Goal: Information Seeking & Learning: Learn about a topic

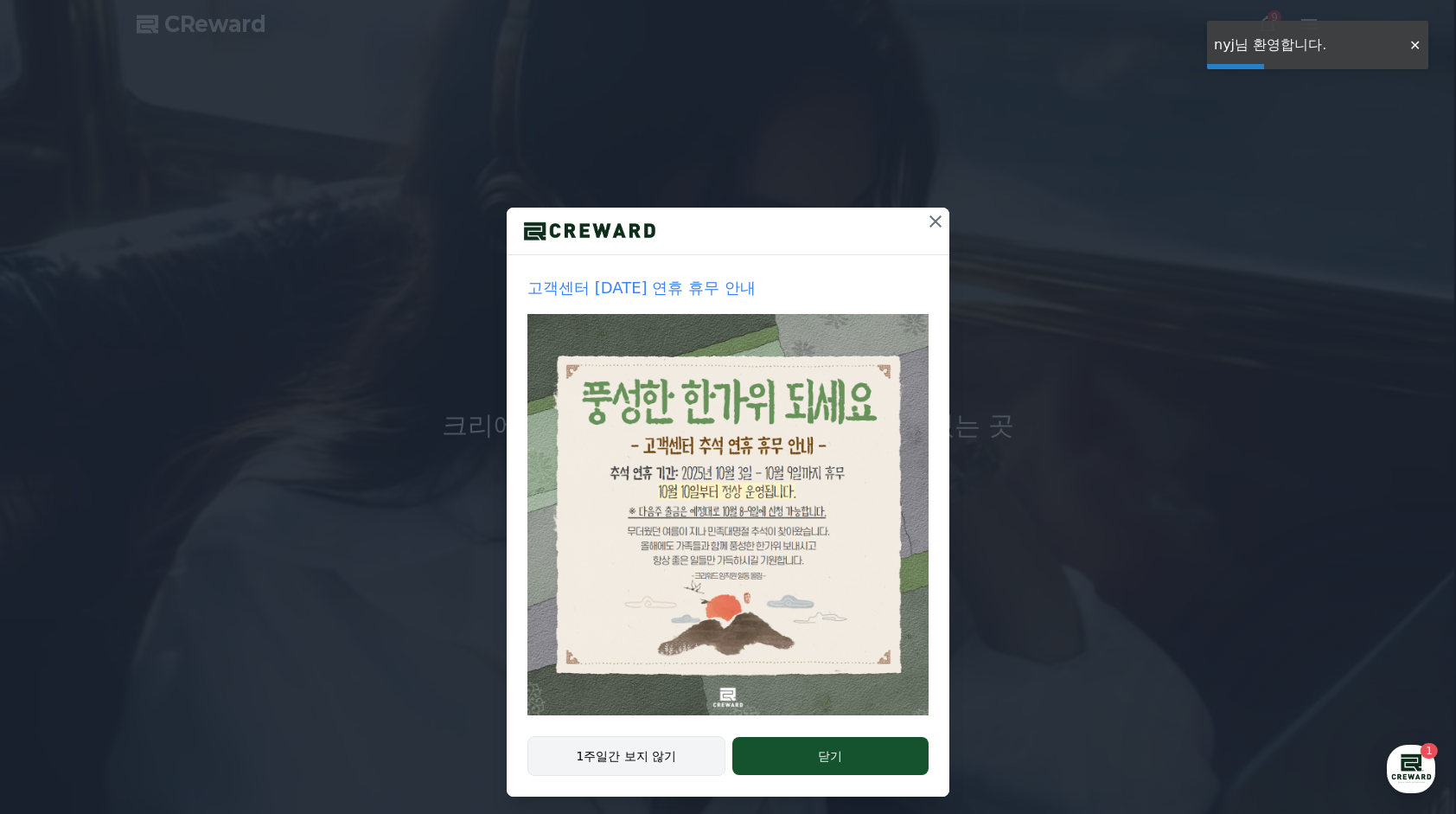
click at [661, 756] on button "1주일간 보지 않기" at bounding box center [626, 756] width 198 height 40
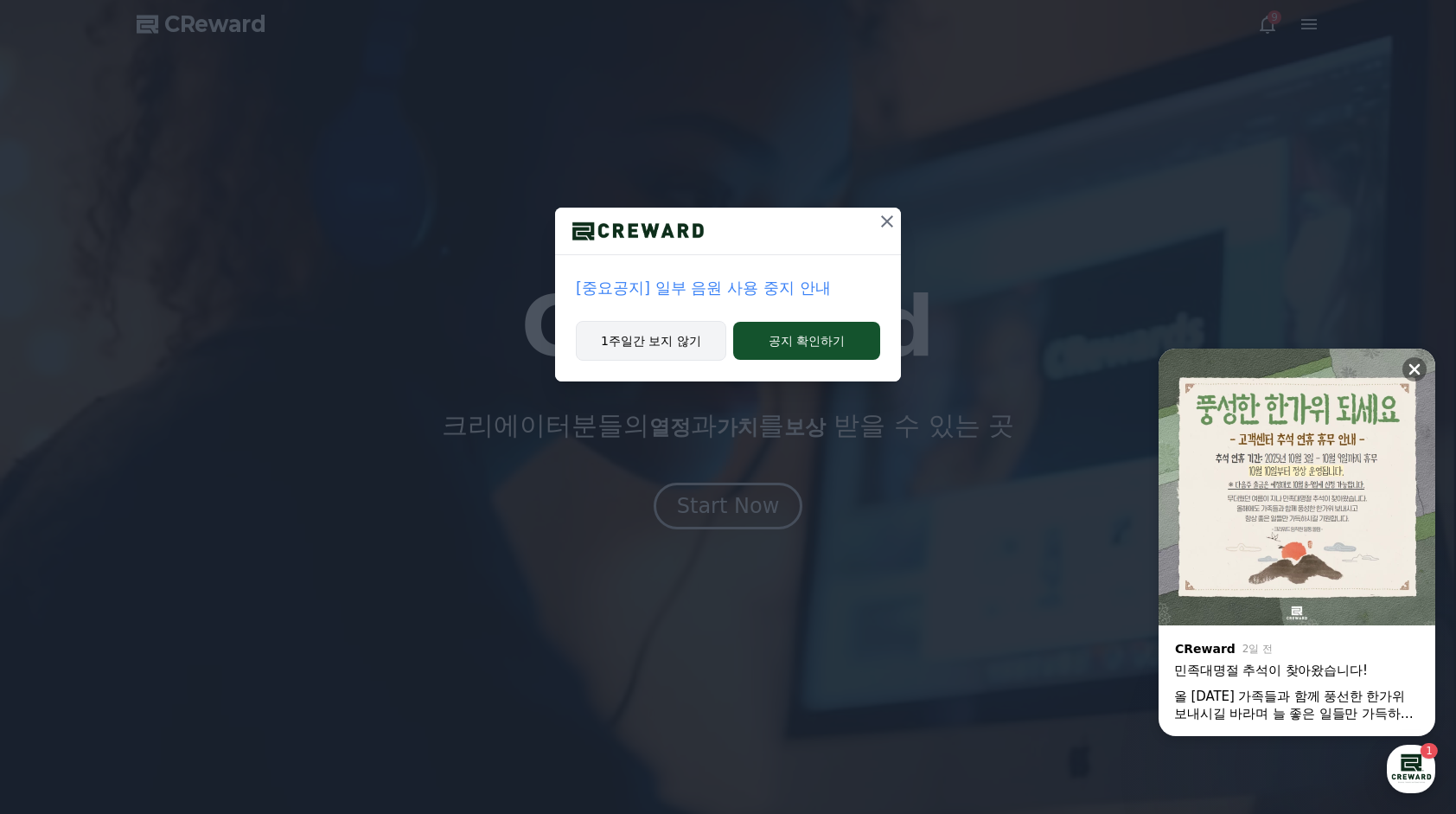
click at [680, 347] on button "1주일간 보지 않기" at bounding box center [651, 340] width 150 height 40
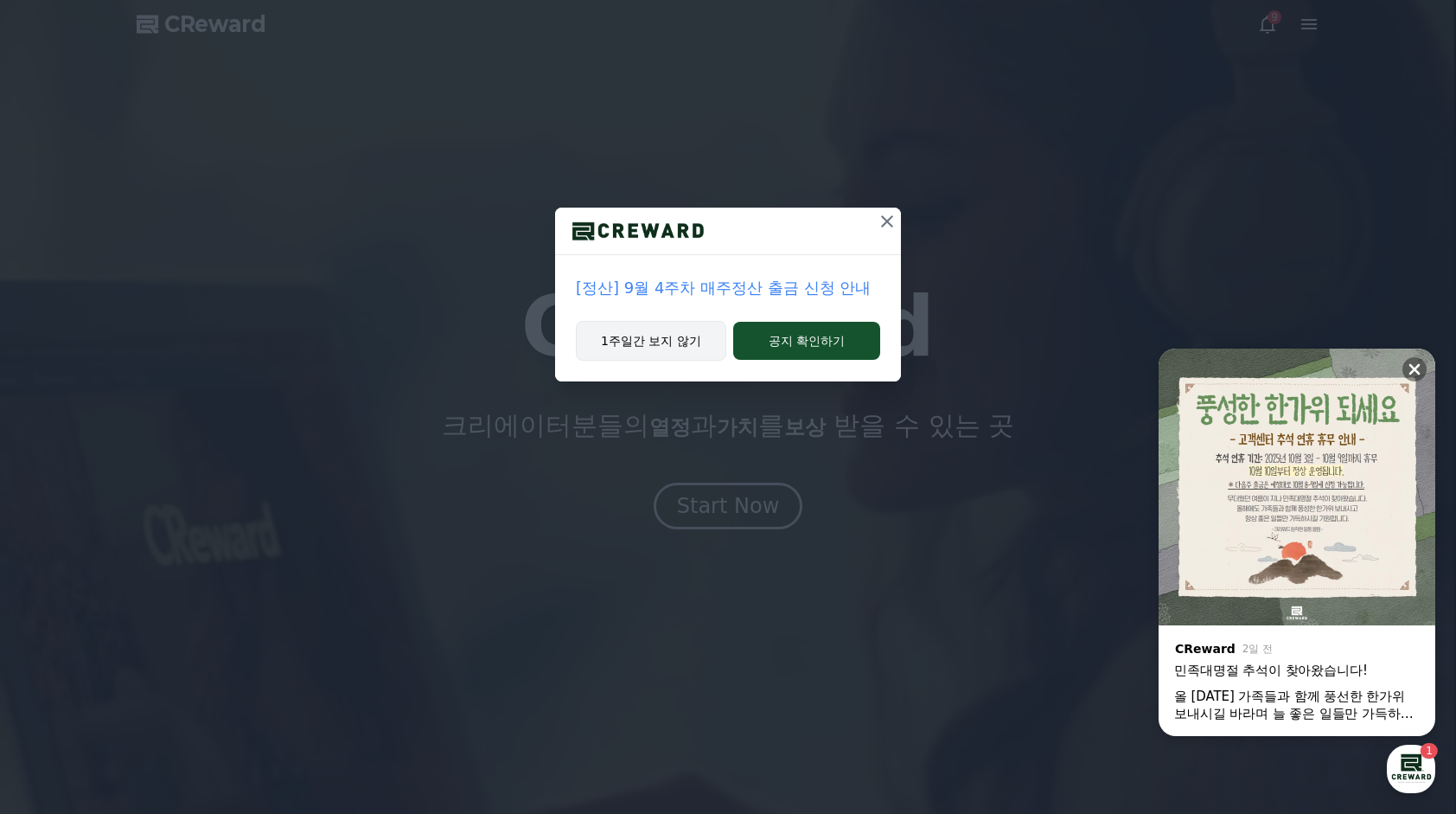
click at [671, 347] on button "1주일간 보지 않기" at bounding box center [651, 340] width 150 height 40
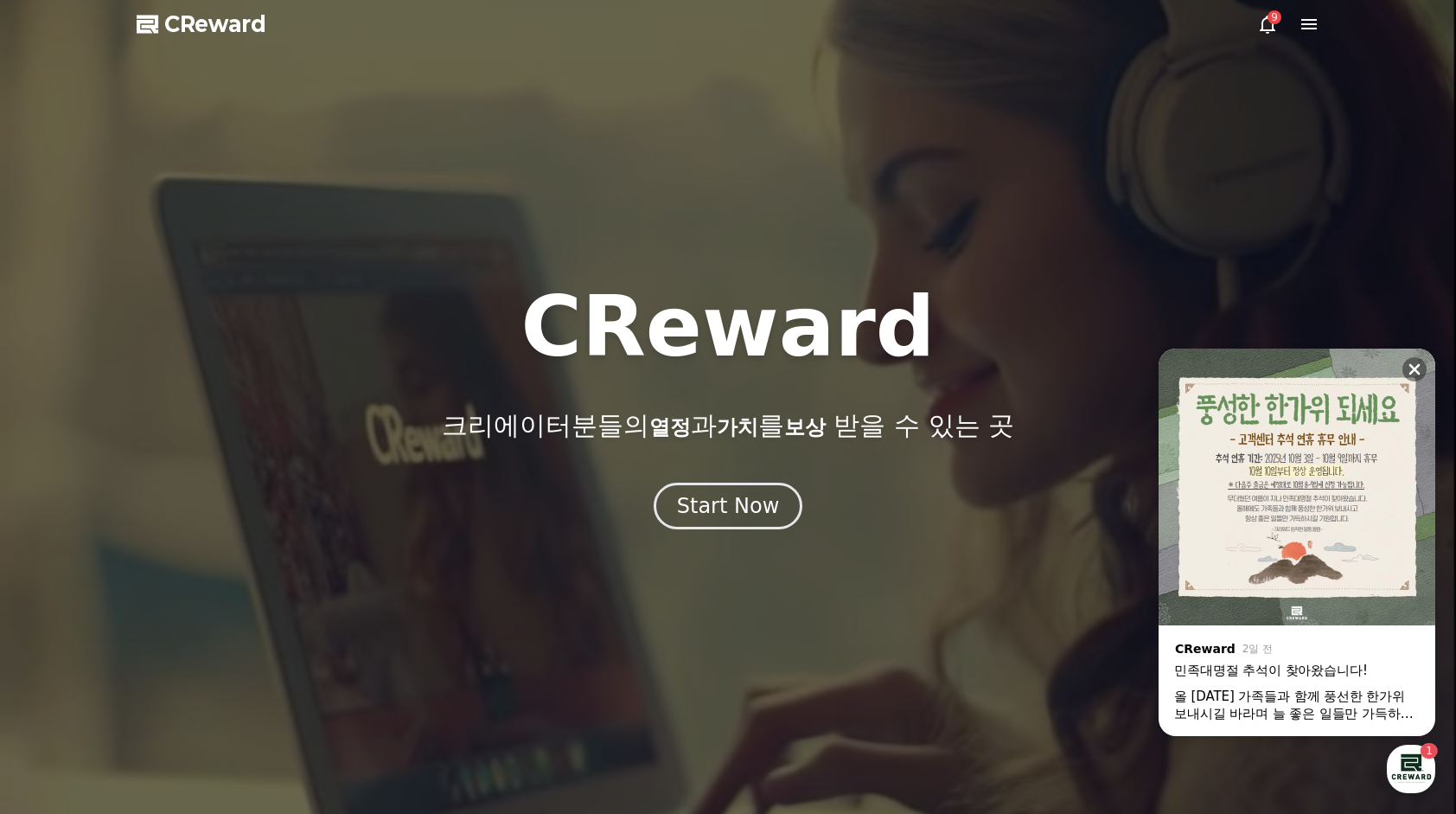
click at [673, 532] on div at bounding box center [728, 407] width 1456 height 814
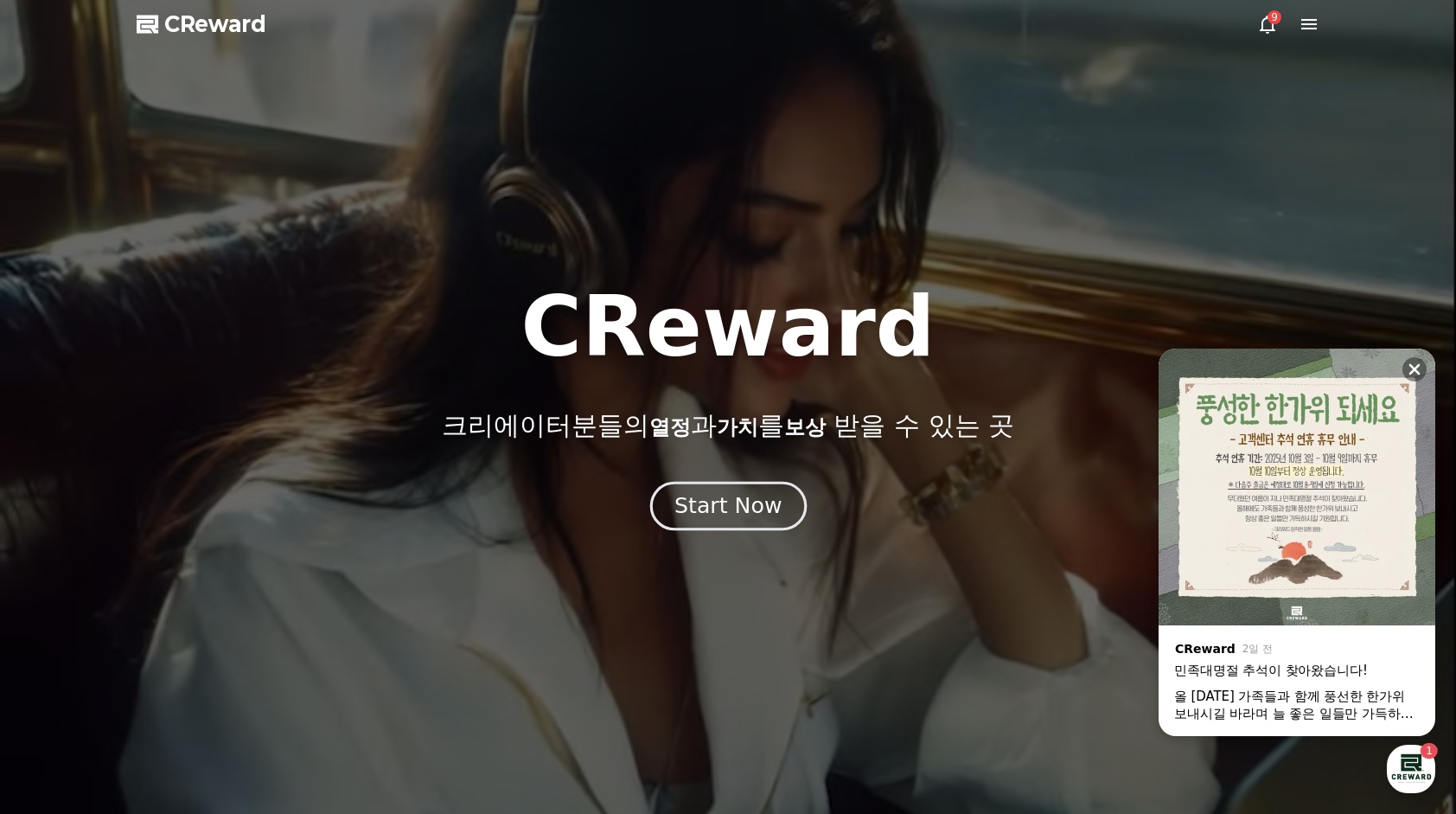
click at [684, 516] on div "Start Now" at bounding box center [728, 506] width 107 height 30
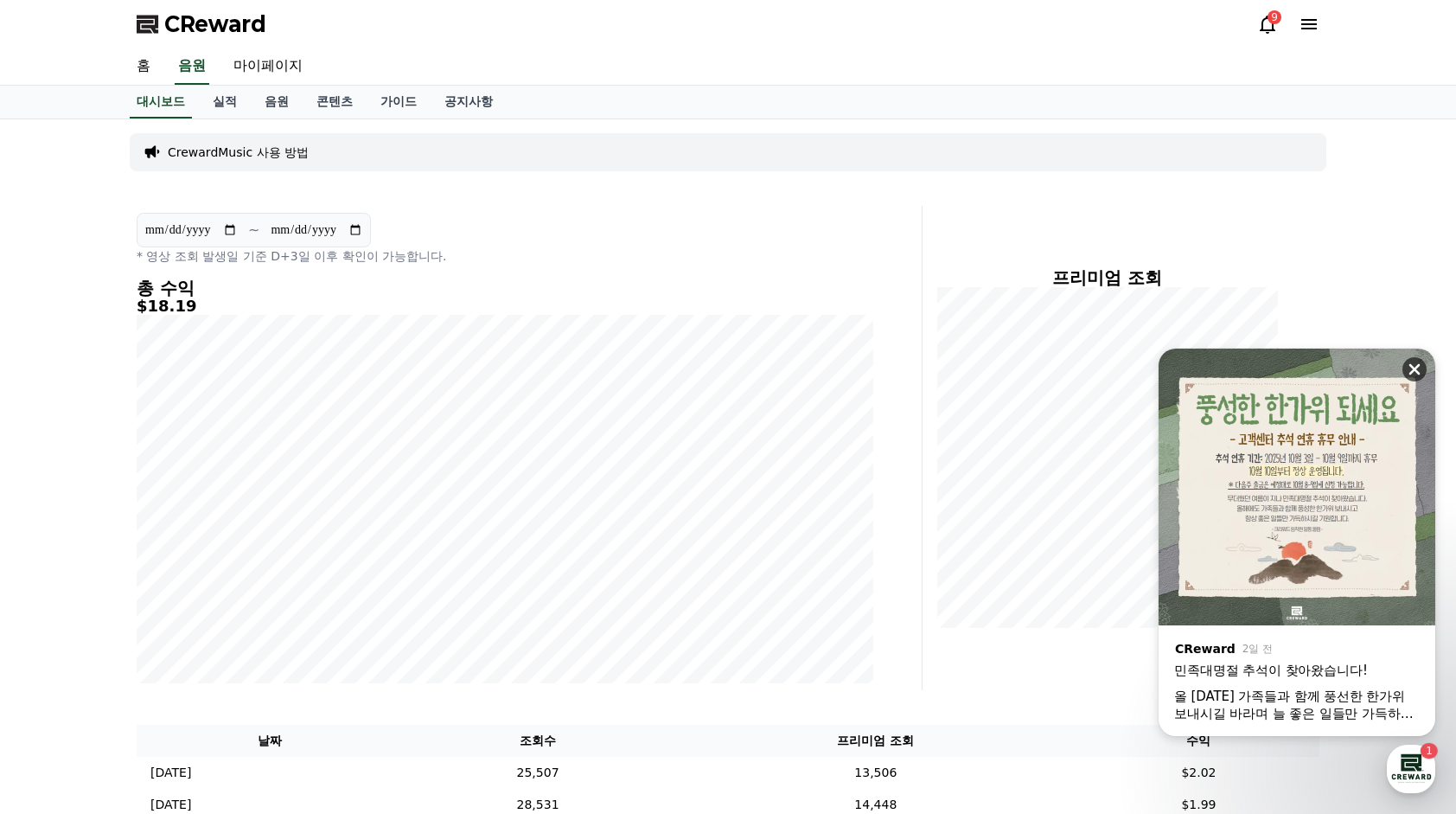
click at [1414, 363] on icon at bounding box center [1414, 369] width 17 height 17
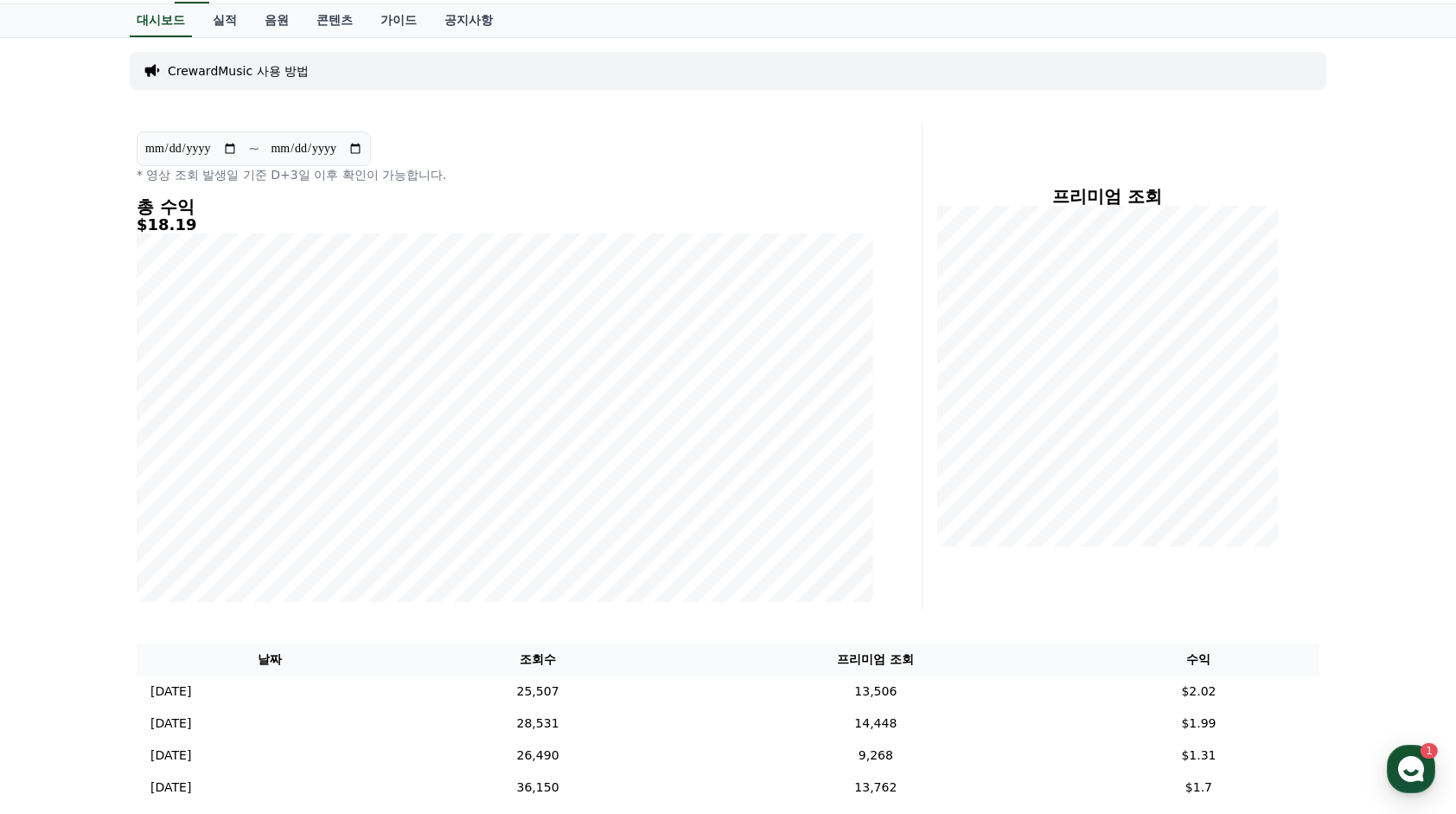
scroll to position [86, 0]
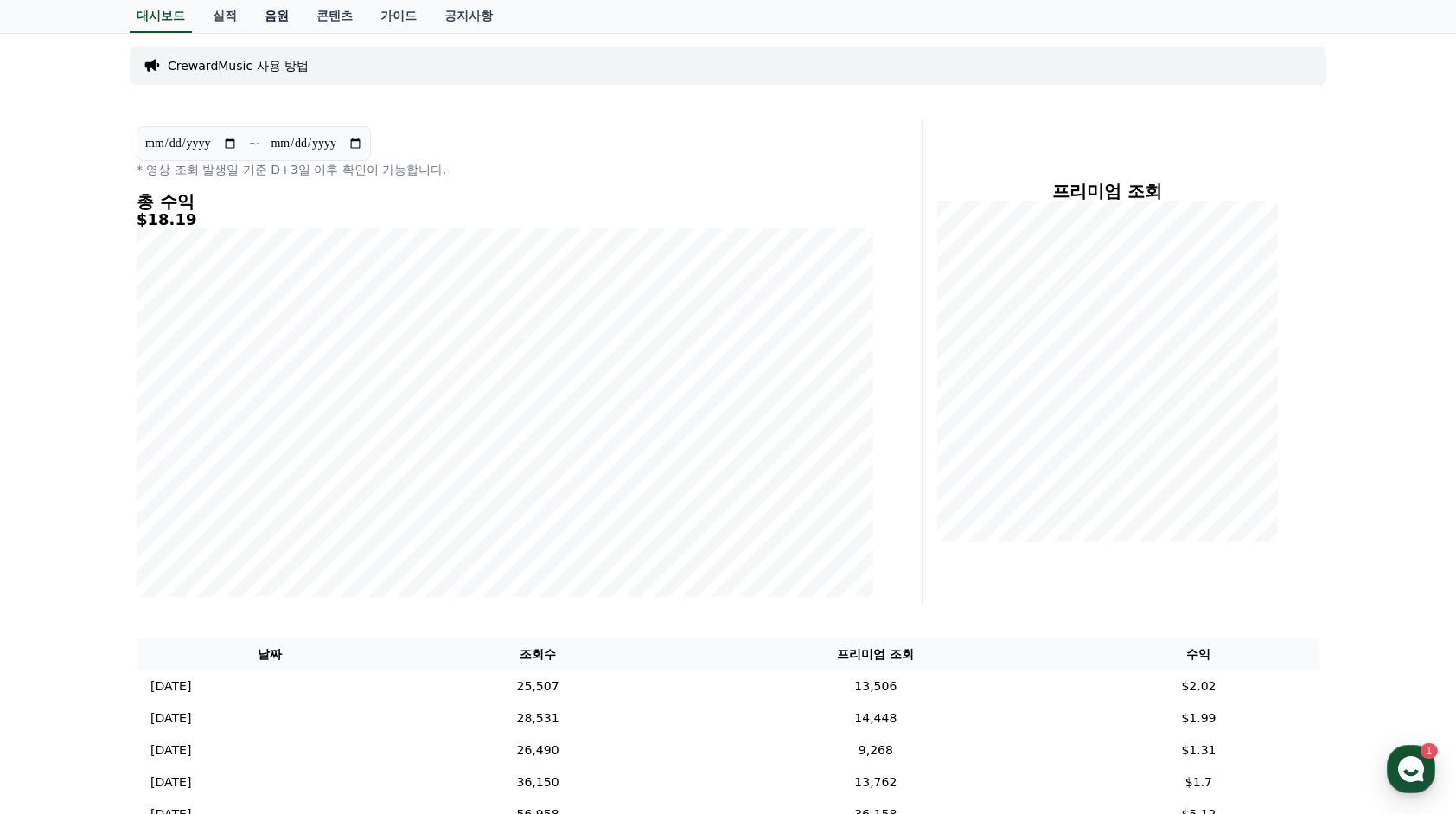
click at [268, 17] on link "음원" at bounding box center [277, 16] width 51 height 33
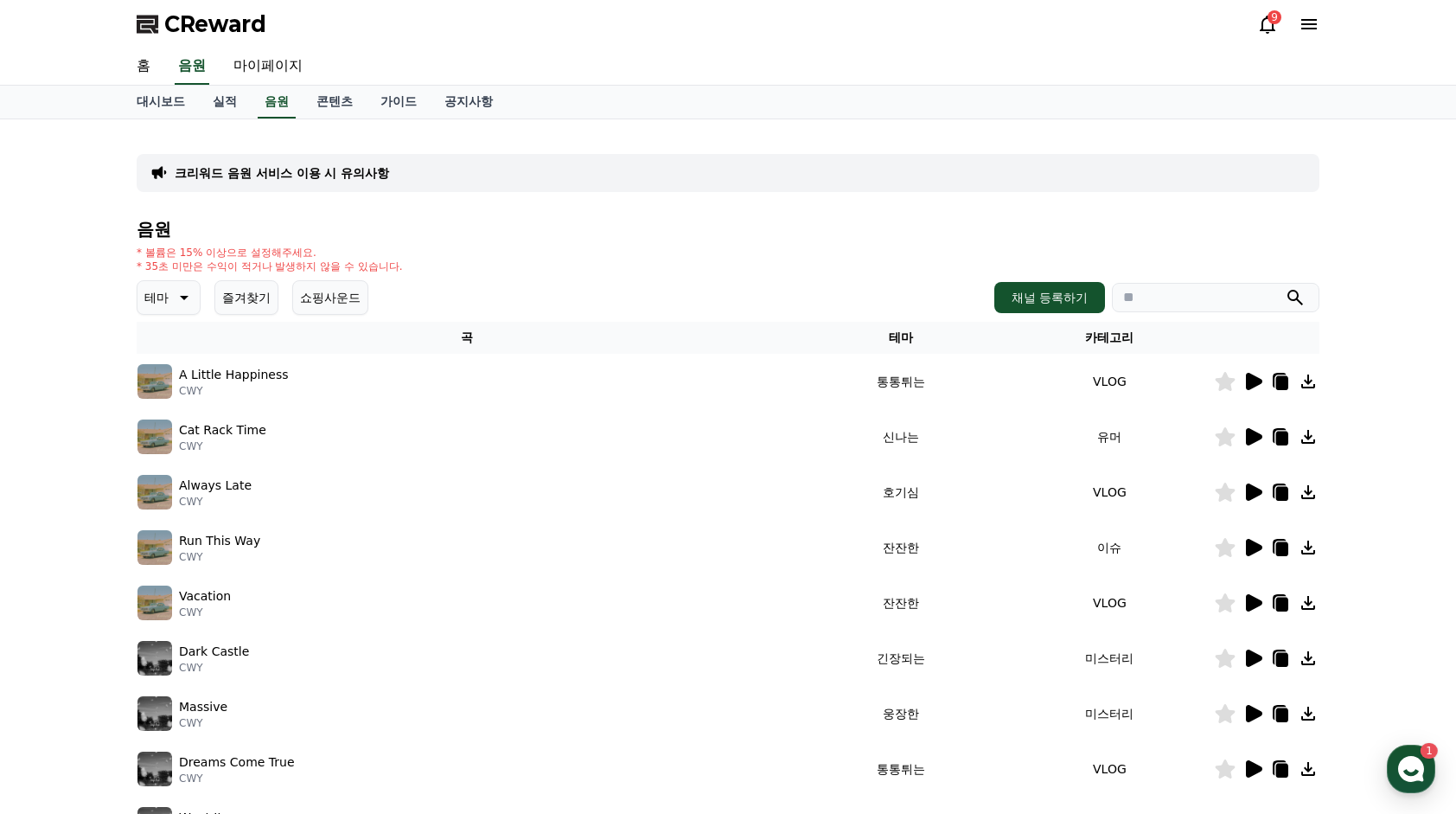
click at [244, 291] on button "즐겨찾기" at bounding box center [246, 297] width 64 height 35
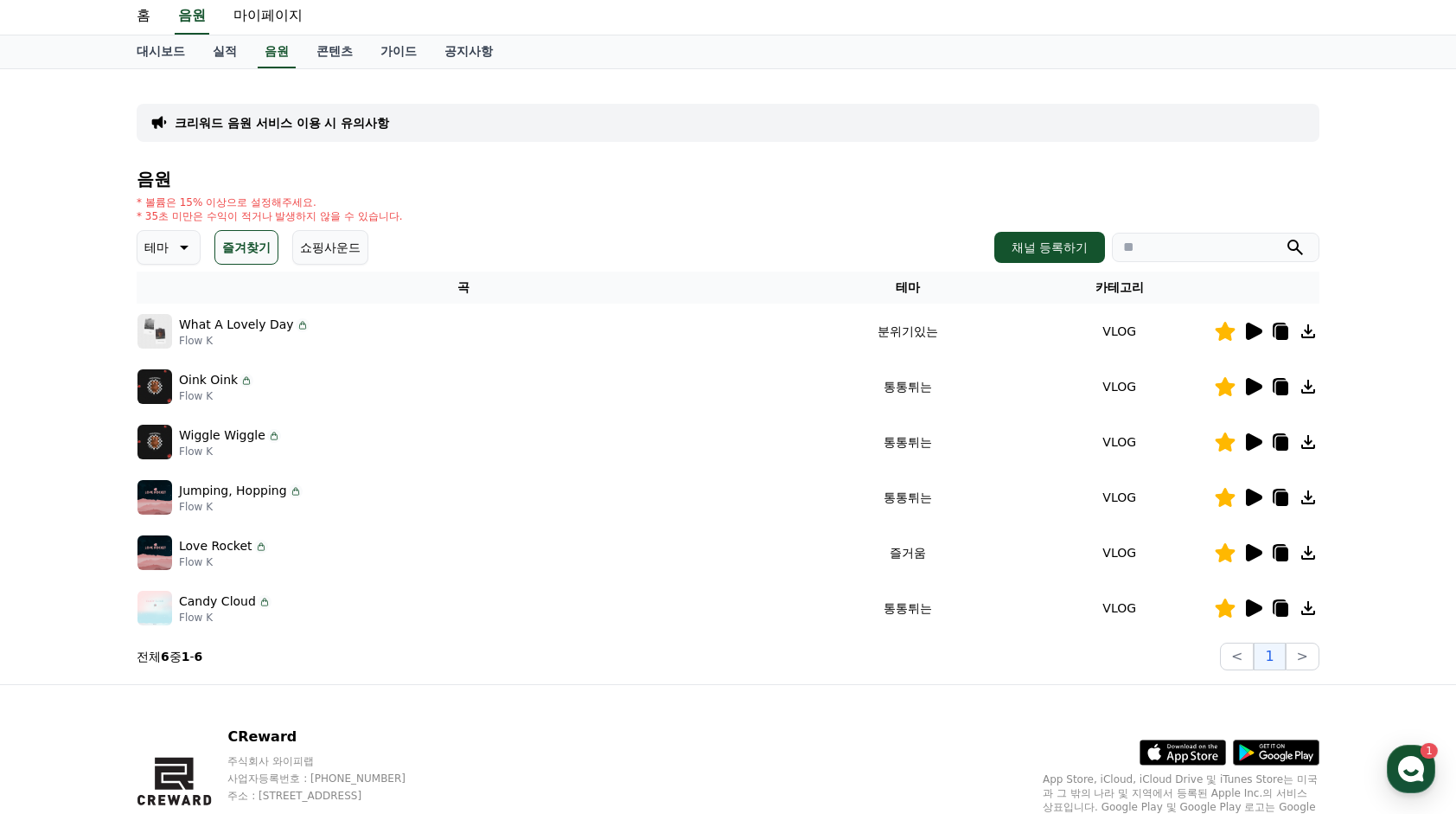
scroll to position [48, 0]
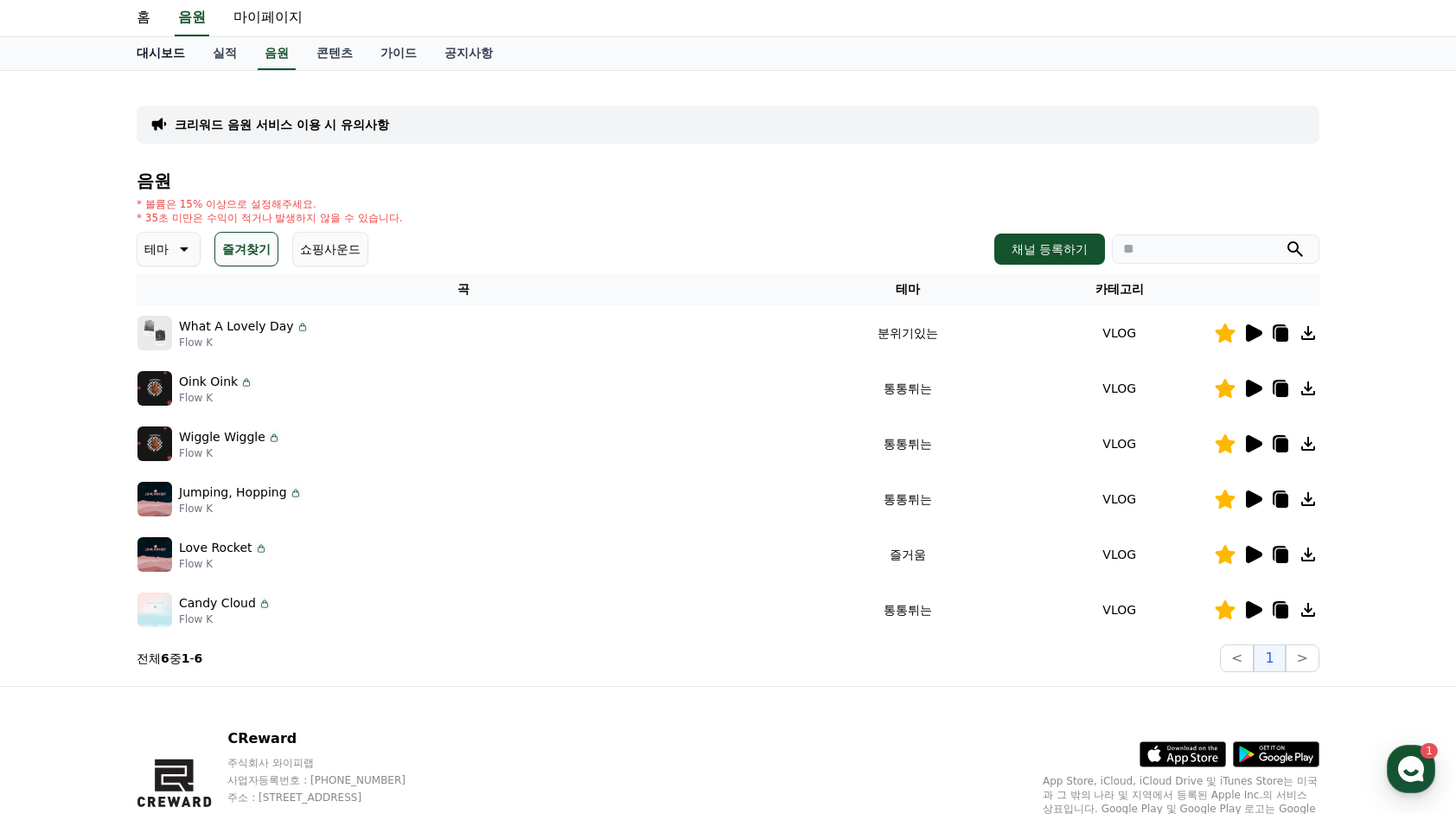
click at [133, 57] on link "대시보드" at bounding box center [160, 53] width 76 height 33
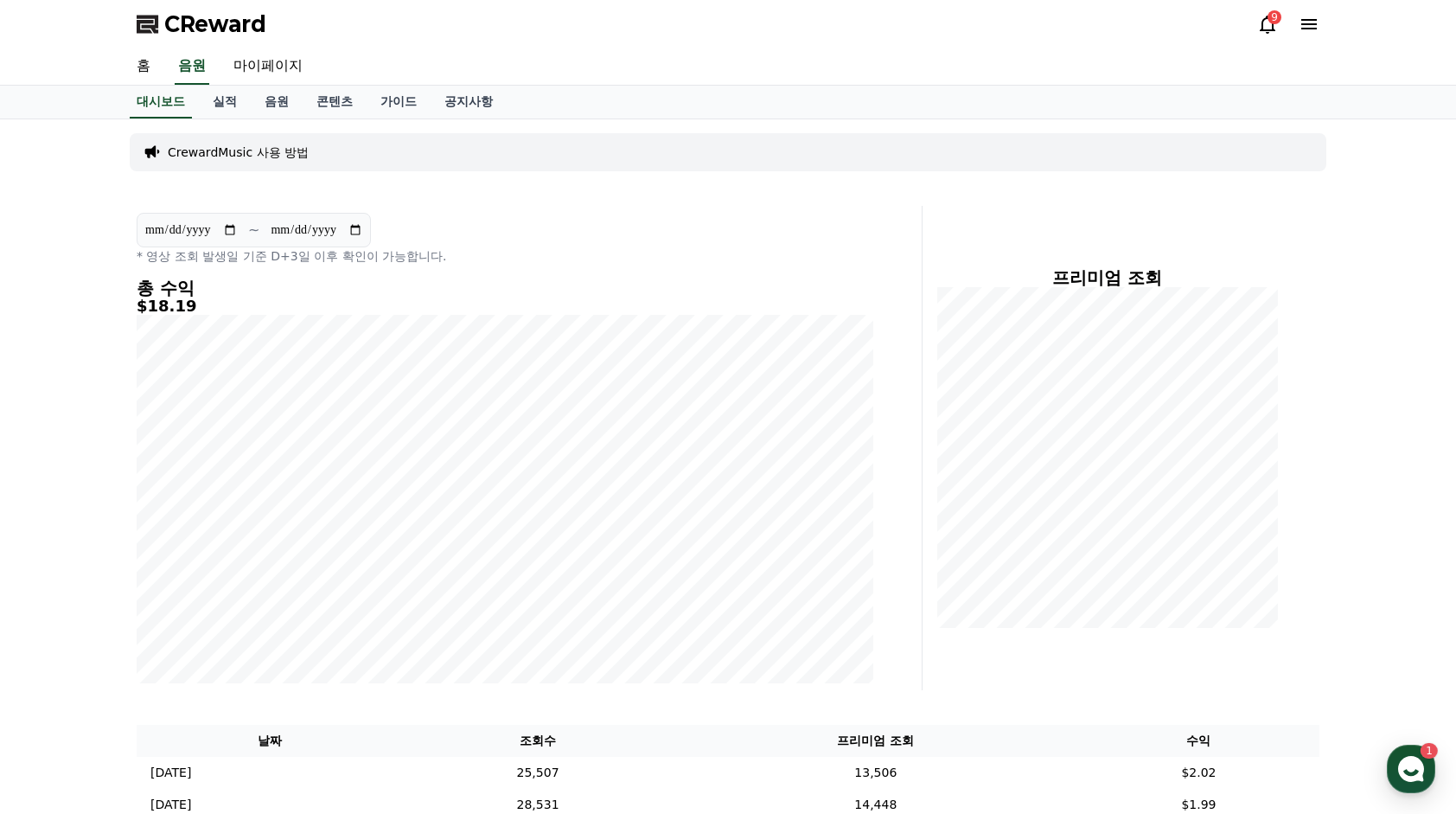
click at [213, 65] on div "홈 음원 마이페이지" at bounding box center [728, 66] width 1211 height 37
click at [299, 99] on link "음원" at bounding box center [277, 102] width 51 height 33
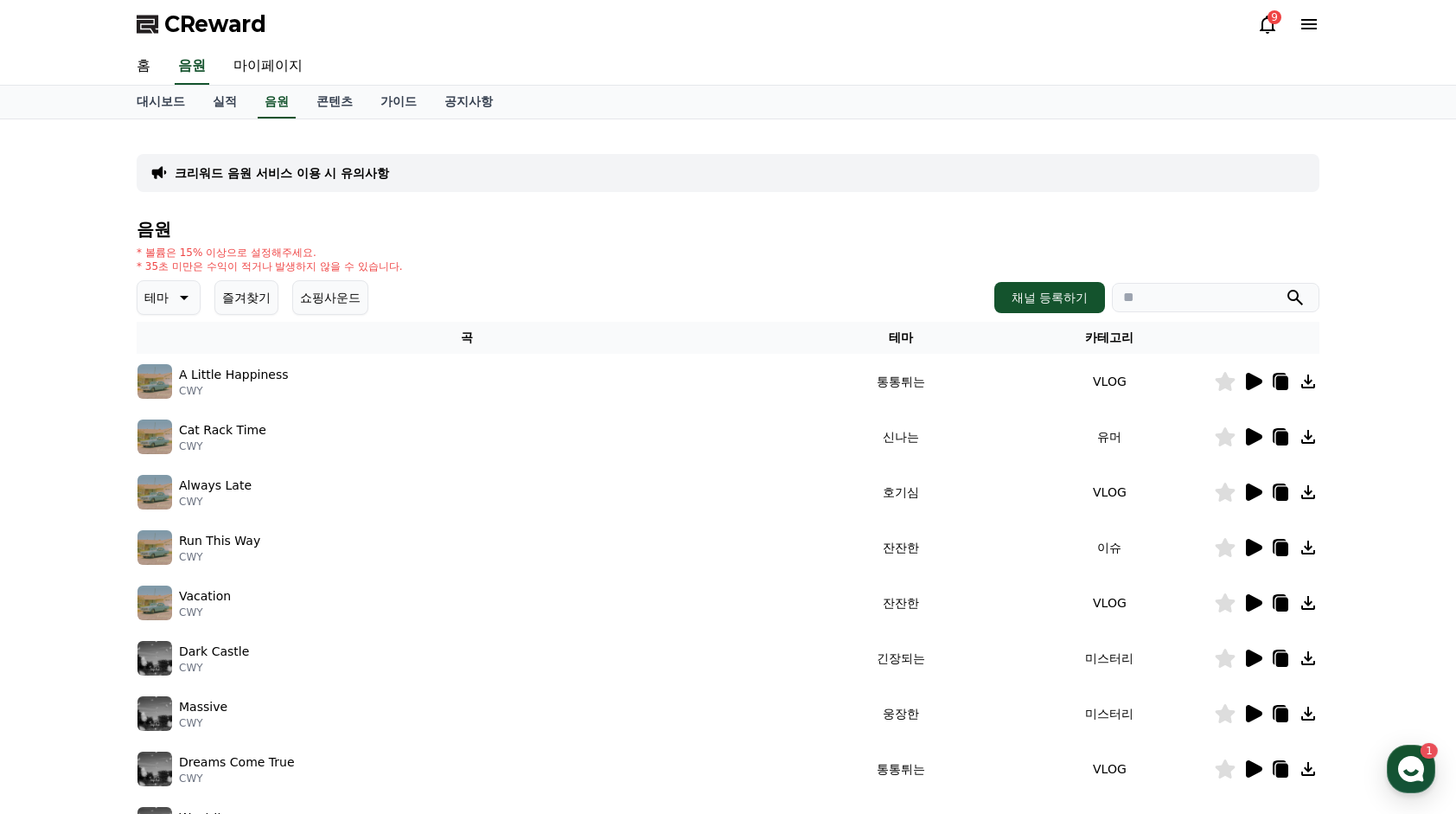
click at [1145, 298] on input "search" at bounding box center [1216, 298] width 208 height 30
type input "*"
type input "****"
click at [1285, 287] on button "submit" at bounding box center [1295, 297] width 21 height 21
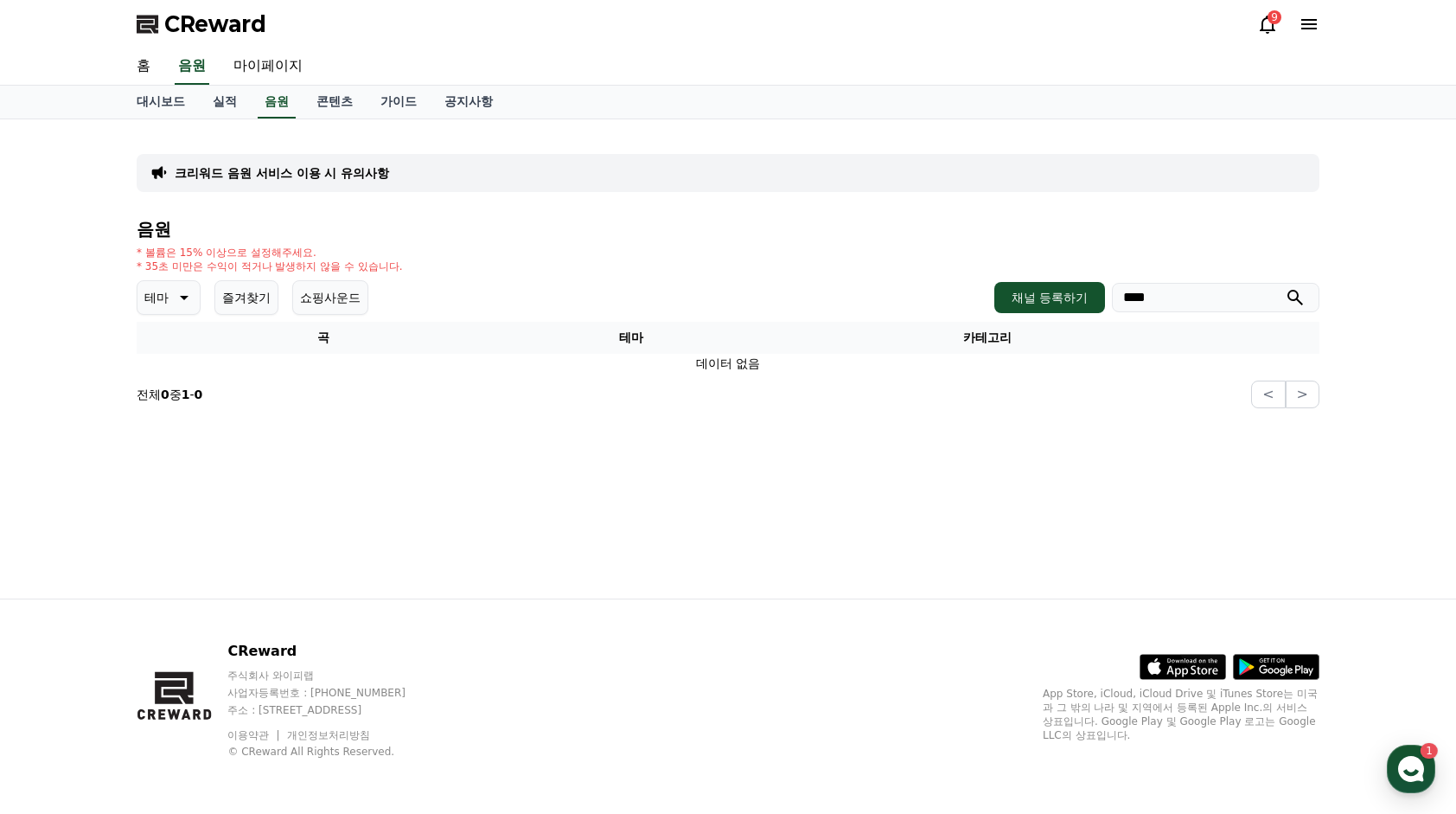
click at [218, 295] on button "즐겨찾기" at bounding box center [246, 297] width 64 height 35
click at [162, 100] on link "대시보드" at bounding box center [160, 102] width 76 height 33
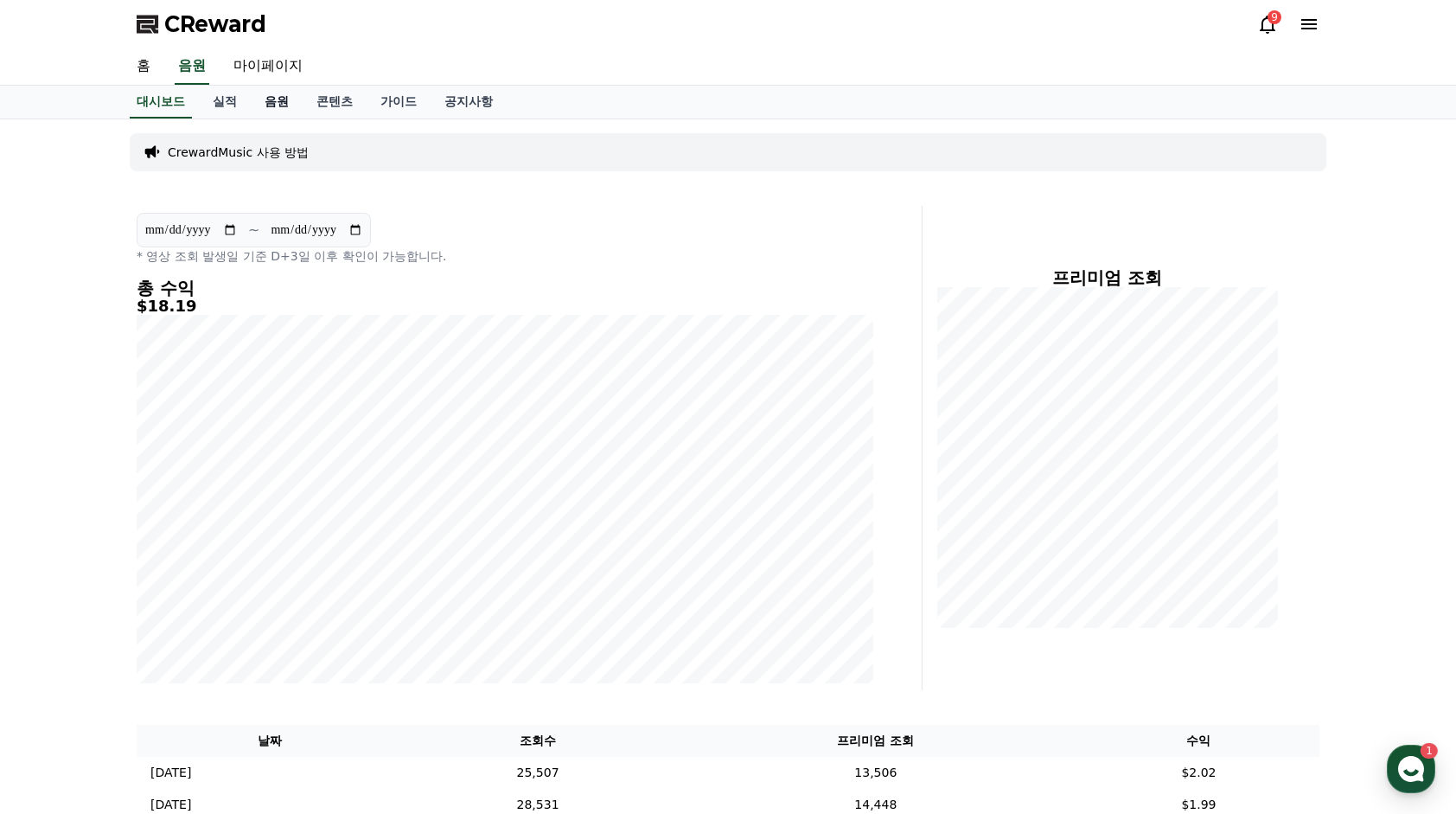
click at [291, 97] on link "음원" at bounding box center [277, 102] width 51 height 33
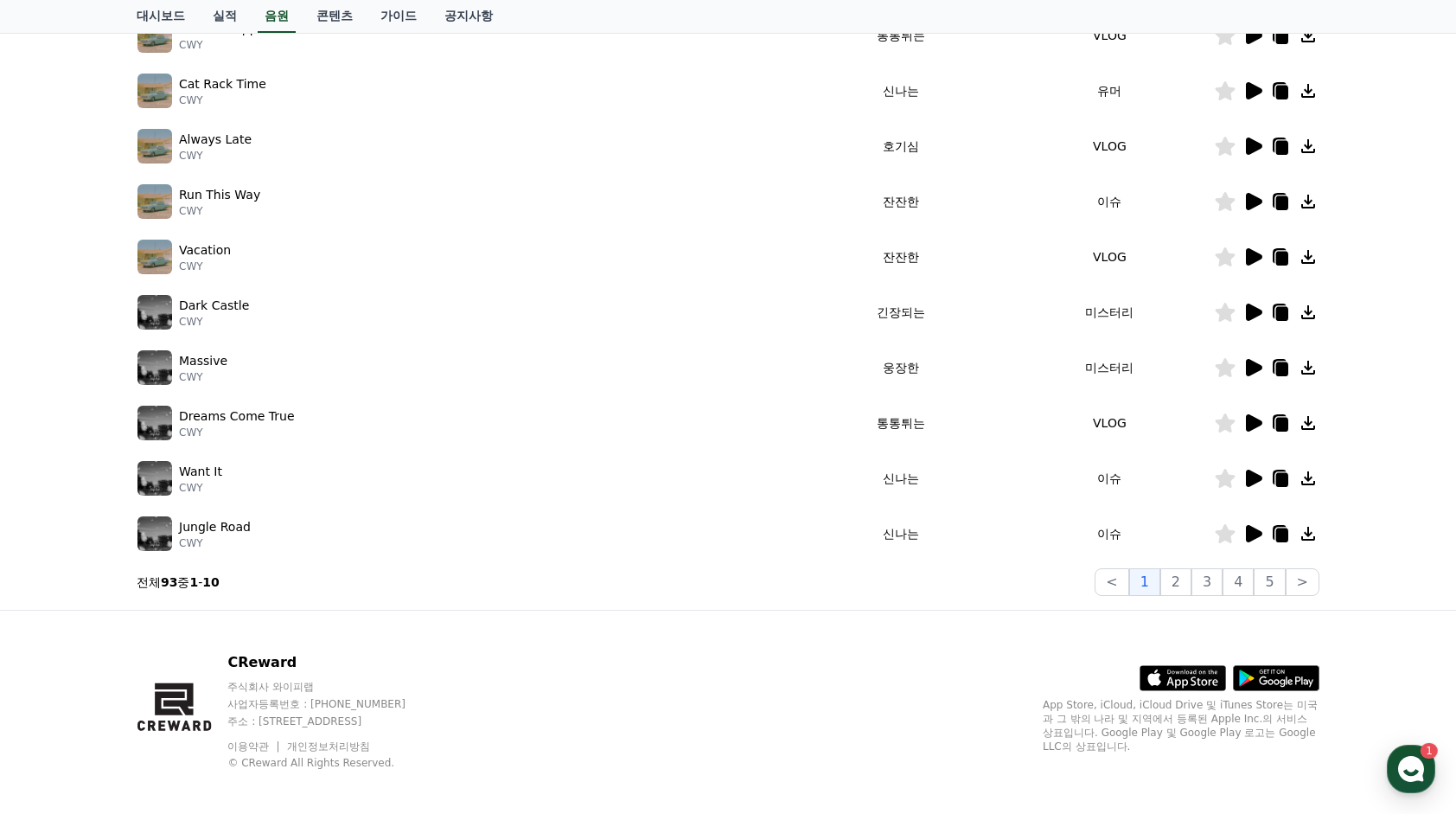
scroll to position [356, 0]
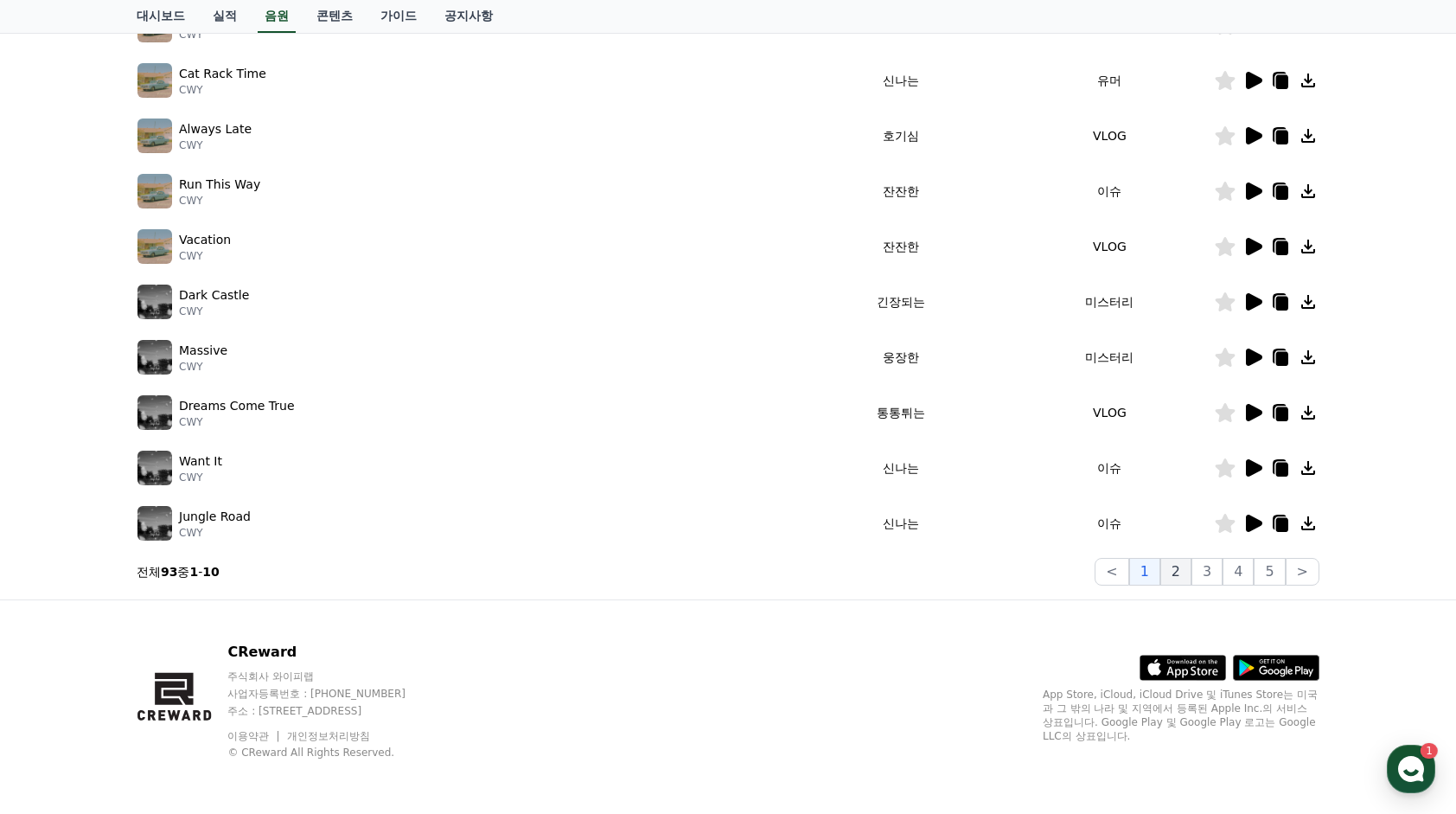
click at [1187, 566] on button "2" at bounding box center [1175, 572] width 31 height 28
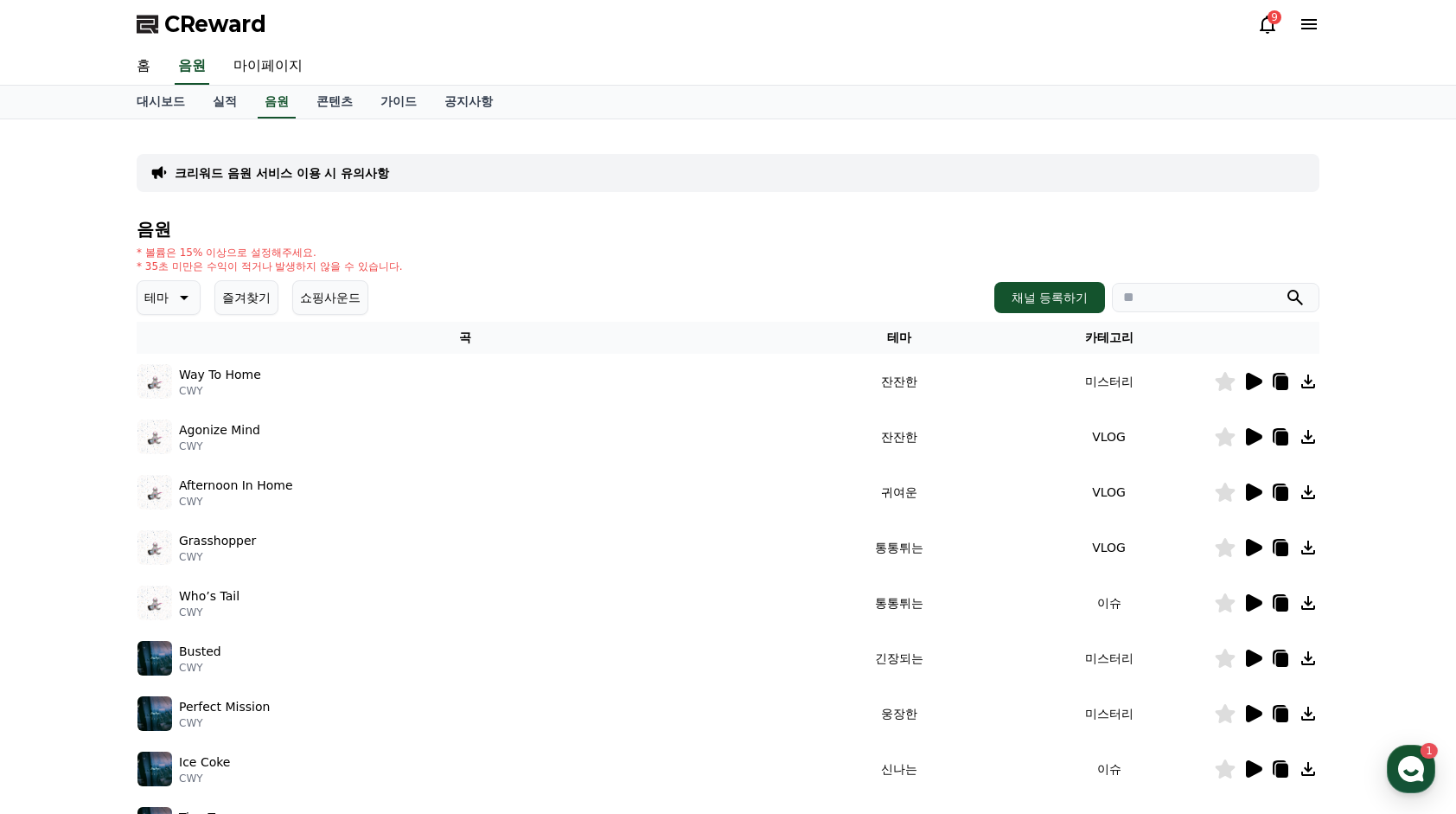
click at [178, 295] on icon at bounding box center [182, 297] width 21 height 21
click at [175, 433] on button "호기심" at bounding box center [164, 433] width 50 height 38
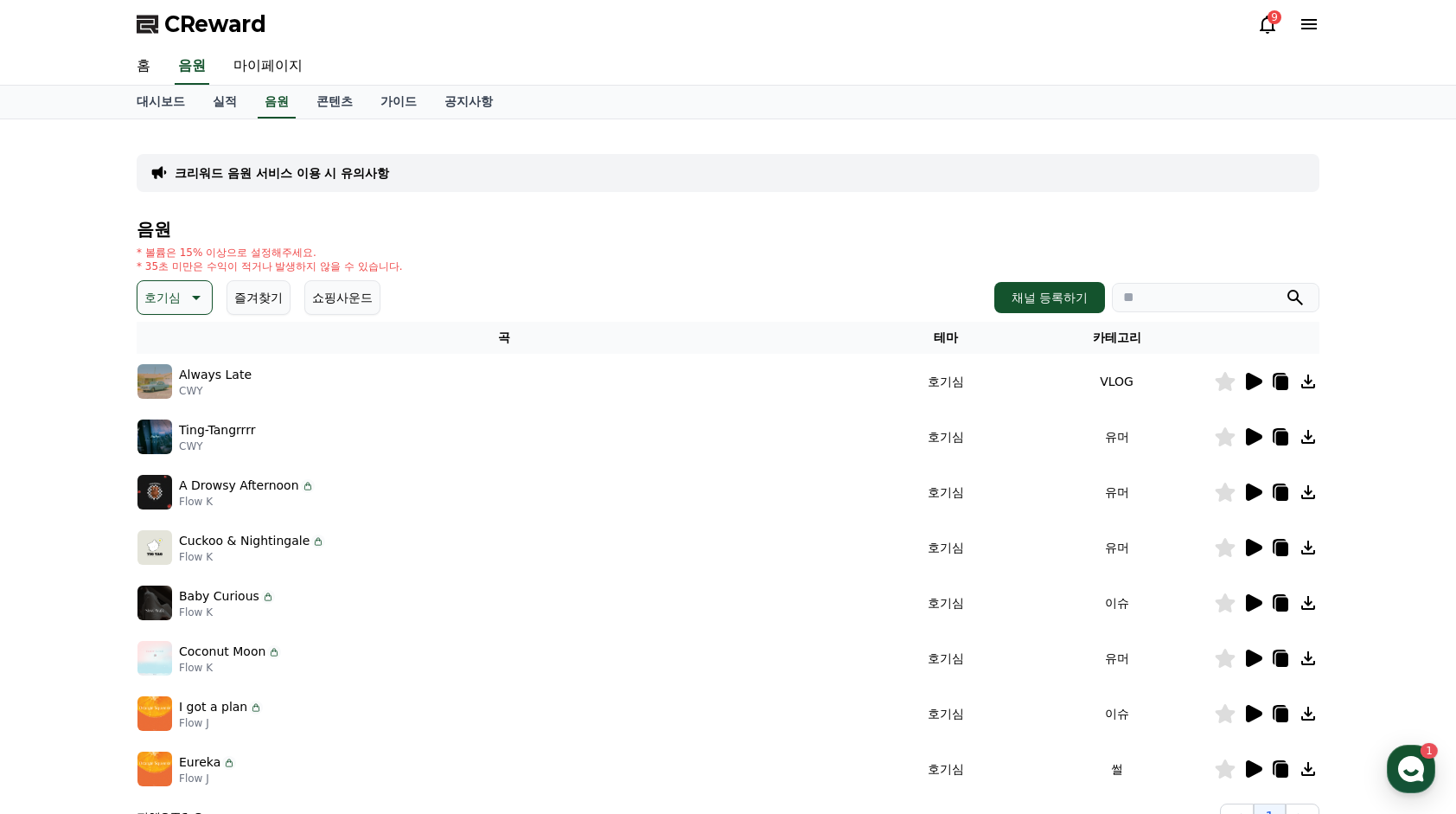
click at [165, 307] on p "호기심" at bounding box center [162, 298] width 37 height 24
click at [175, 461] on button "어두운" at bounding box center [164, 478] width 50 height 38
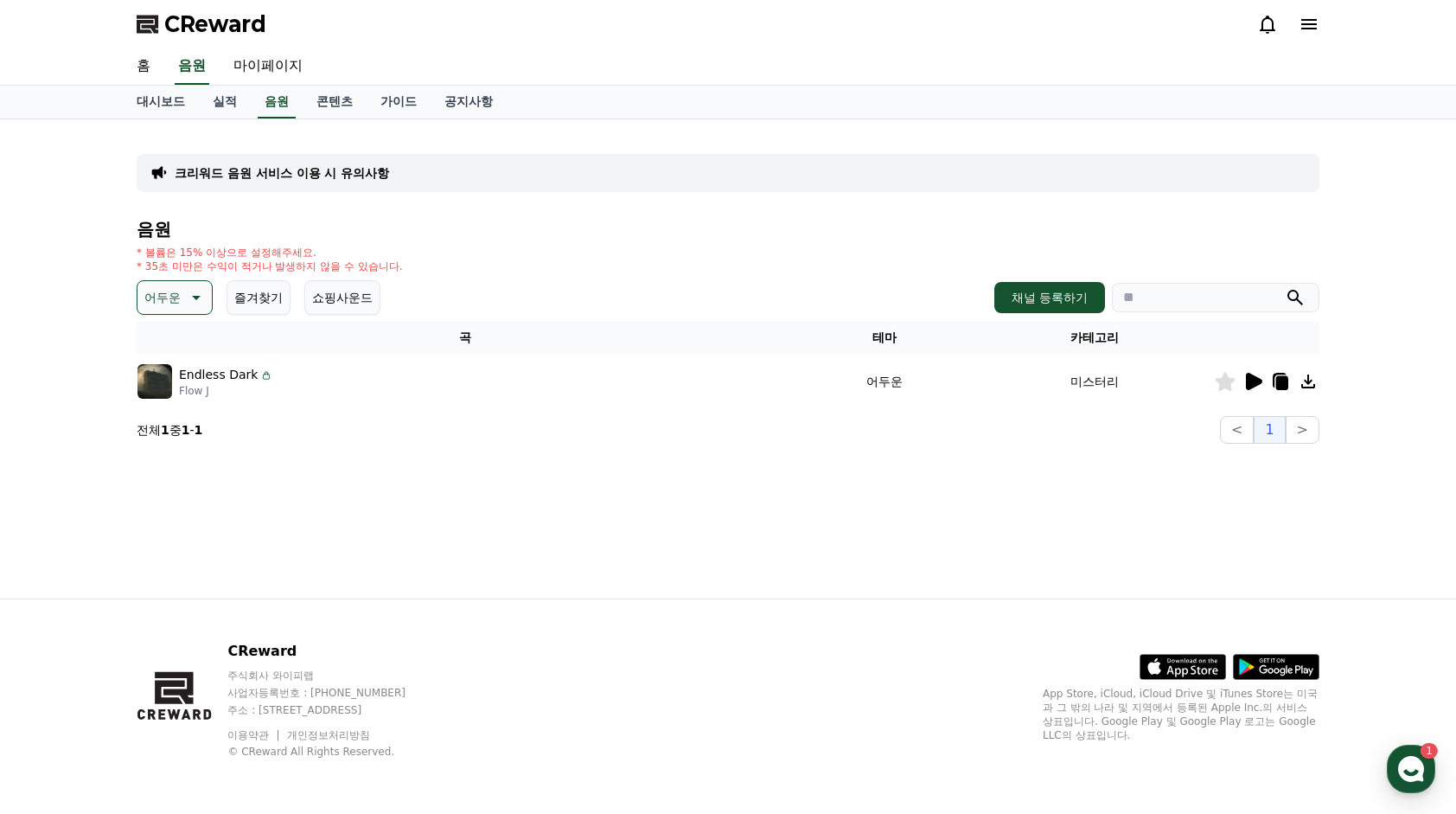
click at [168, 303] on p "어두운" at bounding box center [162, 298] width 37 height 24
click at [172, 426] on button "밝은" at bounding box center [158, 436] width 38 height 38
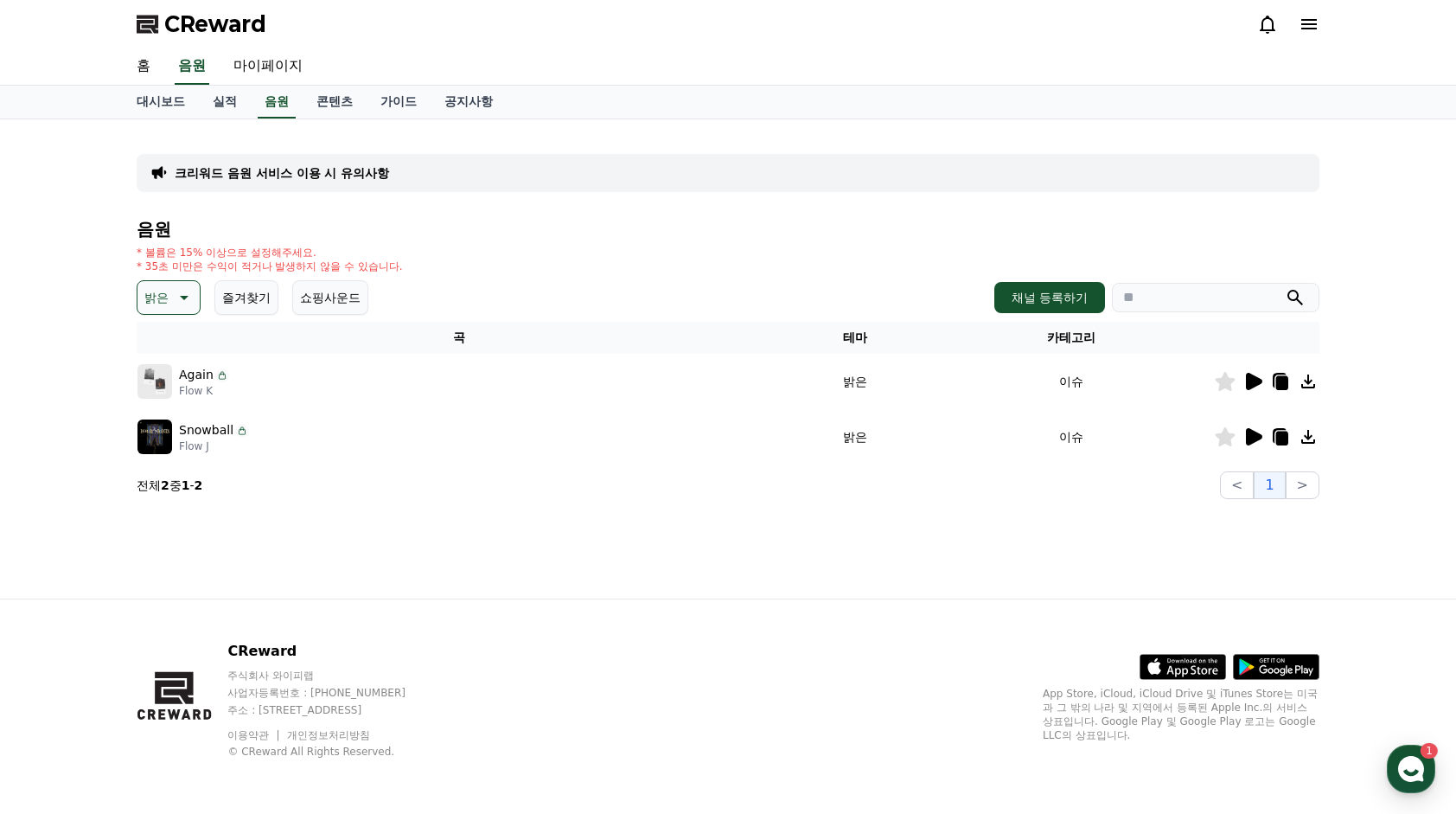
click at [166, 289] on p "밝은" at bounding box center [156, 298] width 24 height 24
click at [169, 446] on button "신나는" at bounding box center [164, 440] width 50 height 38
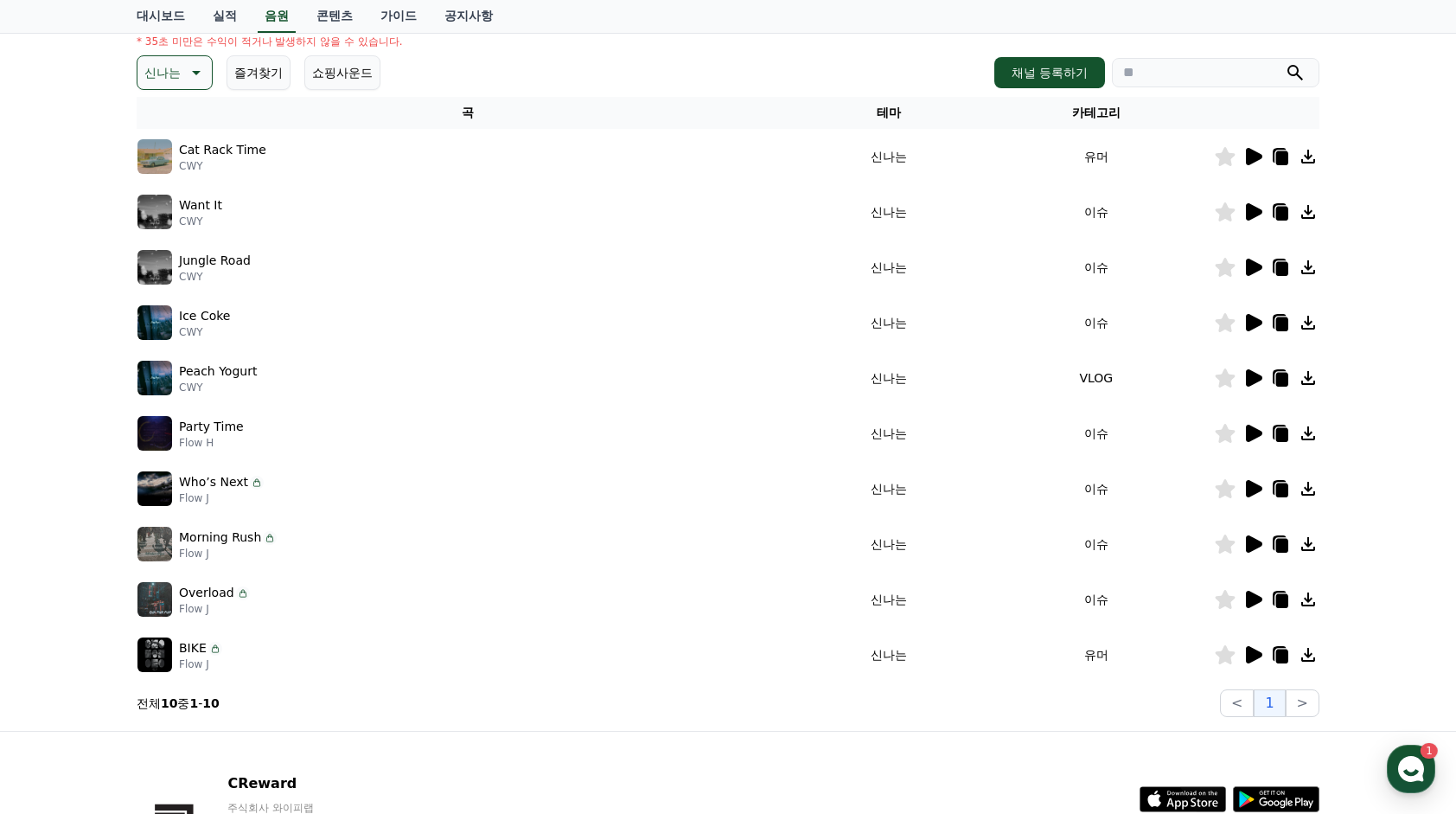
scroll to position [173, 0]
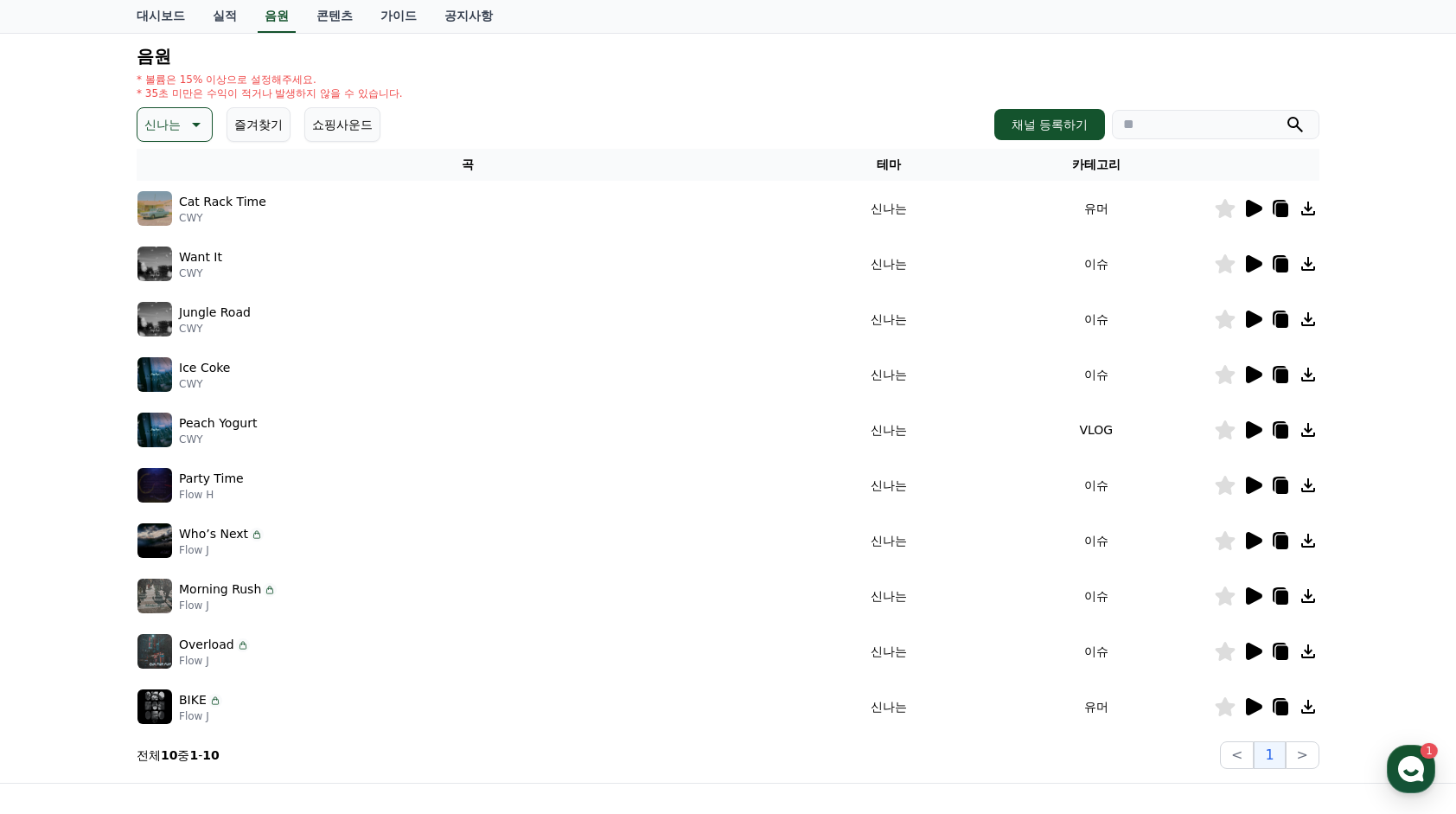
click at [182, 135] on button "신나는" at bounding box center [174, 124] width 76 height 35
click at [176, 228] on div "전체 환상적인 호기심 어두운 밝은 통통튀는 신나는 반전 웅장한 드라마틱 즐거움 분위기있는 EDM 그루브 슬픈 잔잔한 귀여운 감동적인 긴장되는 …" at bounding box center [176, 338] width 74 height 892
click at [153, 222] on button "반전" at bounding box center [158, 226] width 38 height 38
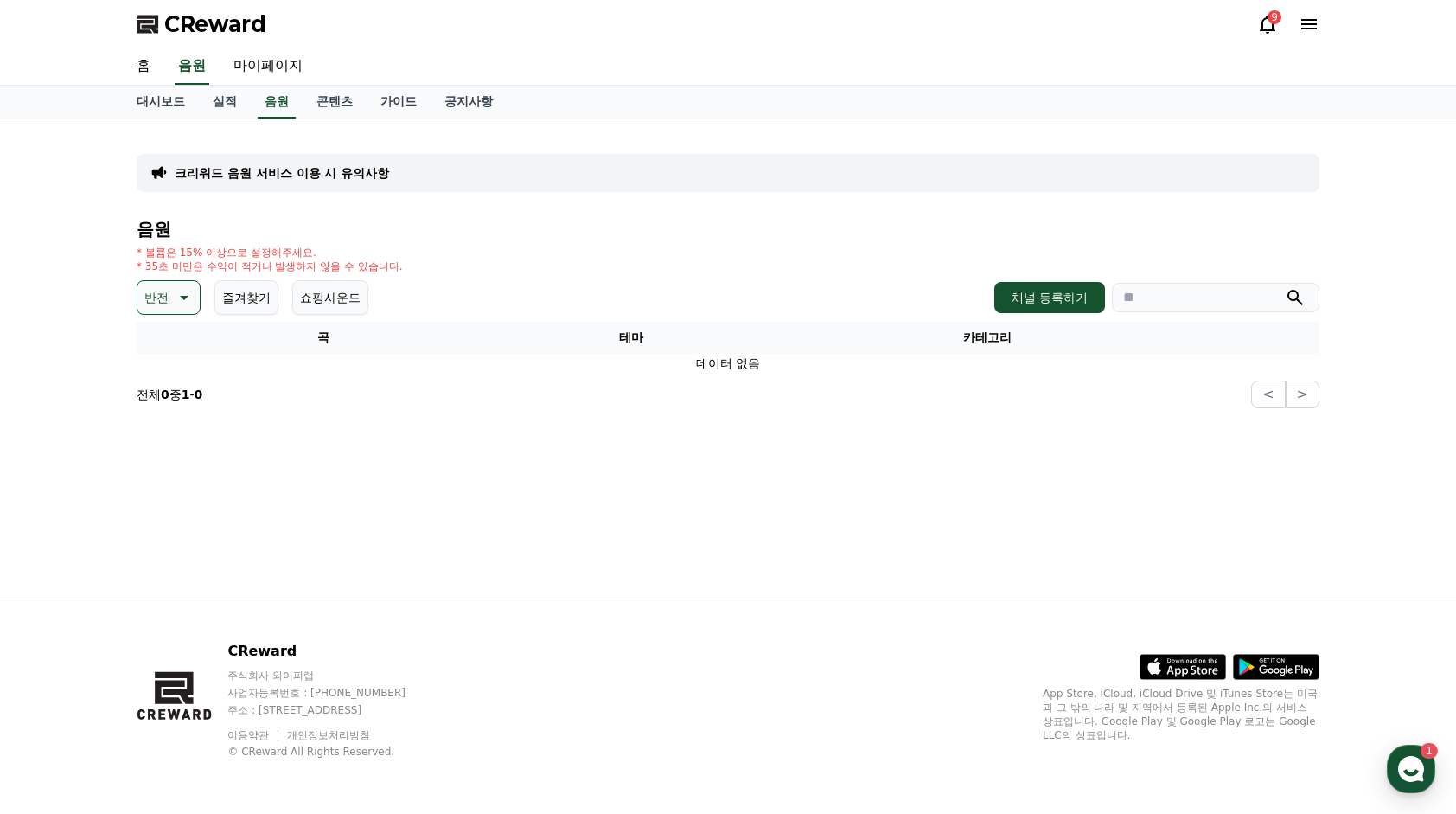
click at [164, 271] on p "* 35초 미만은 수익이 적거나 발생하지 않을 수 있습니다." at bounding box center [269, 266] width 266 height 14
click at [164, 293] on p "반전" at bounding box center [156, 298] width 24 height 24
click at [178, 403] on button "그루브" at bounding box center [164, 408] width 50 height 38
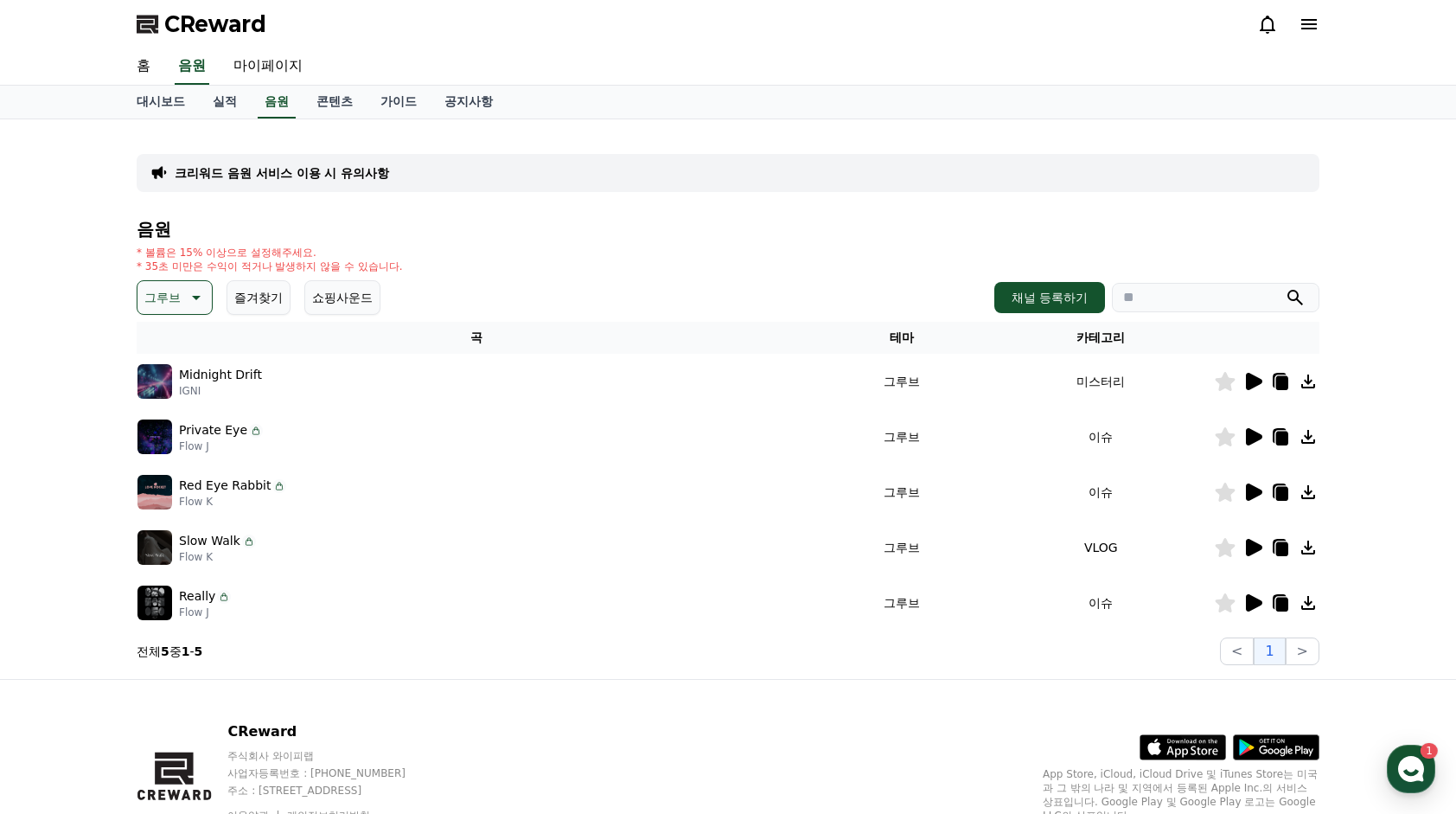
click at [171, 290] on p "그루브" at bounding box center [162, 298] width 37 height 24
click at [176, 493] on button "잔잔한" at bounding box center [164, 498] width 50 height 38
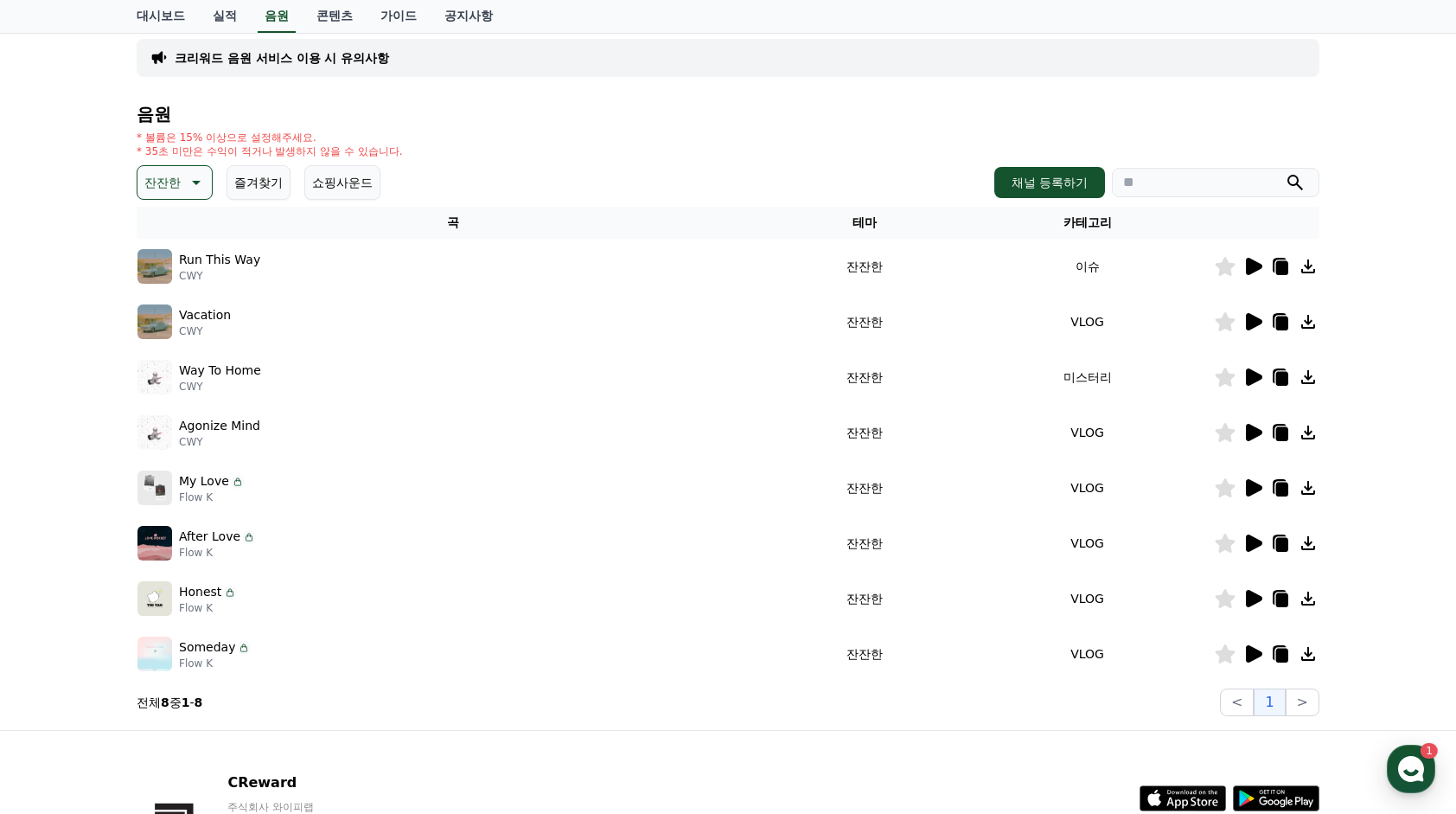
scroll to position [173, 0]
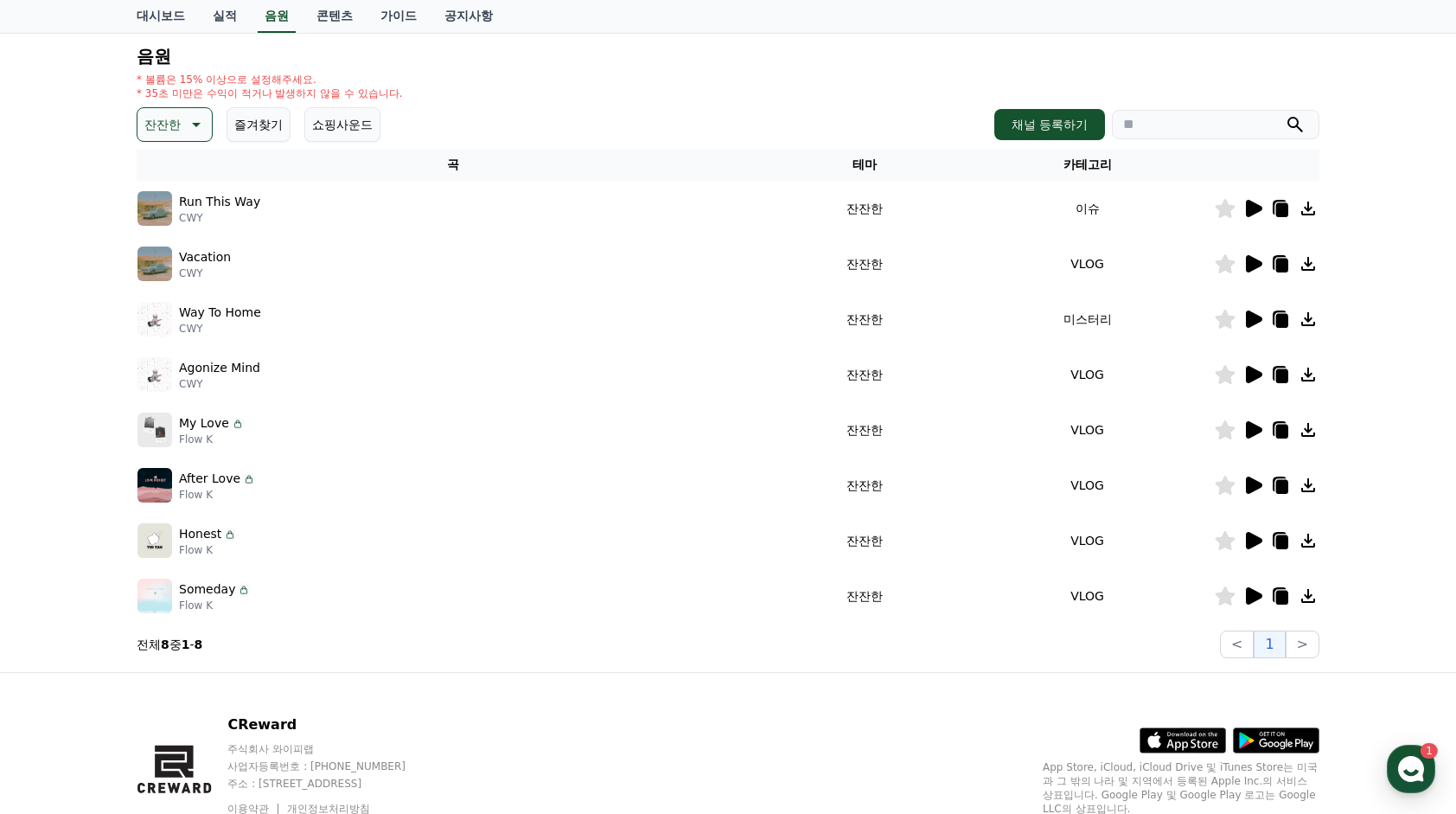
click at [184, 128] on icon at bounding box center [194, 124] width 21 height 21
click at [176, 242] on button "감동적인" at bounding box center [170, 242] width 62 height 38
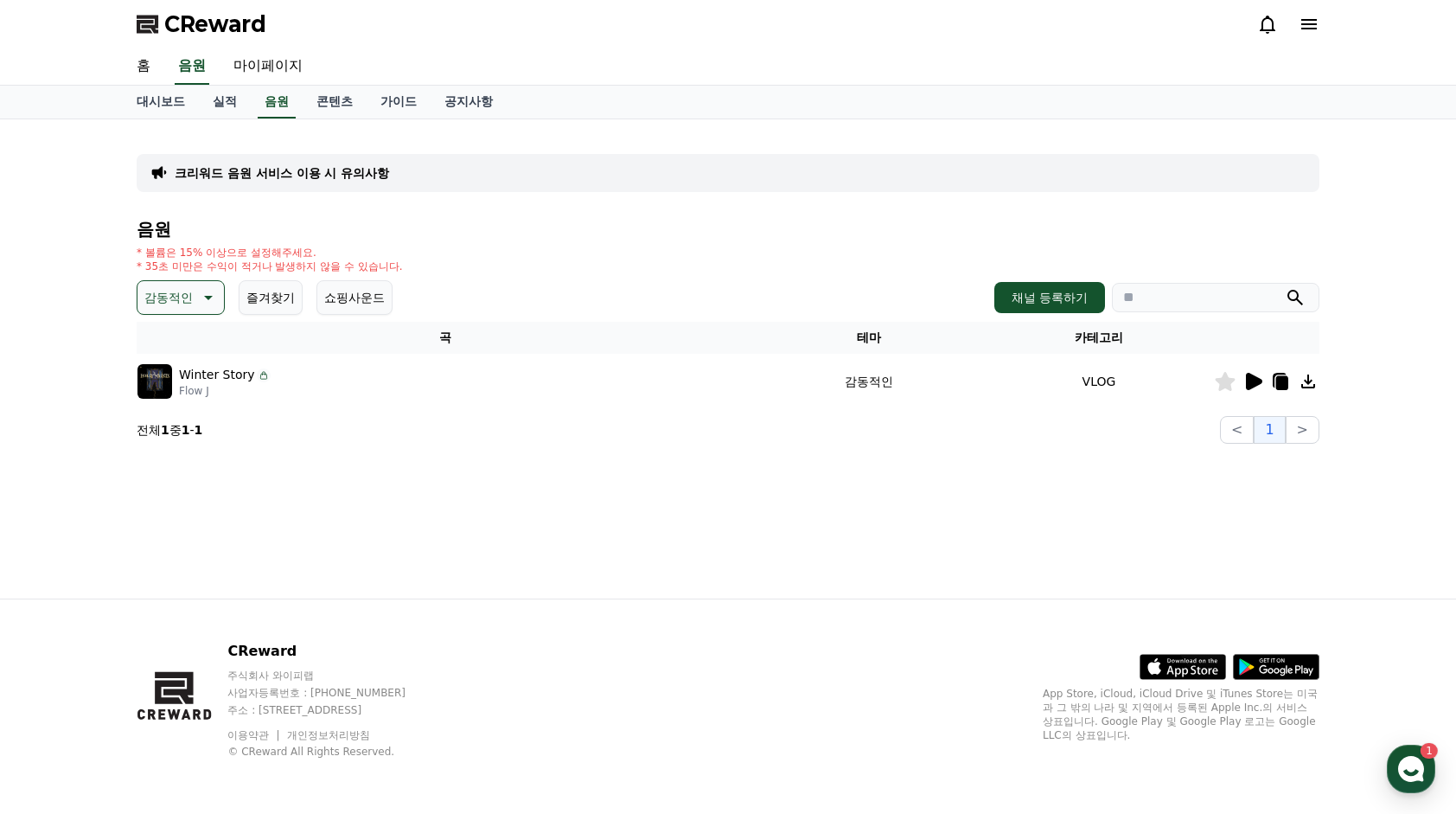
click at [180, 298] on p "감동적인" at bounding box center [168, 298] width 48 height 24
click at [184, 436] on button "긴장되는" at bounding box center [170, 440] width 62 height 38
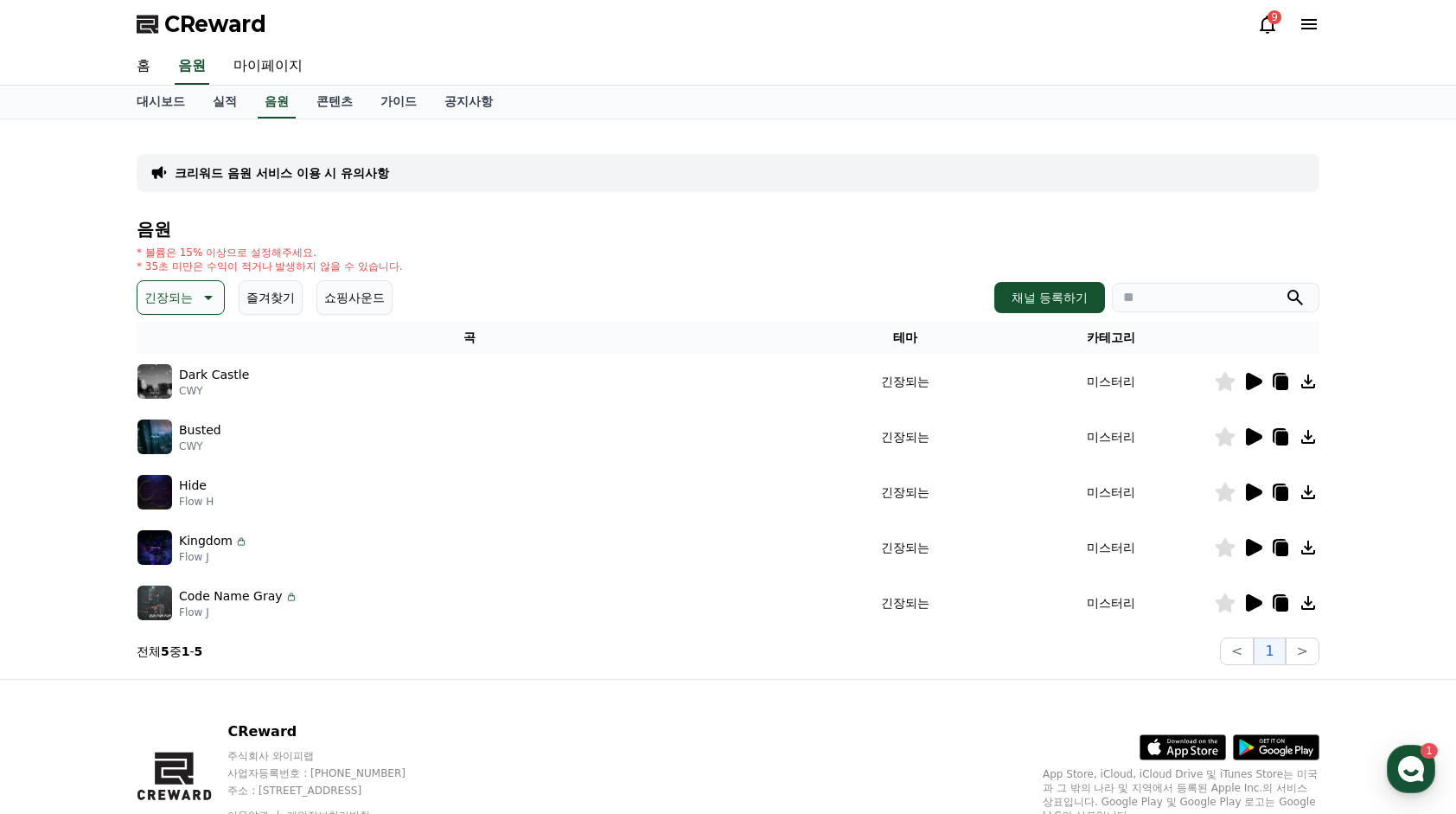
click at [152, 550] on img at bounding box center [154, 547] width 35 height 35
click at [164, 545] on img at bounding box center [154, 547] width 35 height 35
click at [209, 555] on p "Flow J" at bounding box center [214, 557] width 69 height 14
click at [239, 540] on icon at bounding box center [240, 539] width 3 height 3
click at [154, 485] on img at bounding box center [154, 492] width 35 height 35
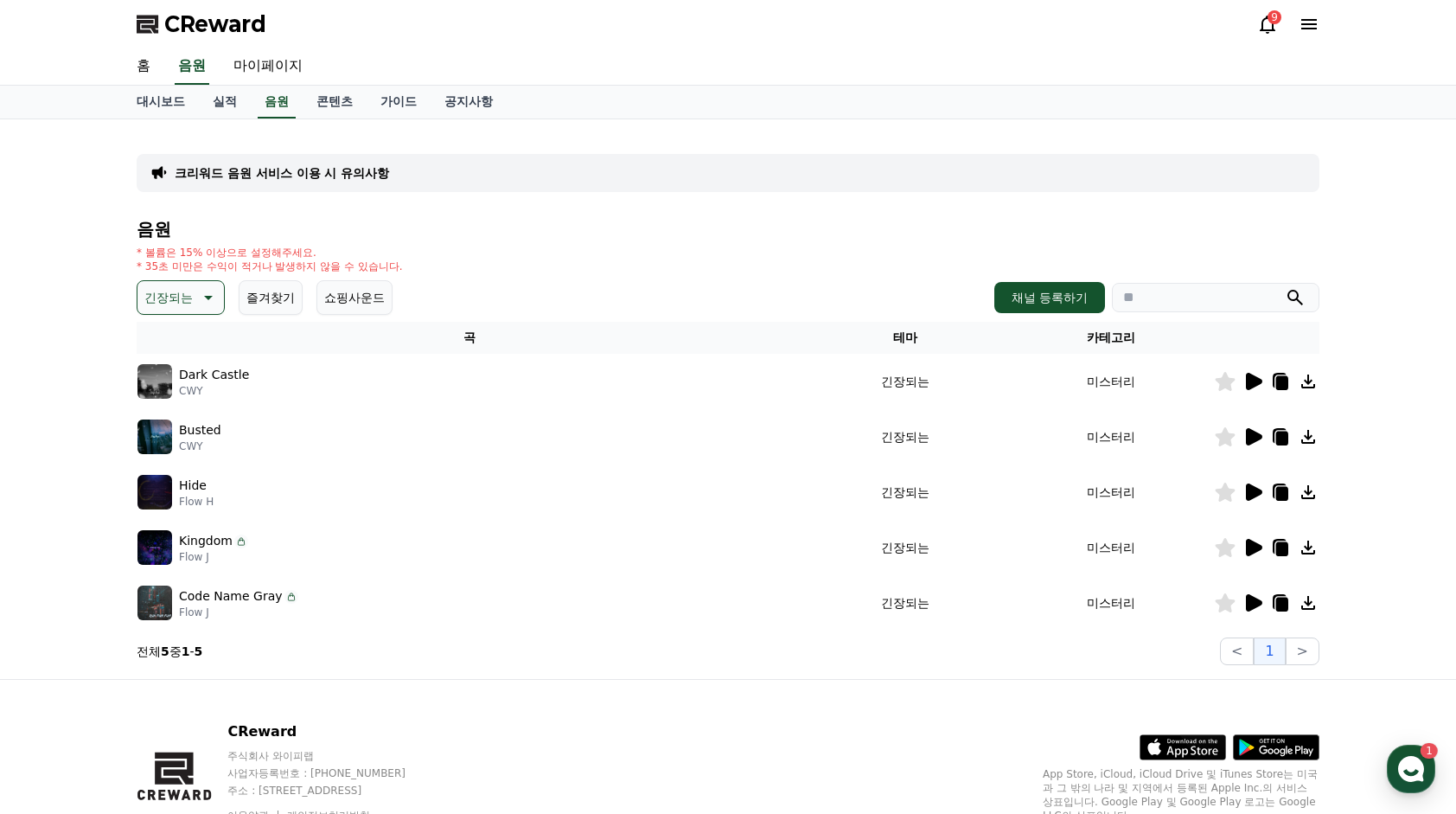
click at [182, 298] on p "긴장되는" at bounding box center [168, 298] width 48 height 24
click at [180, 393] on button "잔잔한" at bounding box center [164, 392] width 50 height 38
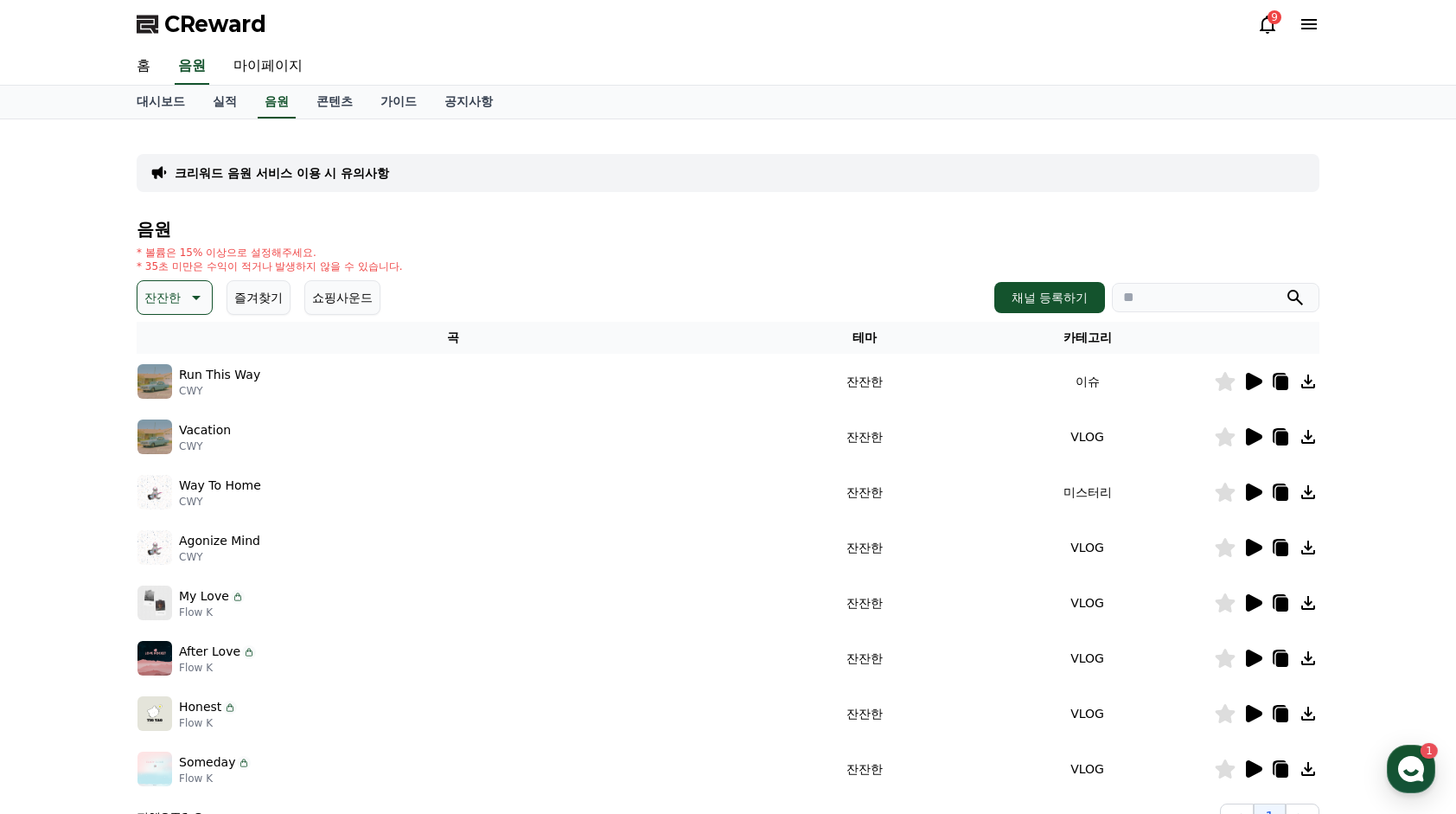
click at [174, 286] on p "잔잔한" at bounding box center [162, 298] width 37 height 24
click at [168, 444] on button "웅장한" at bounding box center [164, 443] width 50 height 38
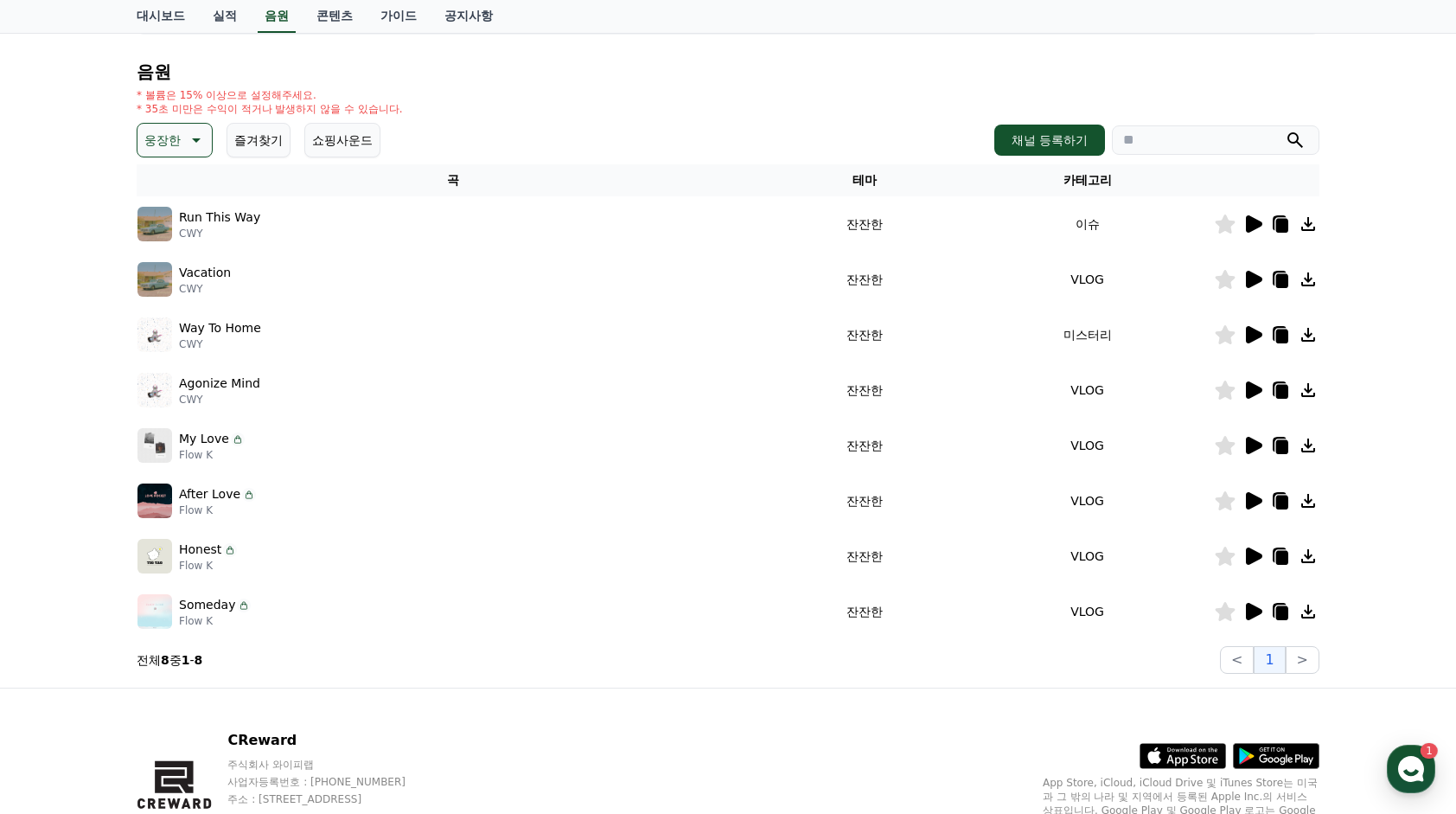
scroll to position [173, 0]
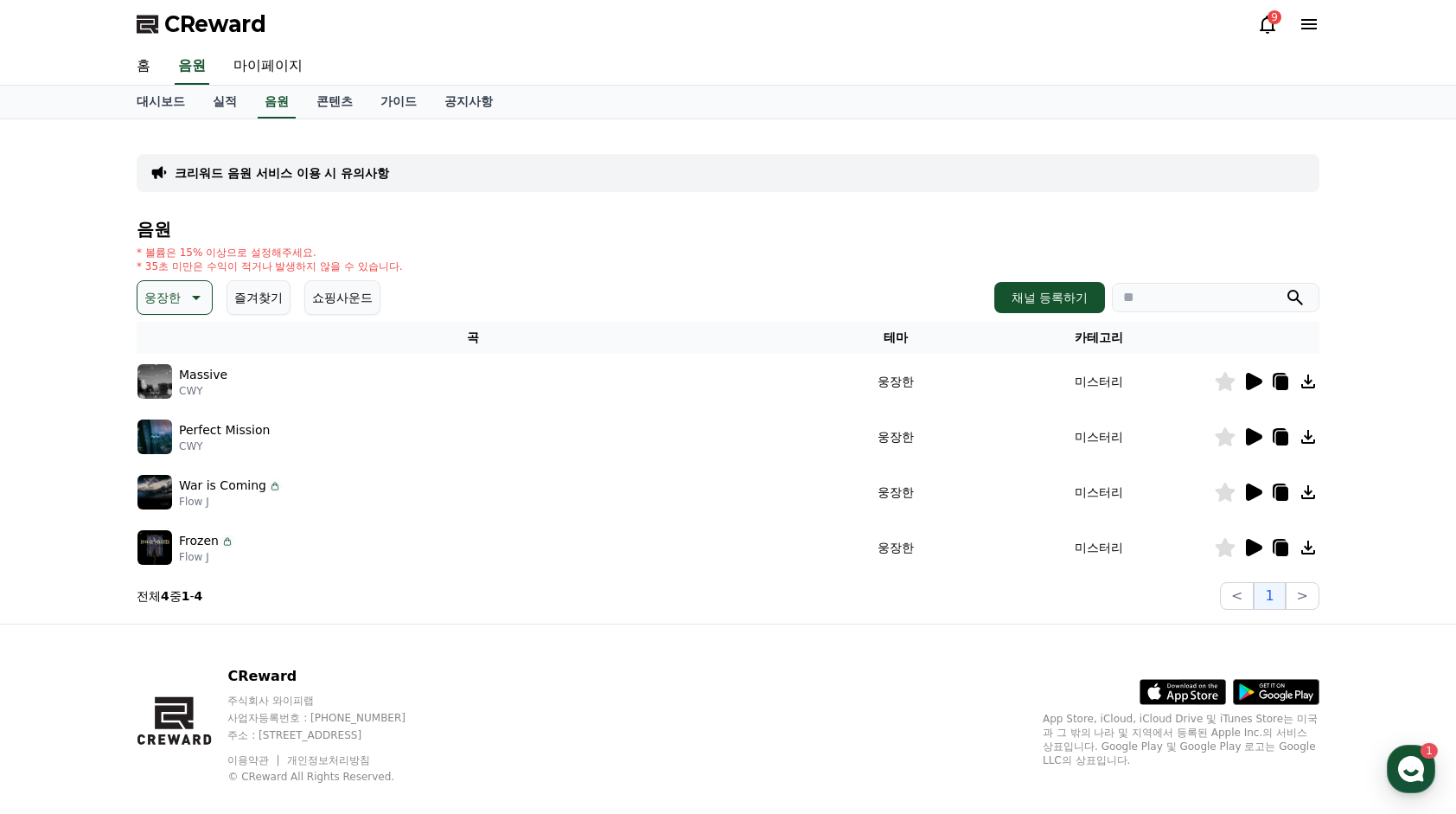
click at [173, 307] on p "웅장한" at bounding box center [162, 298] width 37 height 24
click at [178, 337] on div "전체 환상적인 호기심 어두운 밝은 통통튀는 신나는 반전 웅장한 드라마틱 즐거움 분위기있는 EDM 그루브 슬픈 잔잔한 귀여운 감동적인 긴장되는 …" at bounding box center [176, 770] width 74 height 892
click at [156, 340] on button "전체" at bounding box center [158, 343] width 38 height 38
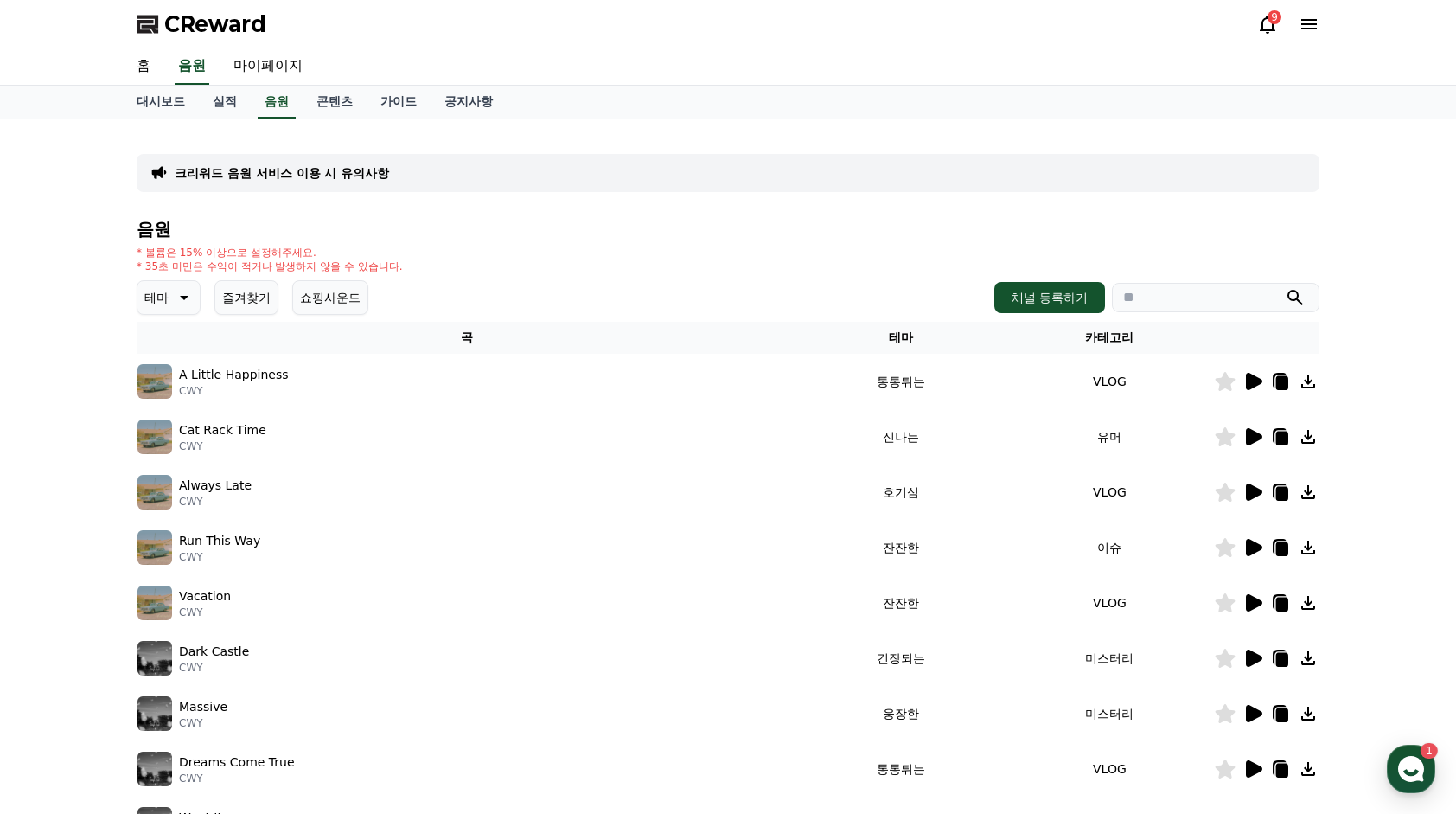
click at [1255, 383] on icon at bounding box center [1254, 381] width 17 height 17
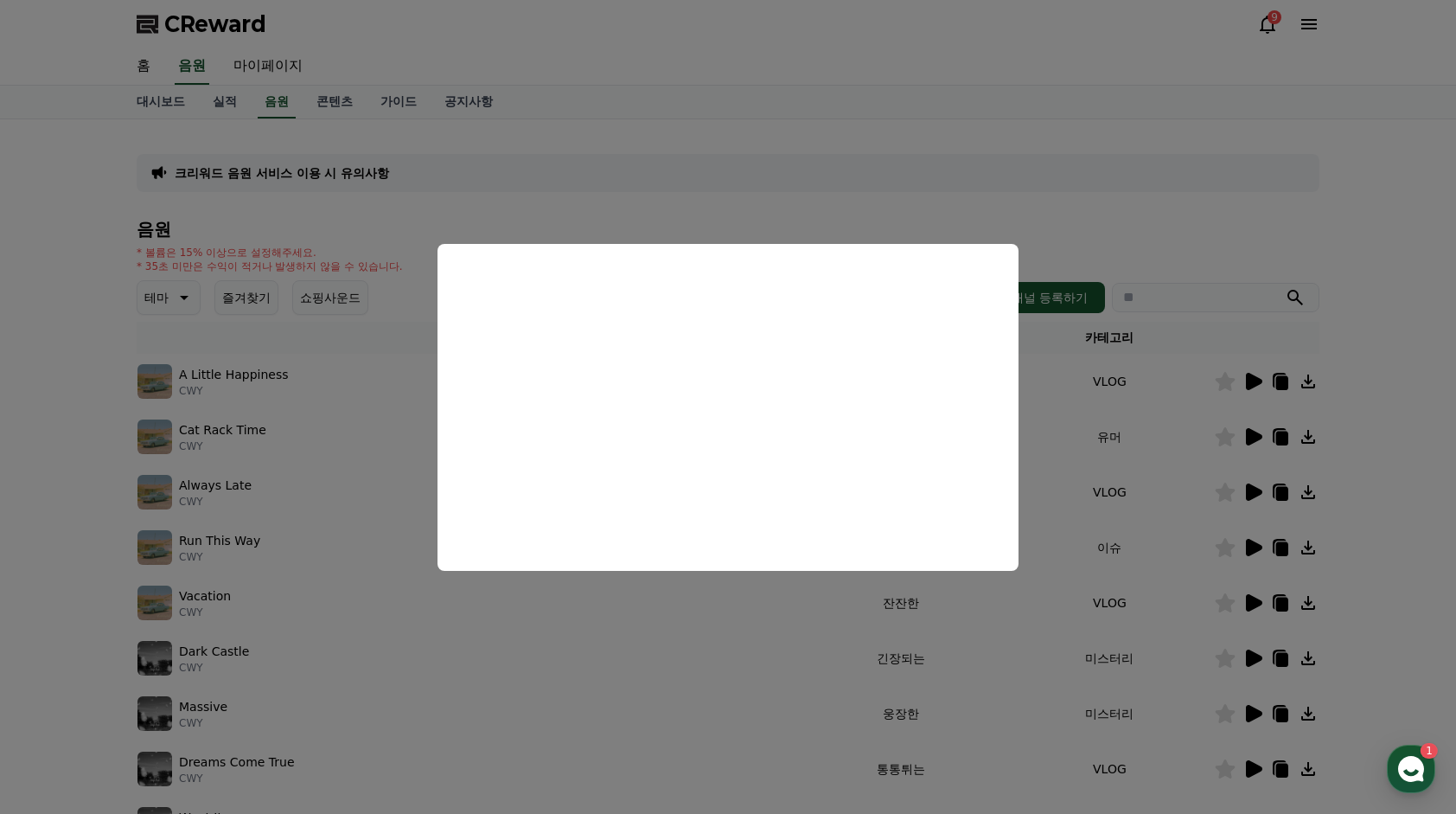
click at [725, 609] on button "close modal" at bounding box center [728, 407] width 1456 height 814
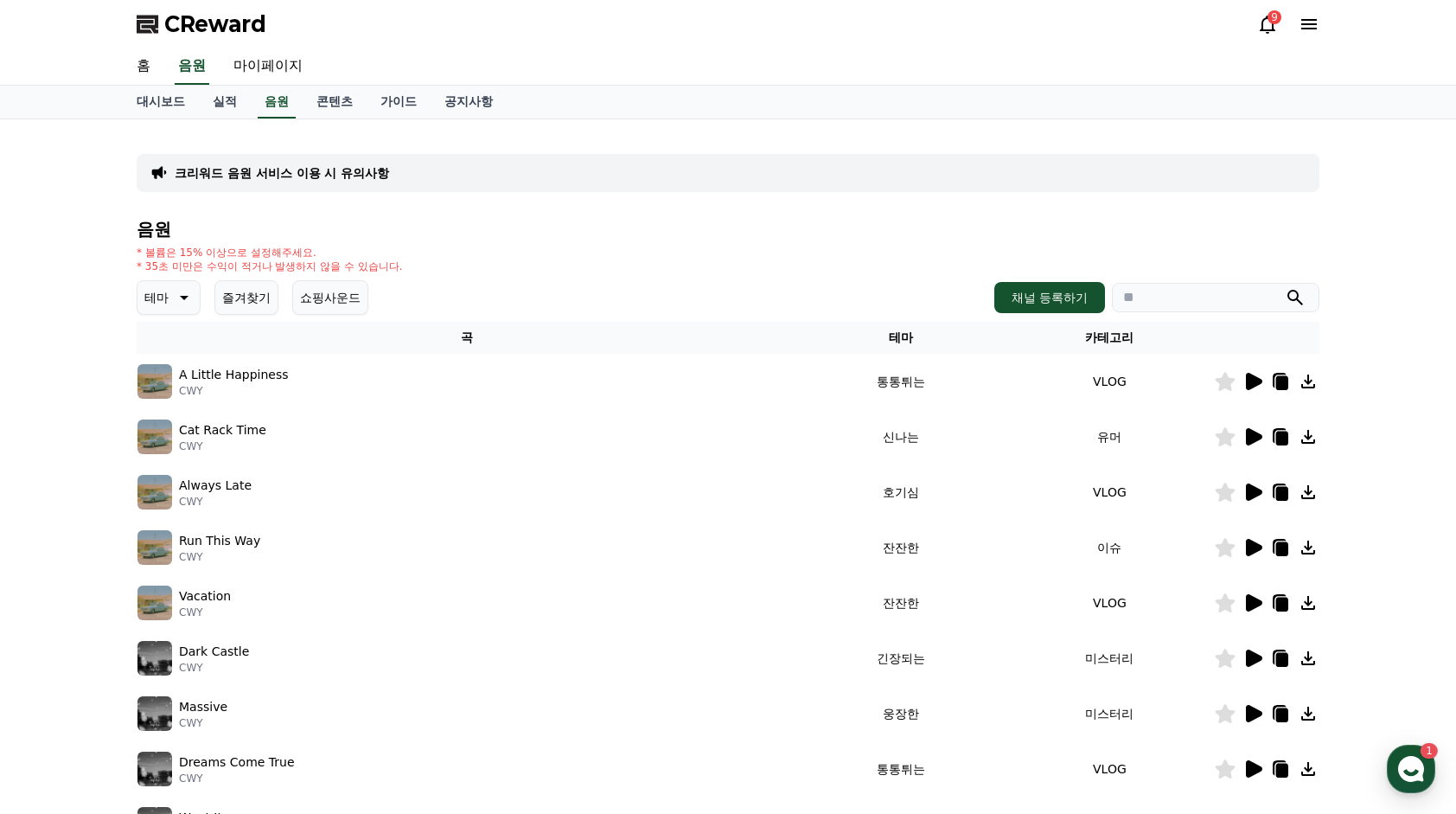
click at [1256, 497] on icon at bounding box center [1252, 492] width 21 height 21
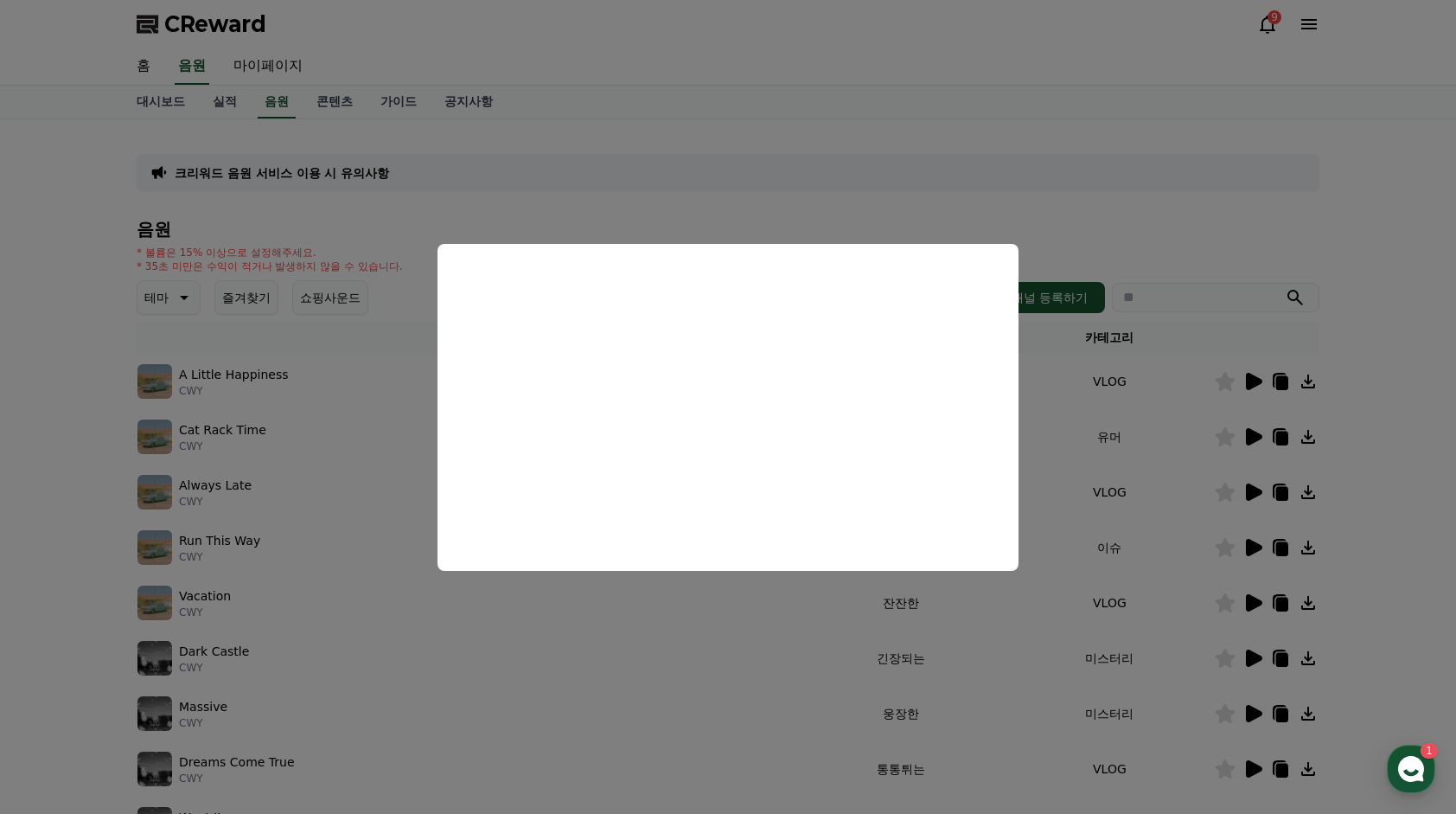
click at [48, 488] on button "close modal" at bounding box center [728, 407] width 1456 height 814
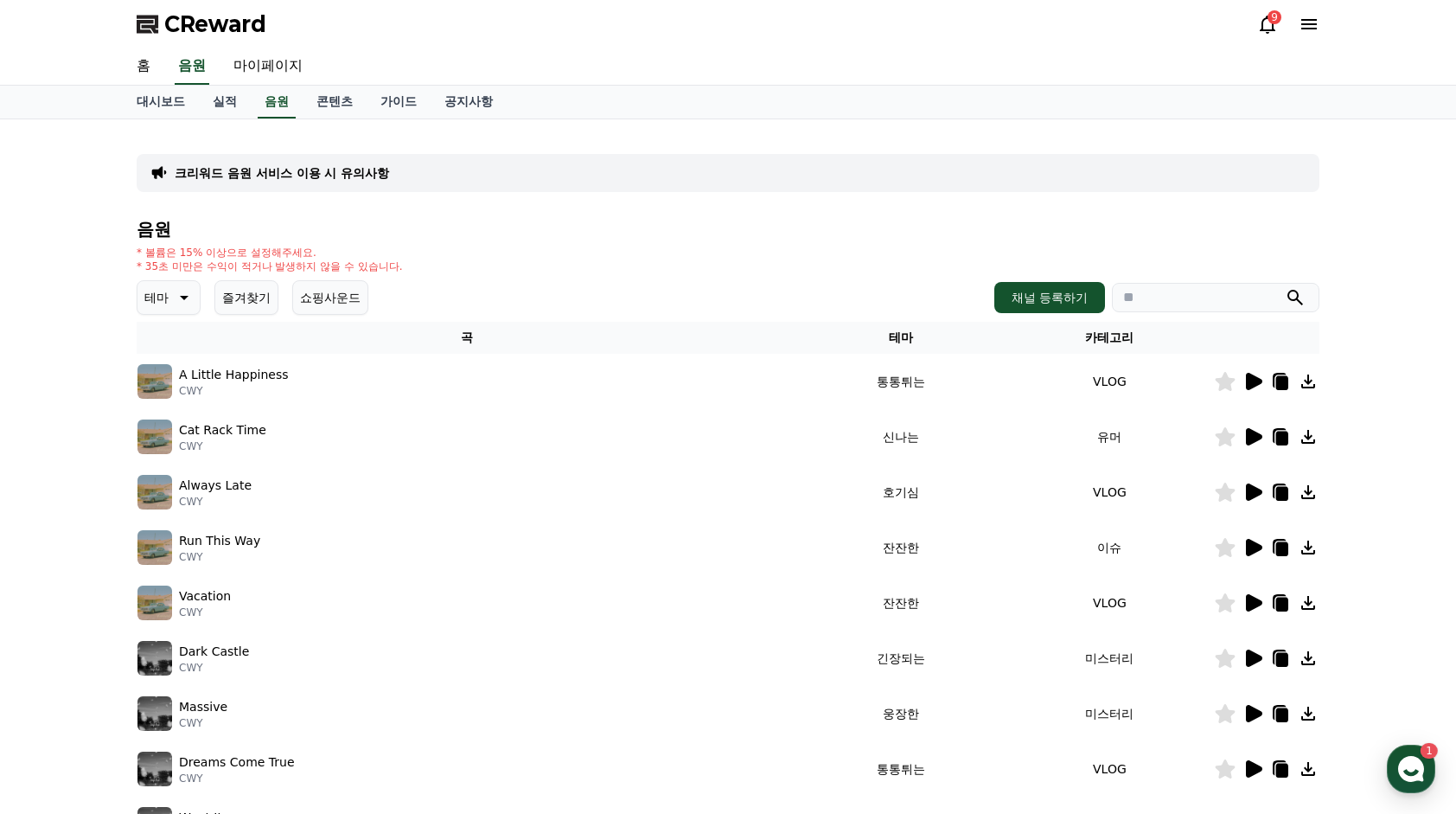
click at [1250, 543] on icon at bounding box center [1254, 547] width 17 height 17
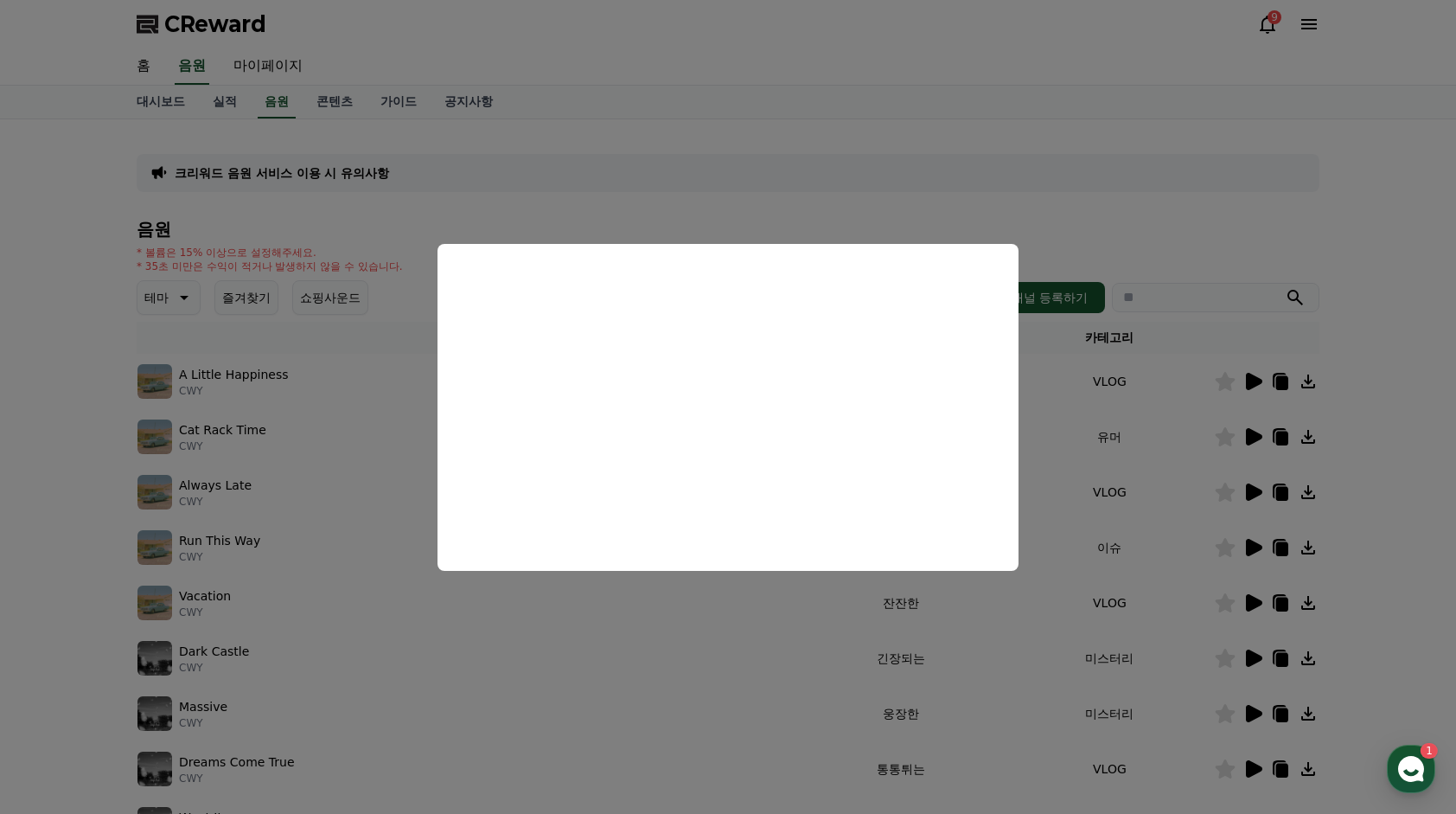
click at [1208, 600] on button "close modal" at bounding box center [728, 407] width 1456 height 814
click at [1257, 604] on icon at bounding box center [1254, 602] width 17 height 17
click at [1084, 503] on button "close modal" at bounding box center [728, 407] width 1456 height 814
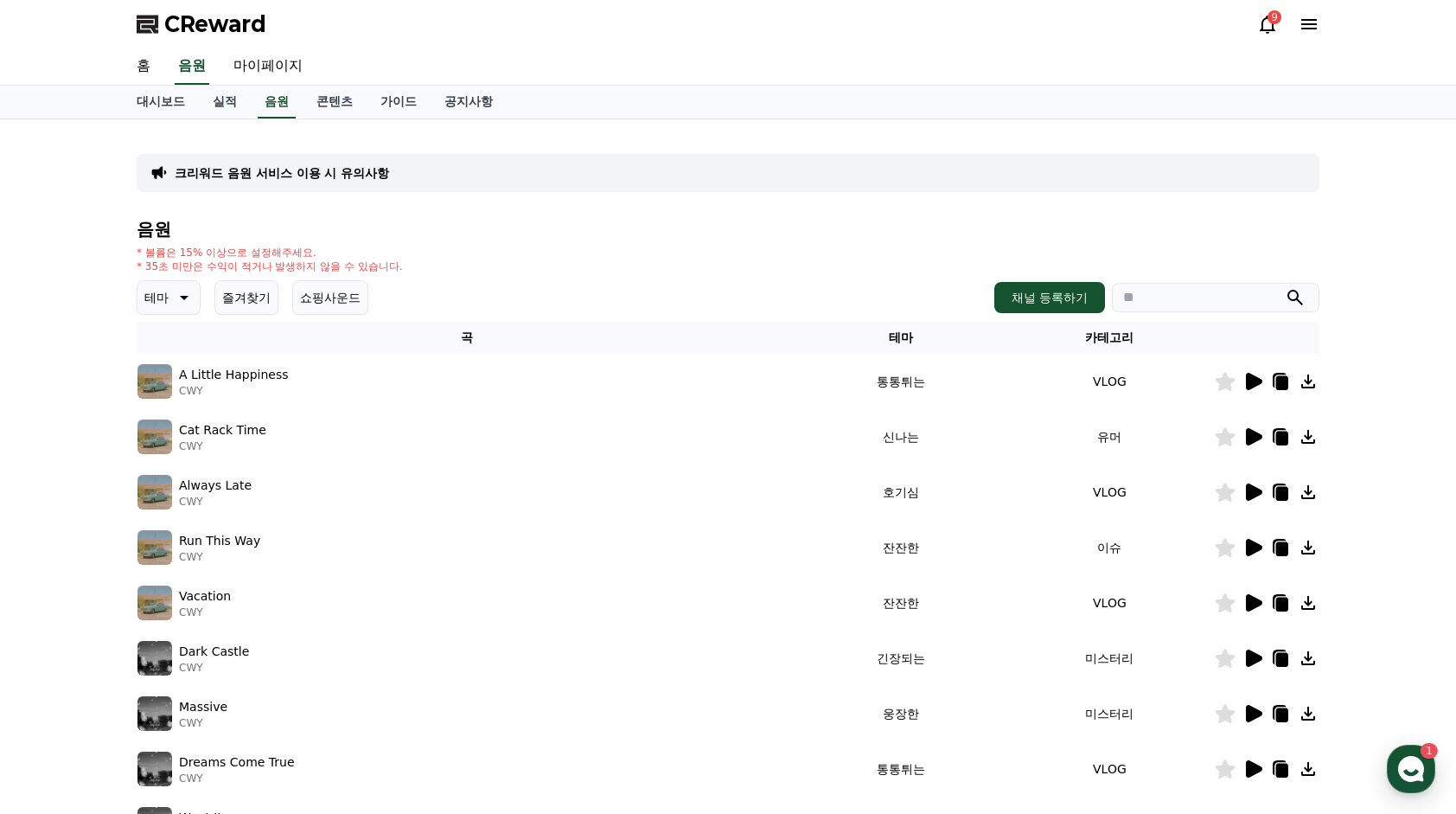
click at [1243, 596] on icon at bounding box center [1252, 602] width 21 height 21
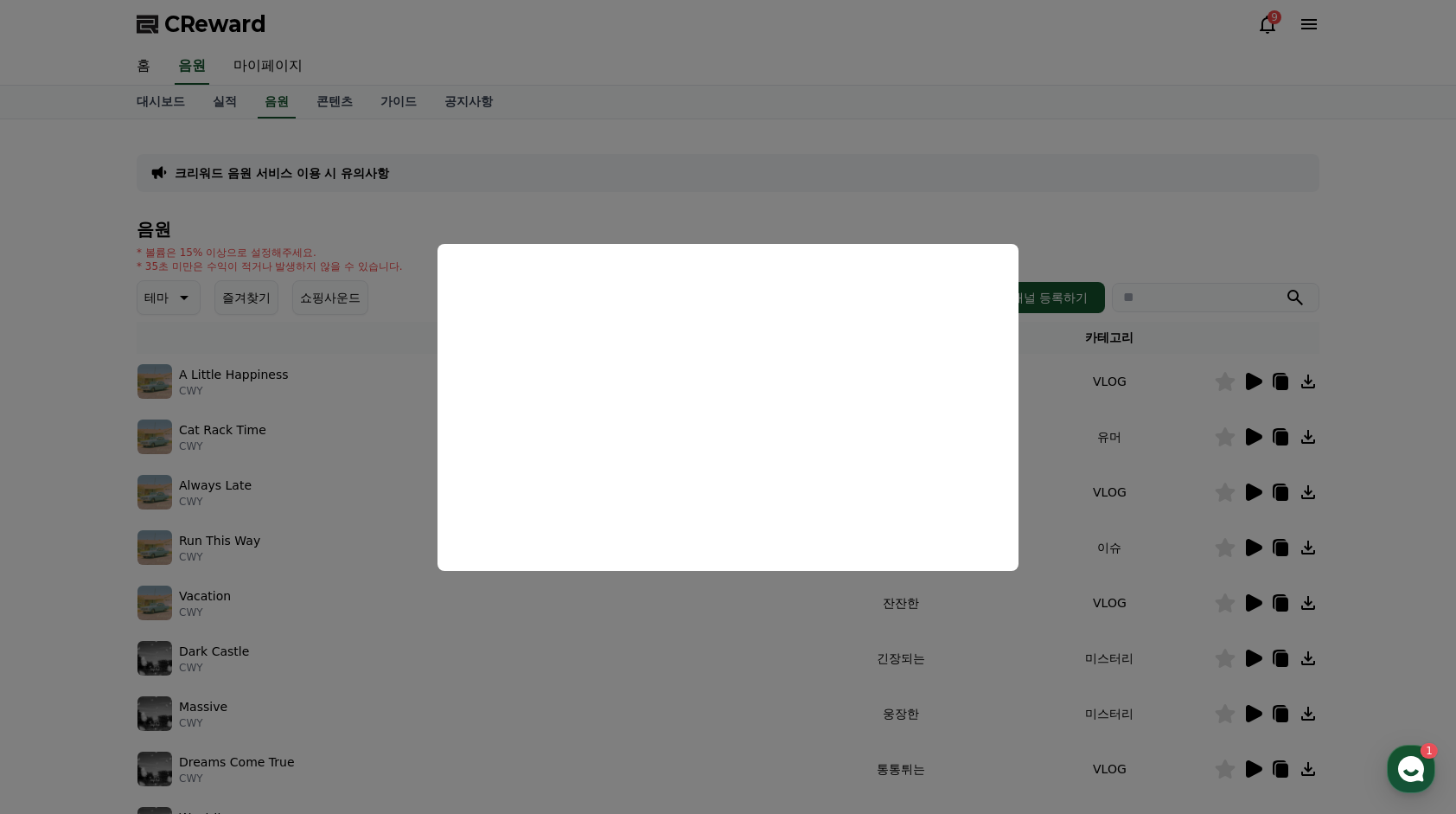
click at [141, 533] on button "close modal" at bounding box center [728, 407] width 1456 height 814
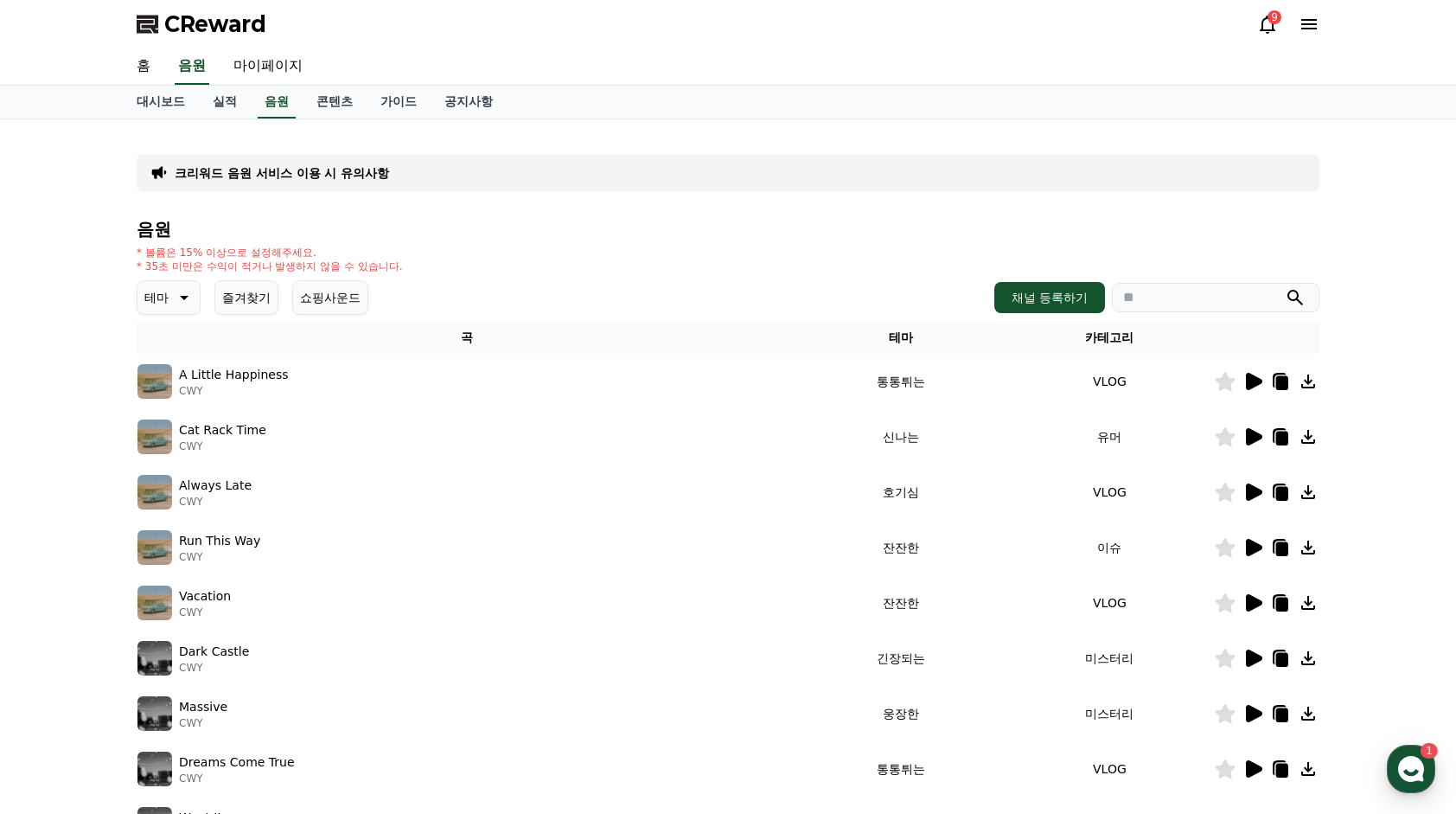
click at [1252, 544] on icon at bounding box center [1254, 547] width 17 height 17
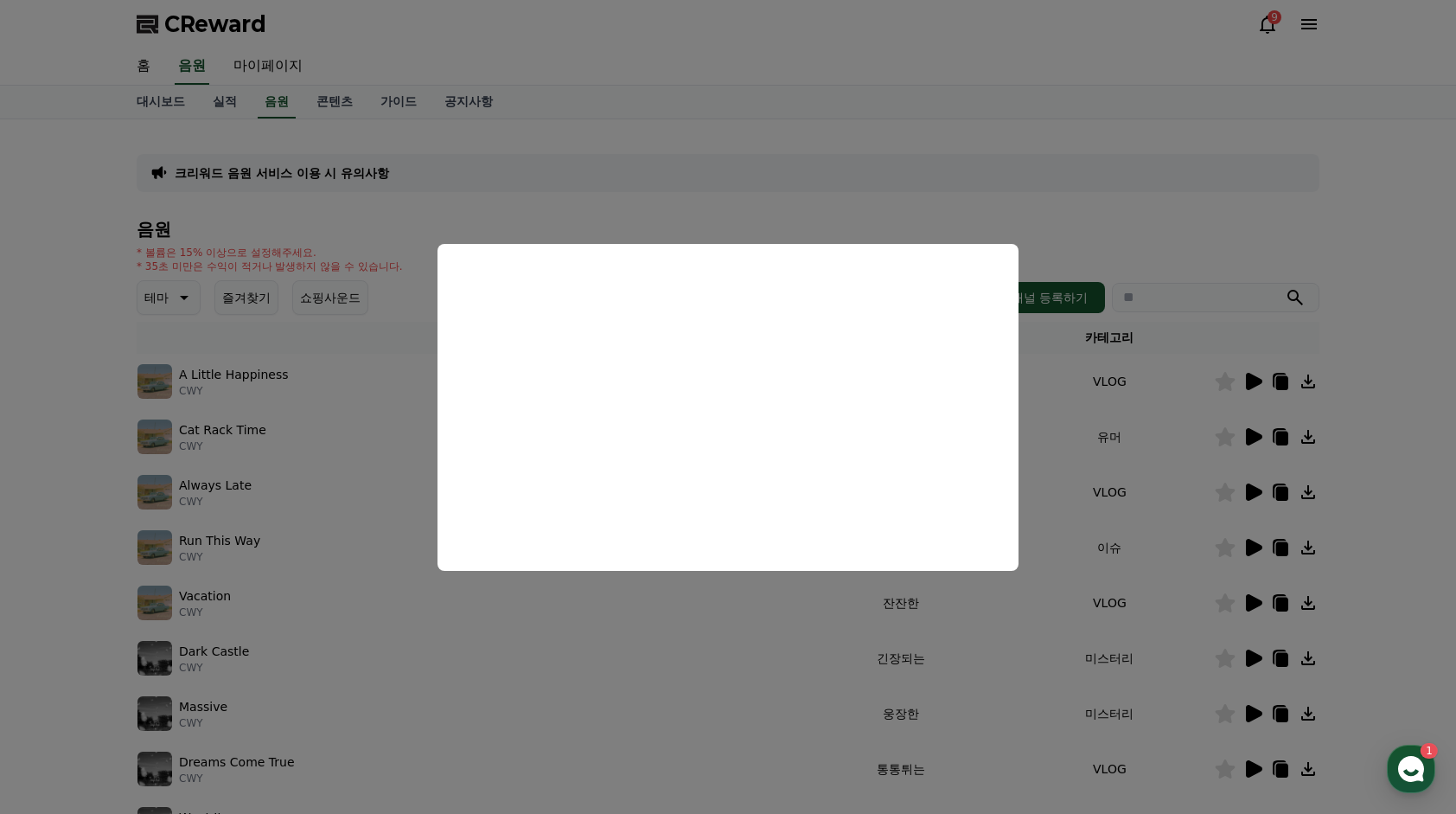
click at [62, 444] on button "close modal" at bounding box center [728, 407] width 1456 height 814
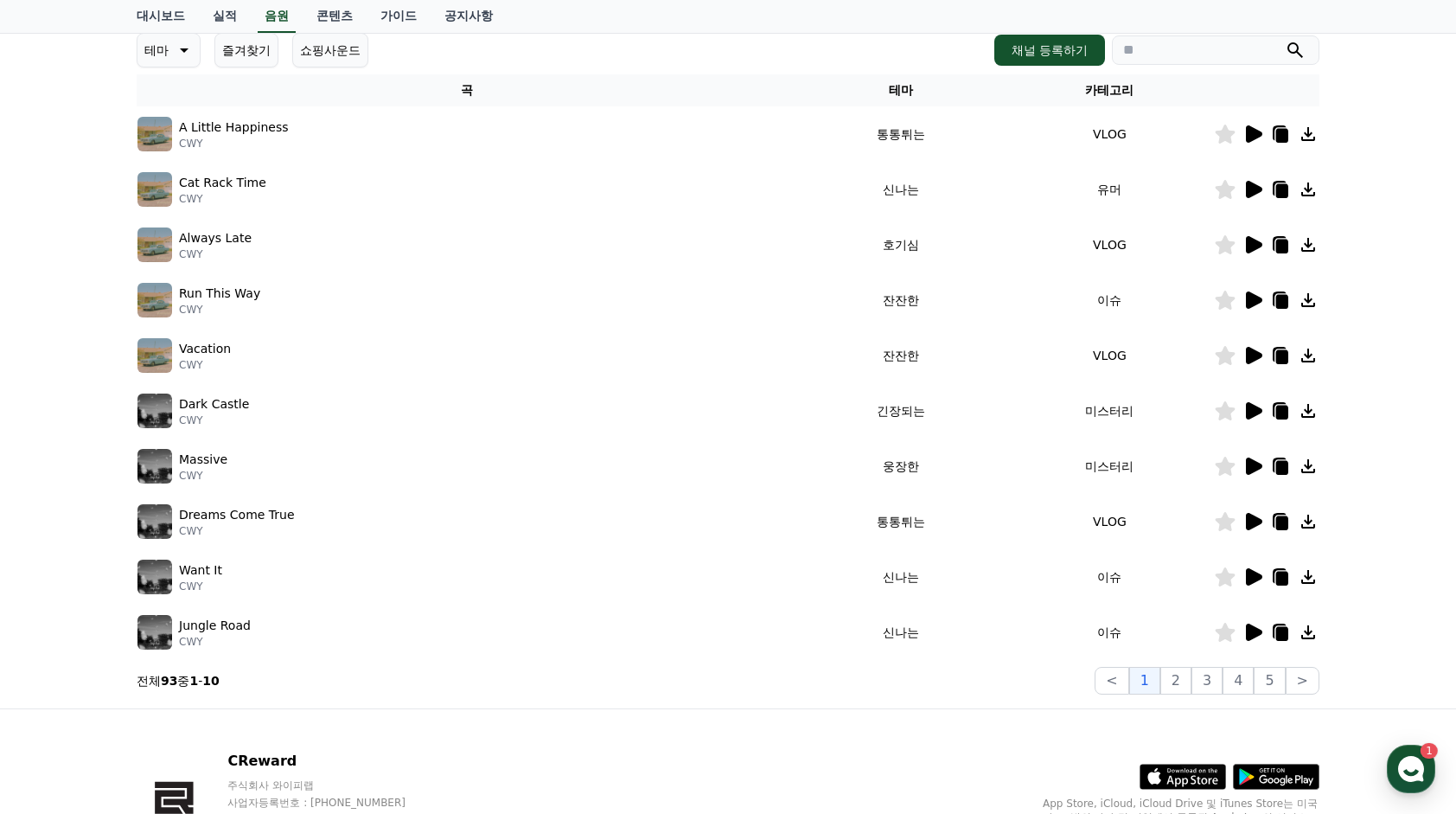
scroll to position [259, 0]
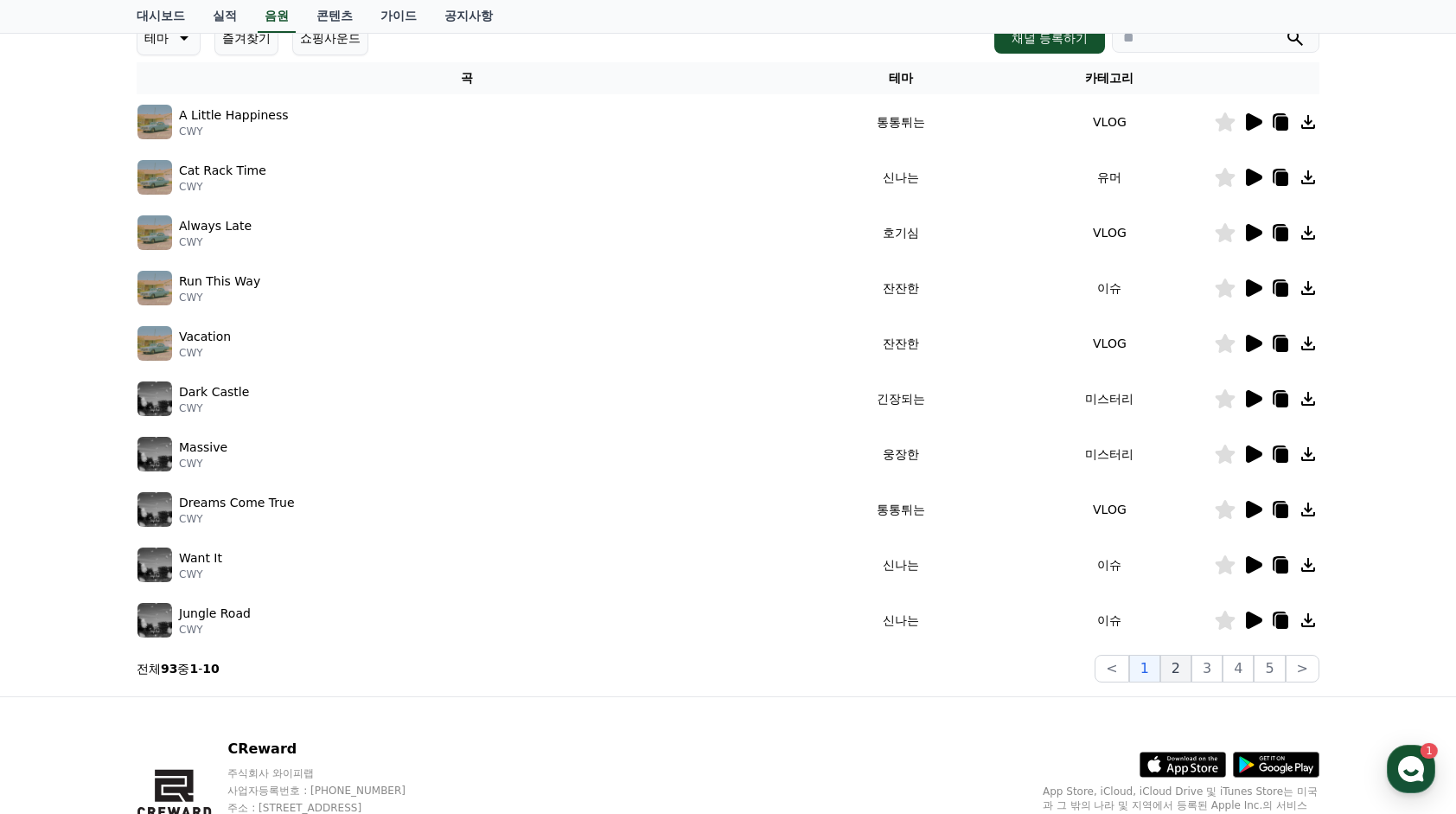
click at [1181, 671] on button "2" at bounding box center [1175, 669] width 31 height 28
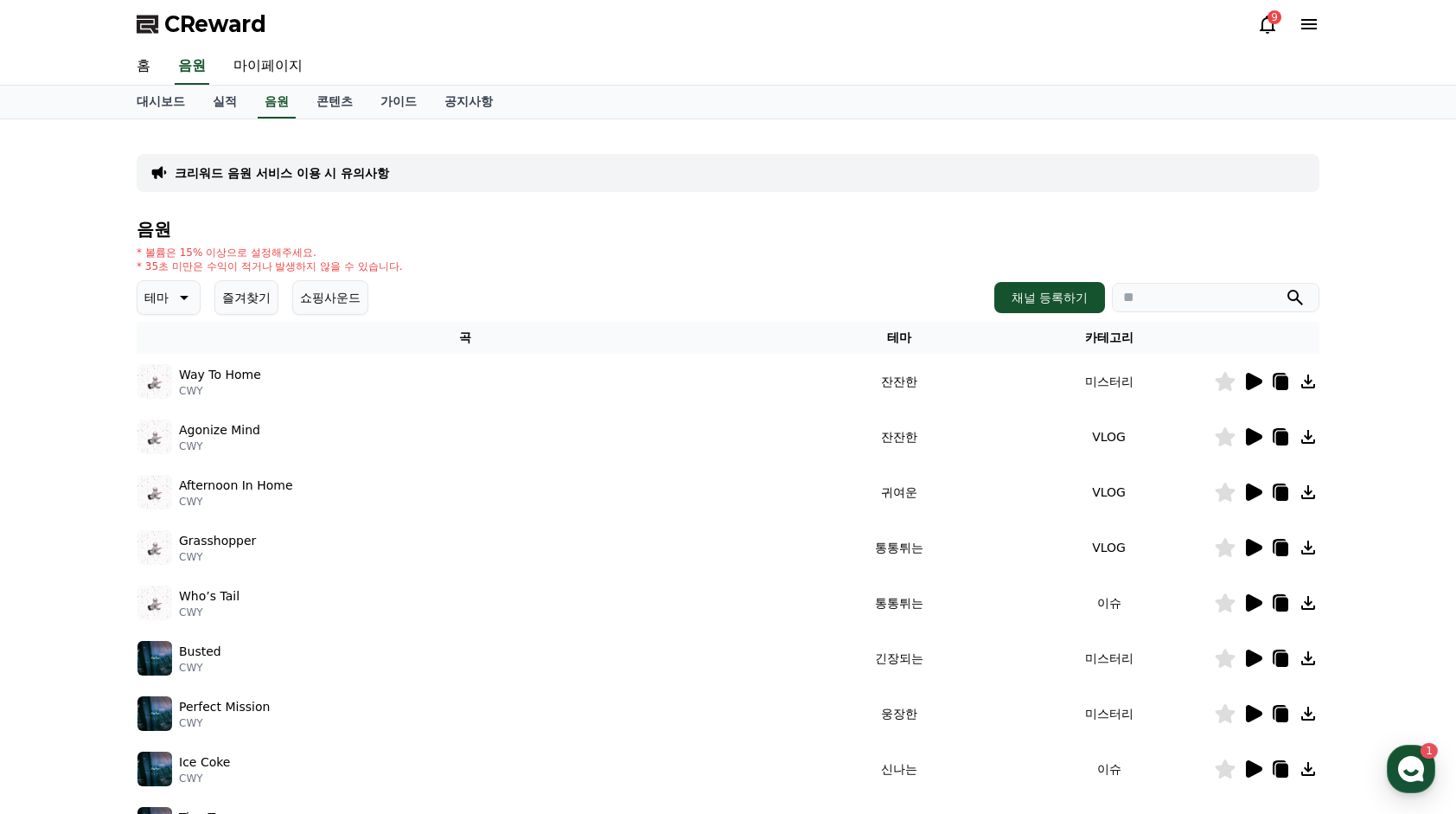
click at [1257, 438] on icon at bounding box center [1254, 436] width 17 height 17
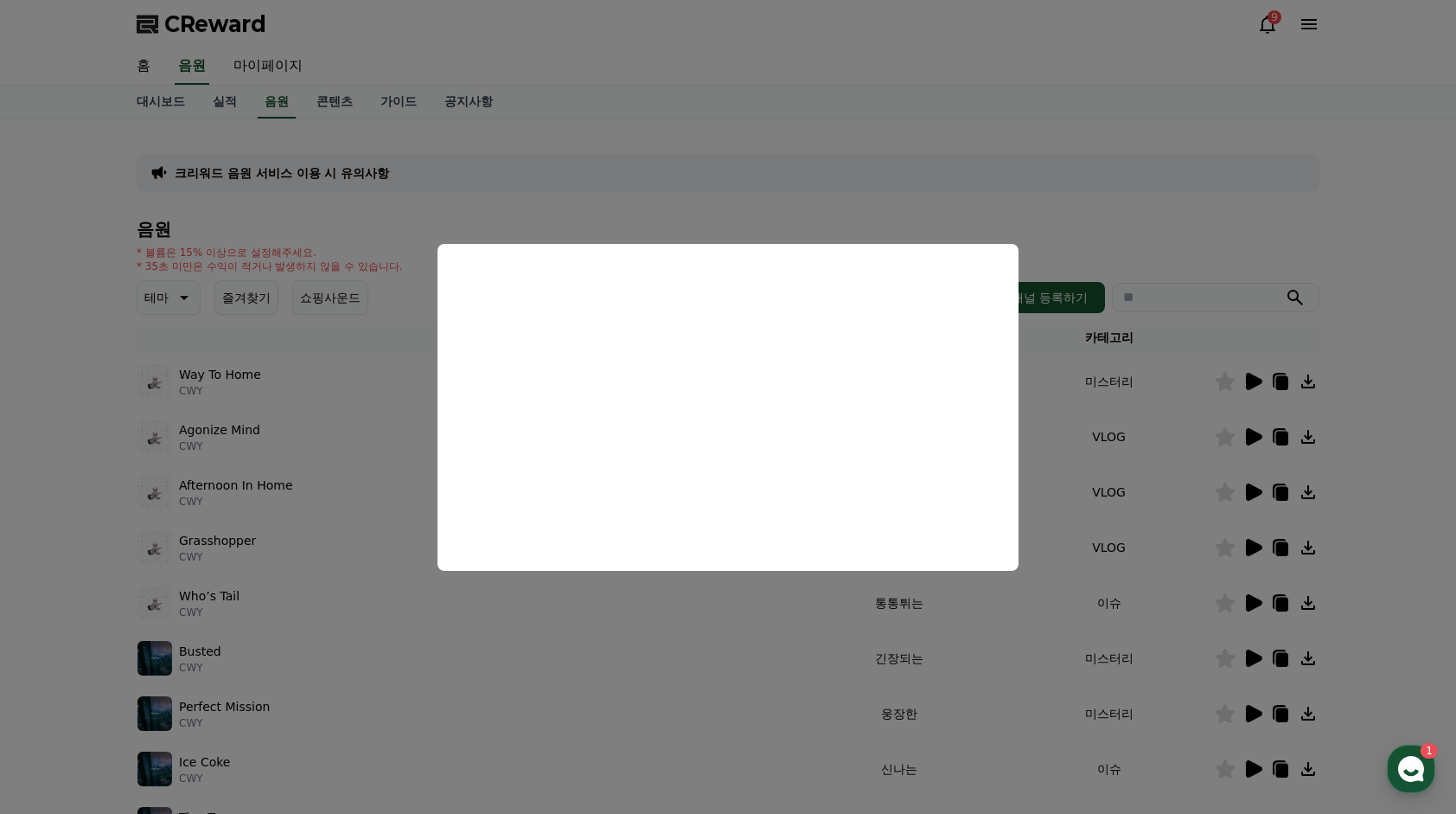
click at [77, 387] on button "close modal" at bounding box center [728, 407] width 1456 height 814
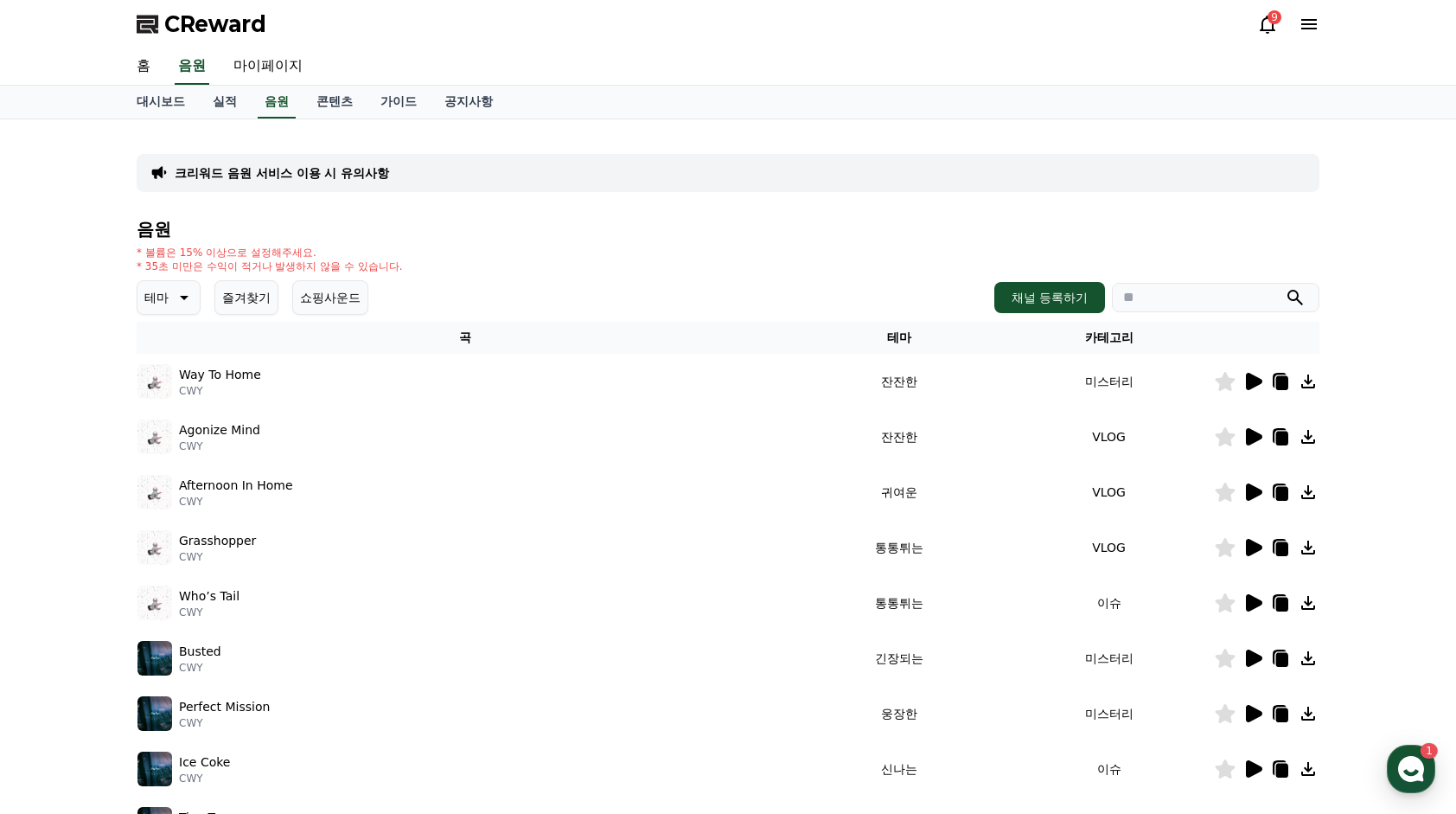
click at [168, 298] on p "테마" at bounding box center [156, 298] width 24 height 24
click at [179, 365] on button "웅장한" at bounding box center [164, 357] width 50 height 38
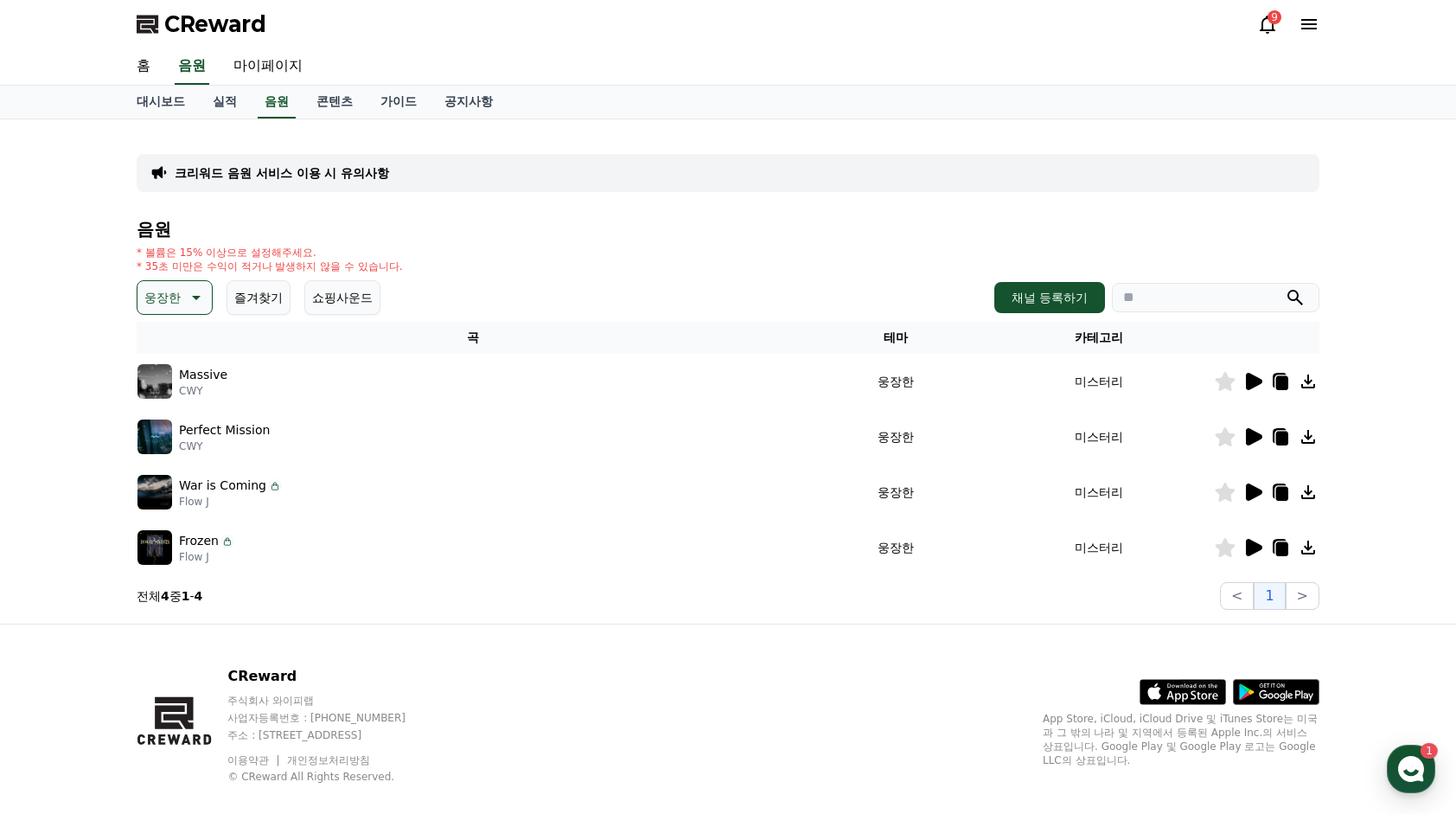
click at [1259, 436] on icon at bounding box center [1254, 436] width 17 height 17
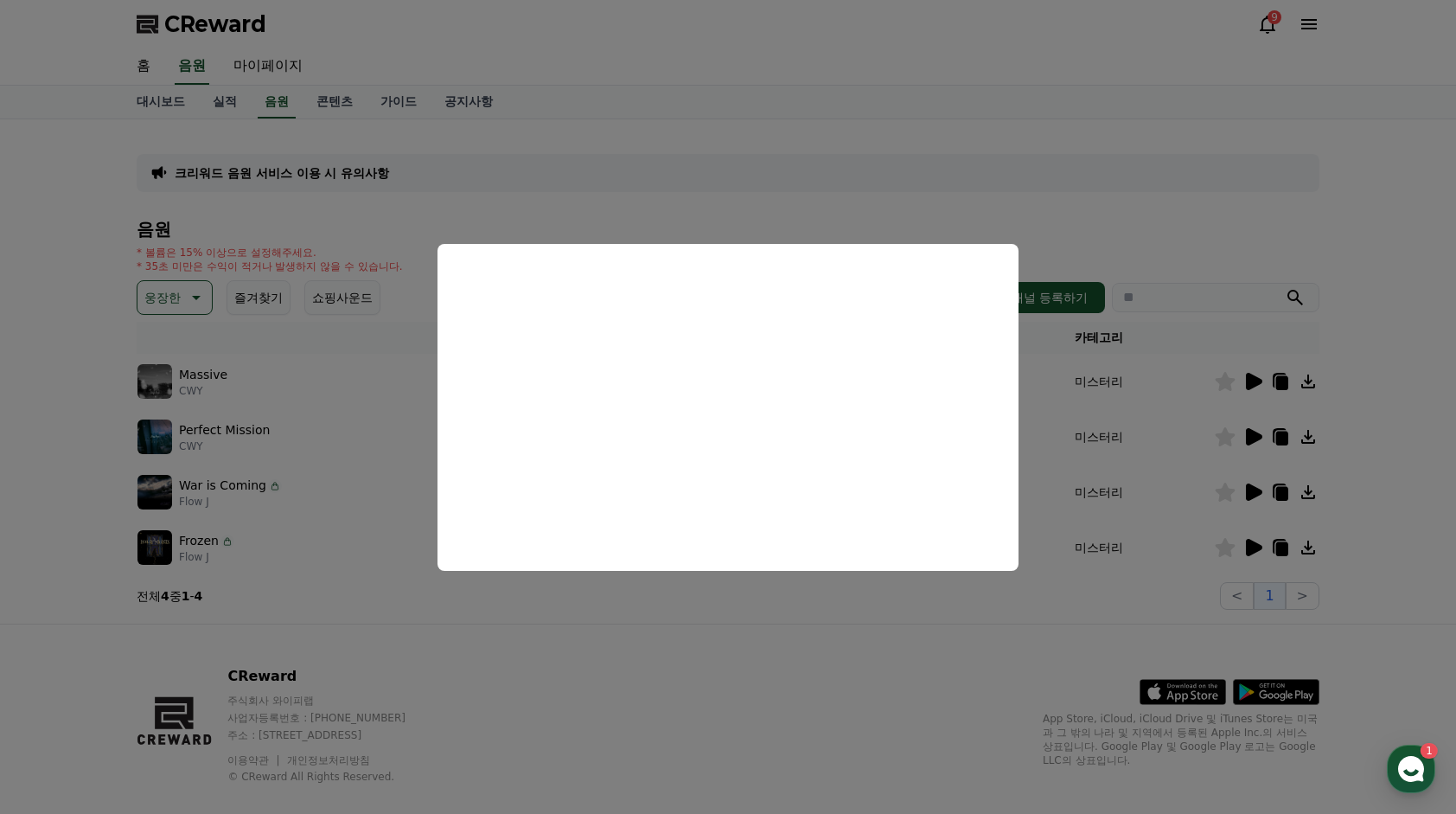
click at [1255, 540] on button "close modal" at bounding box center [728, 407] width 1456 height 814
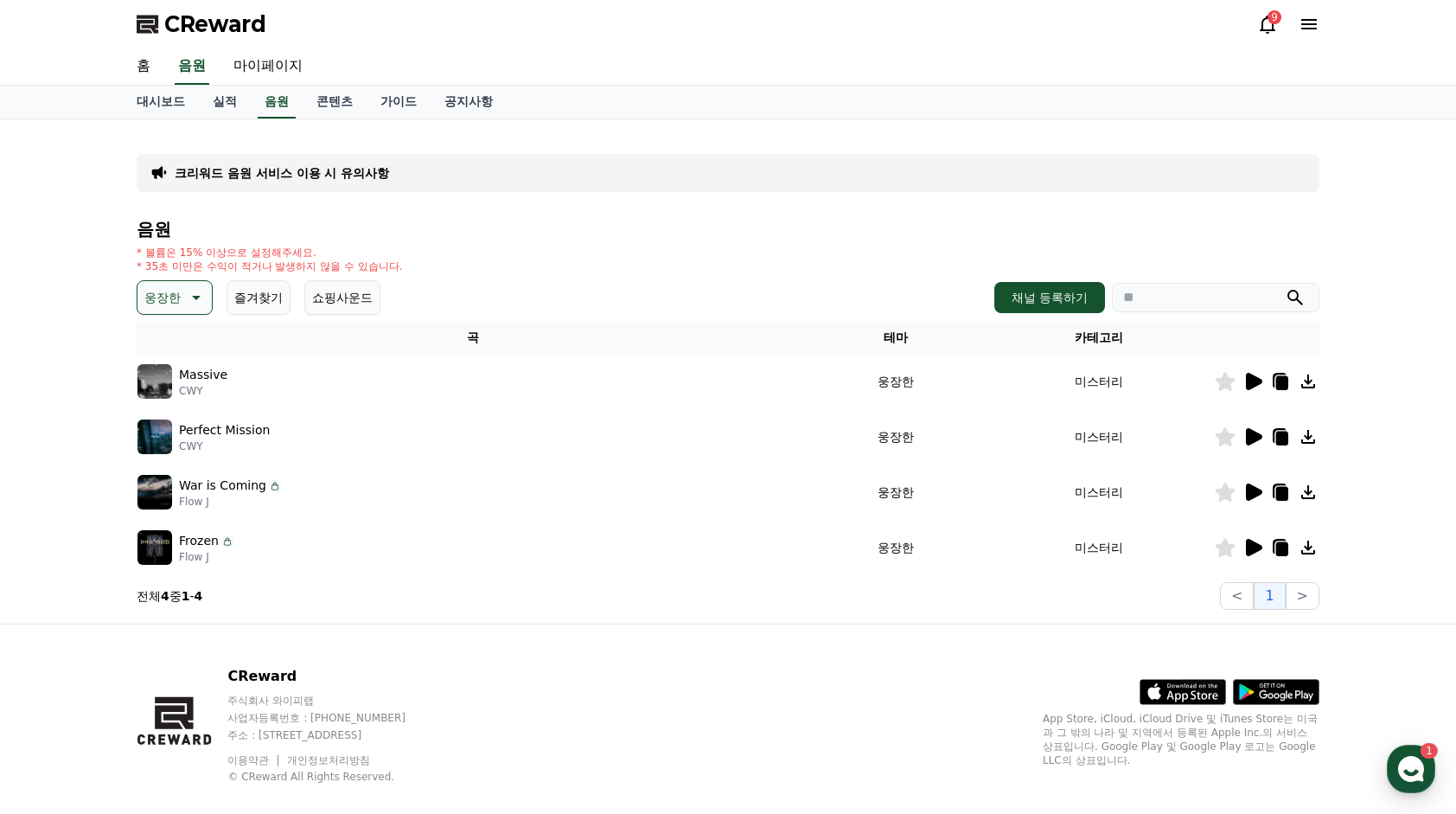
click at [1249, 542] on icon at bounding box center [1254, 547] width 17 height 17
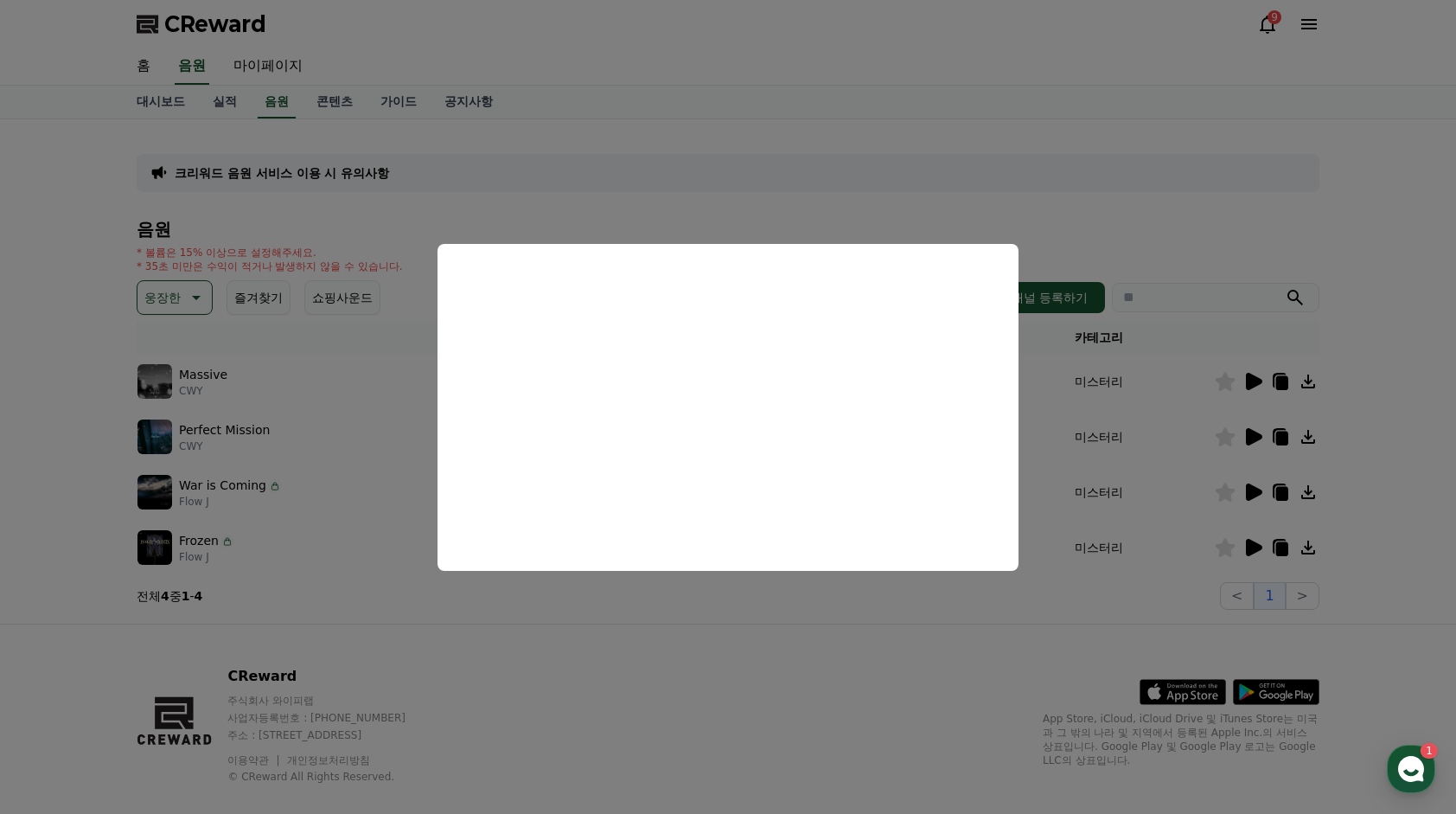
click at [862, 685] on button "close modal" at bounding box center [728, 407] width 1456 height 814
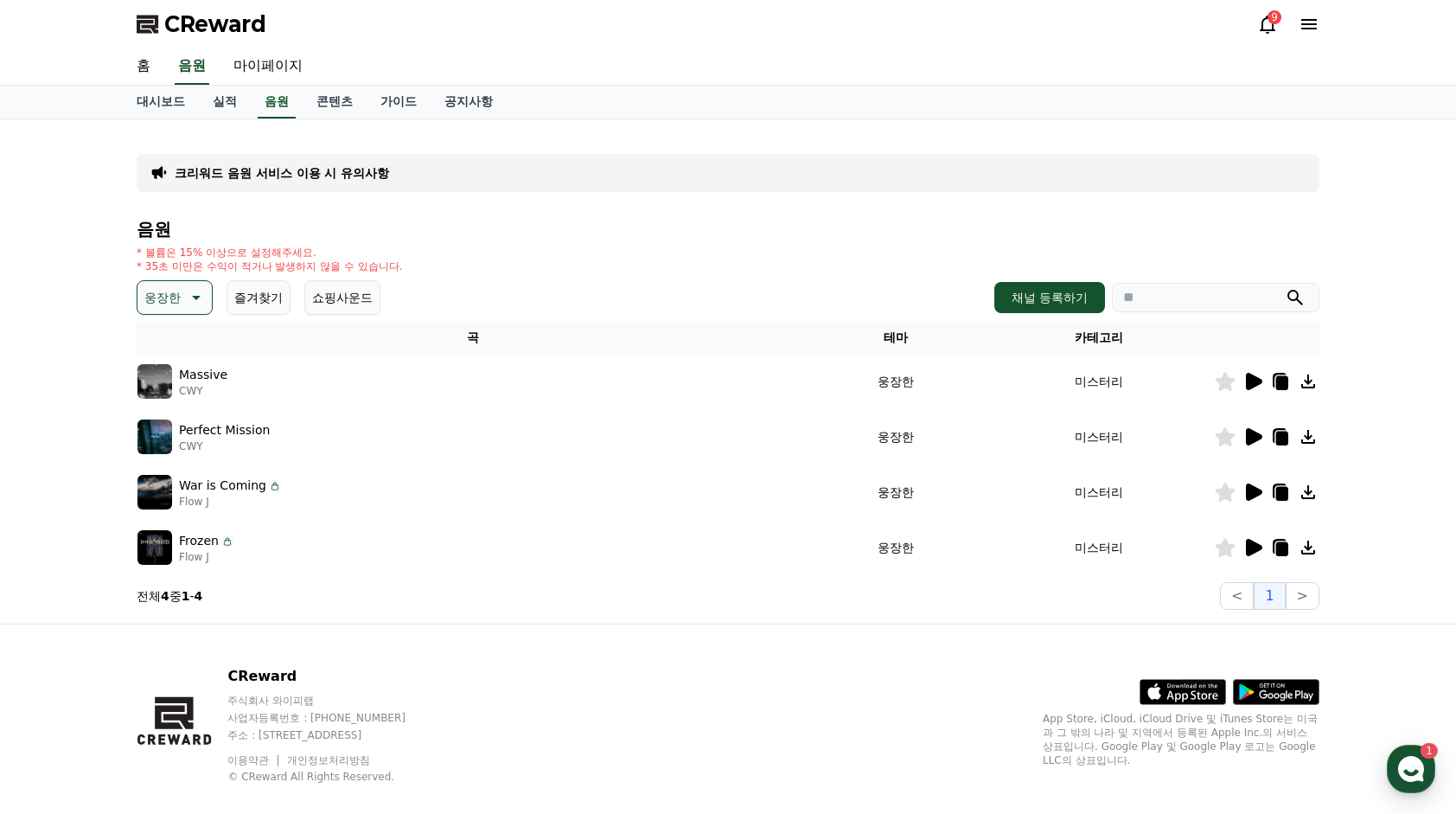
click at [1256, 381] on icon at bounding box center [1254, 381] width 17 height 17
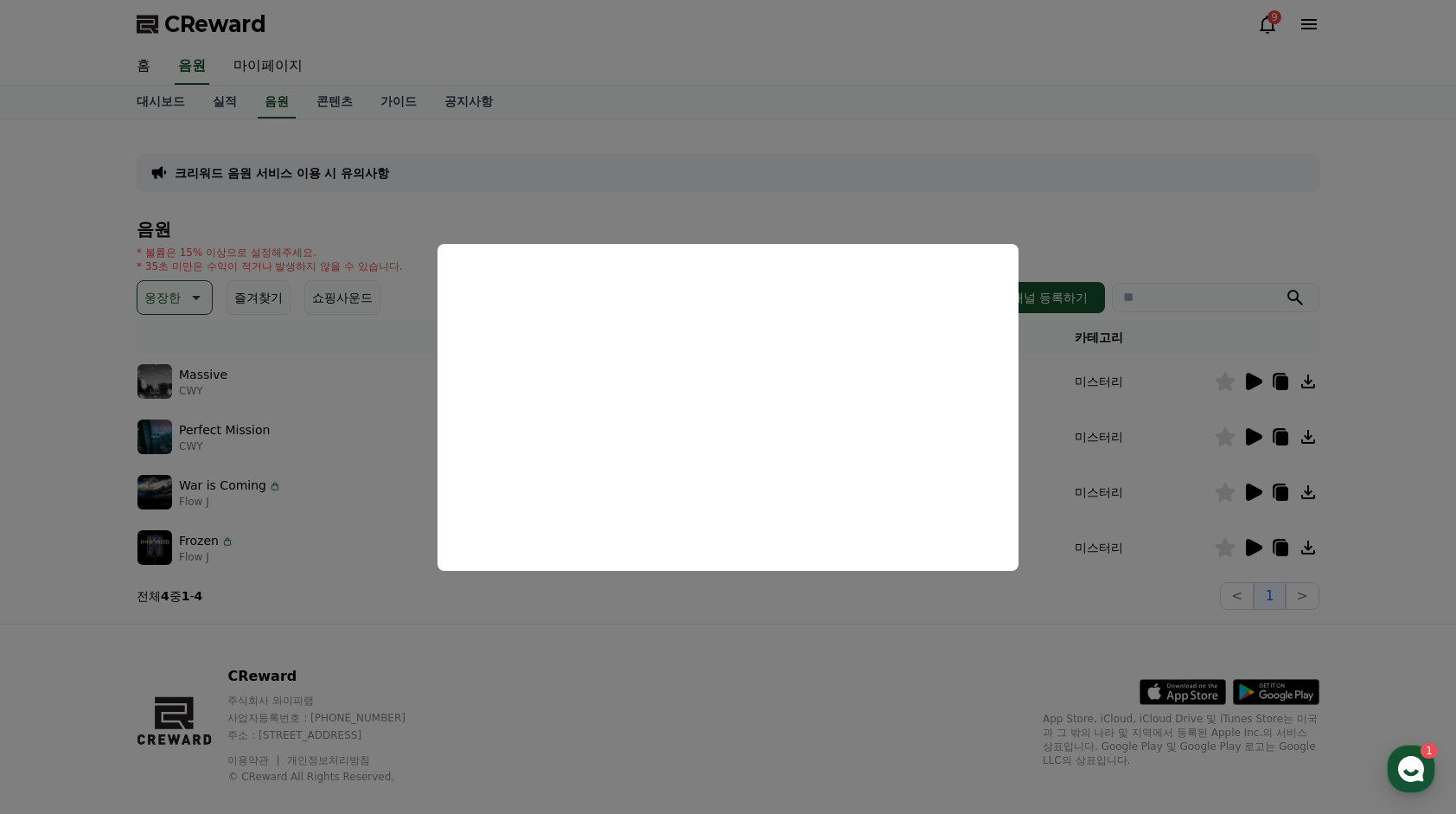
click at [846, 623] on button "close modal" at bounding box center [728, 407] width 1456 height 814
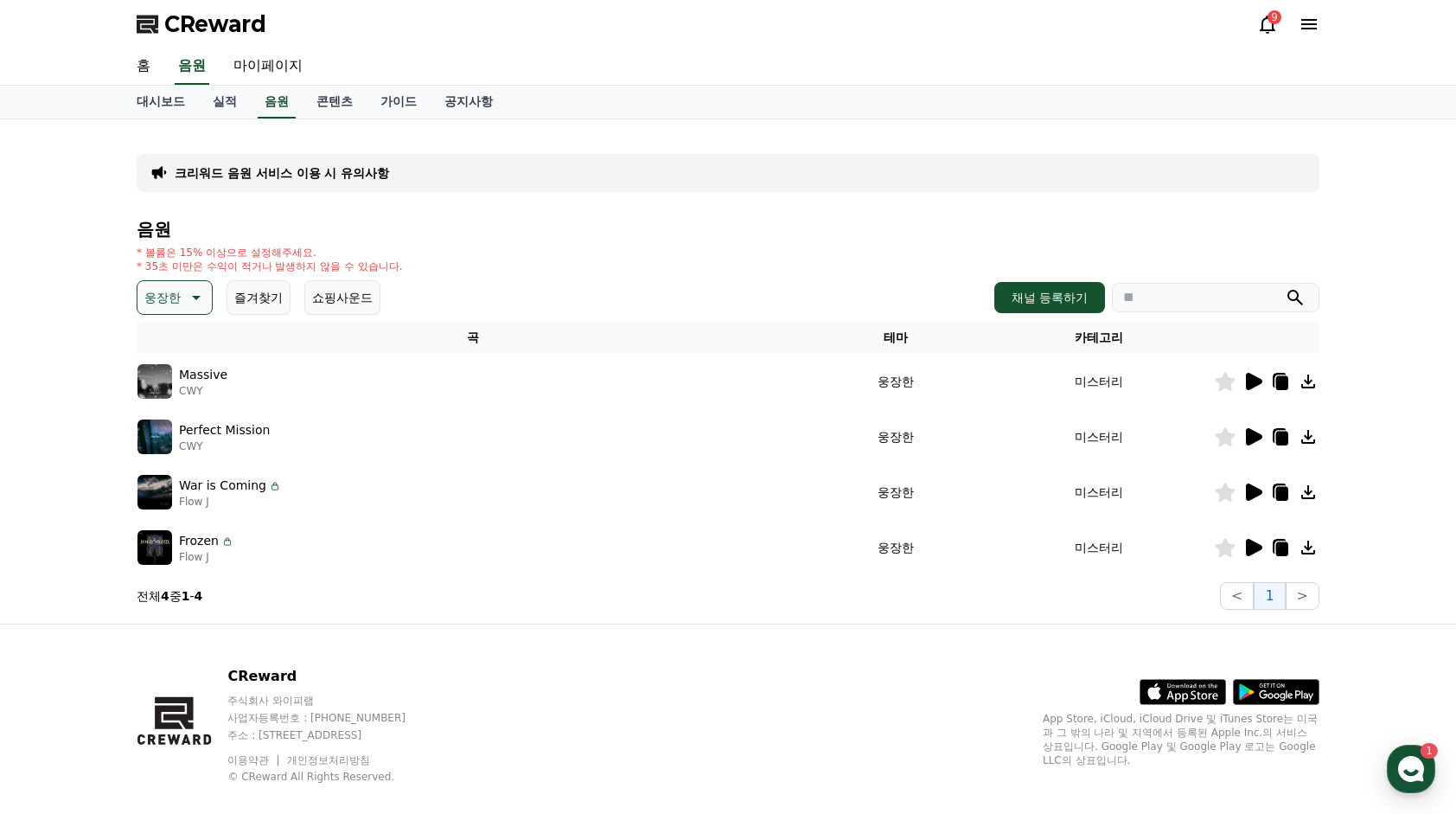
click at [1256, 438] on icon at bounding box center [1254, 436] width 17 height 17
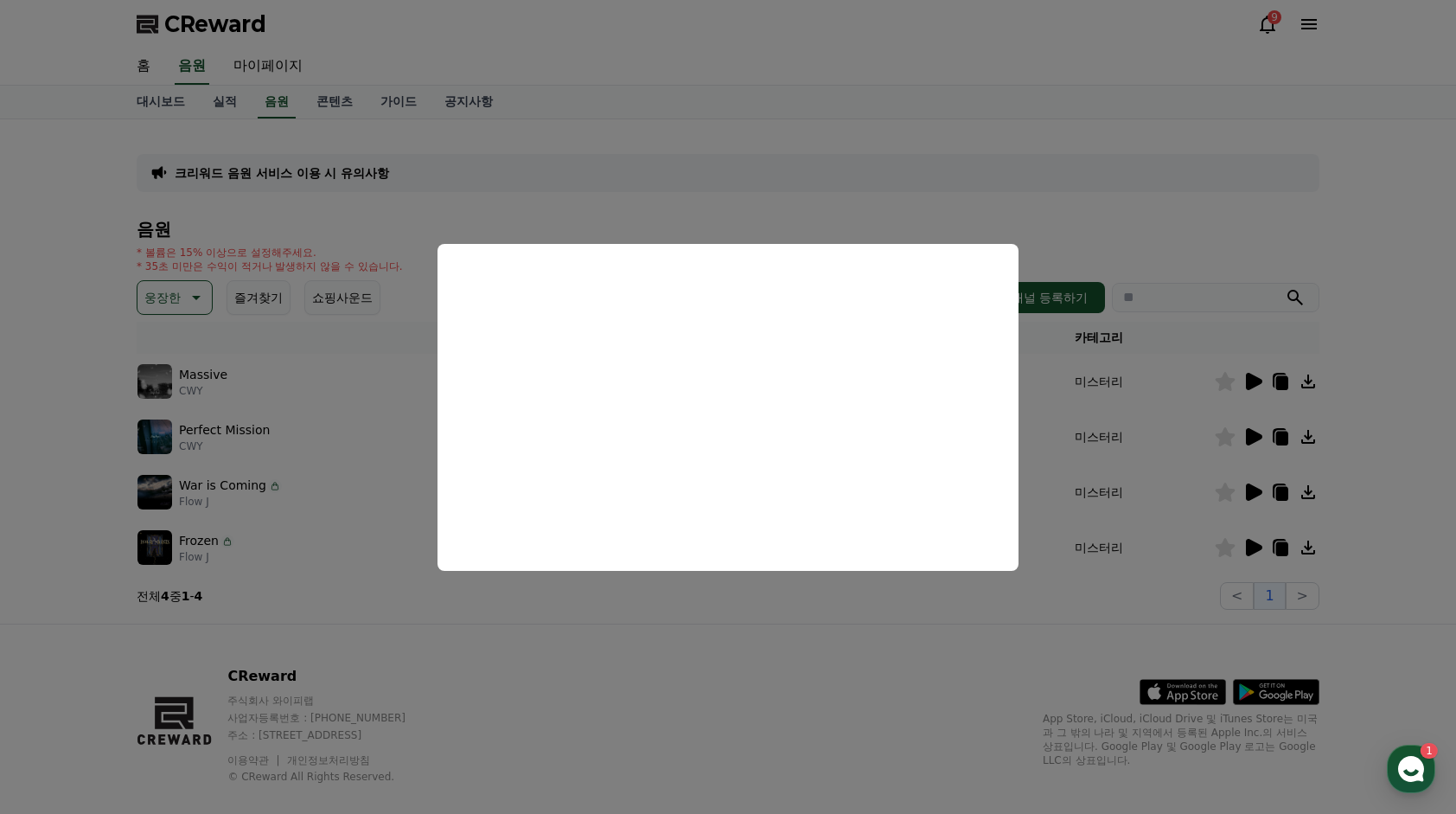
click at [583, 663] on button "close modal" at bounding box center [728, 407] width 1456 height 814
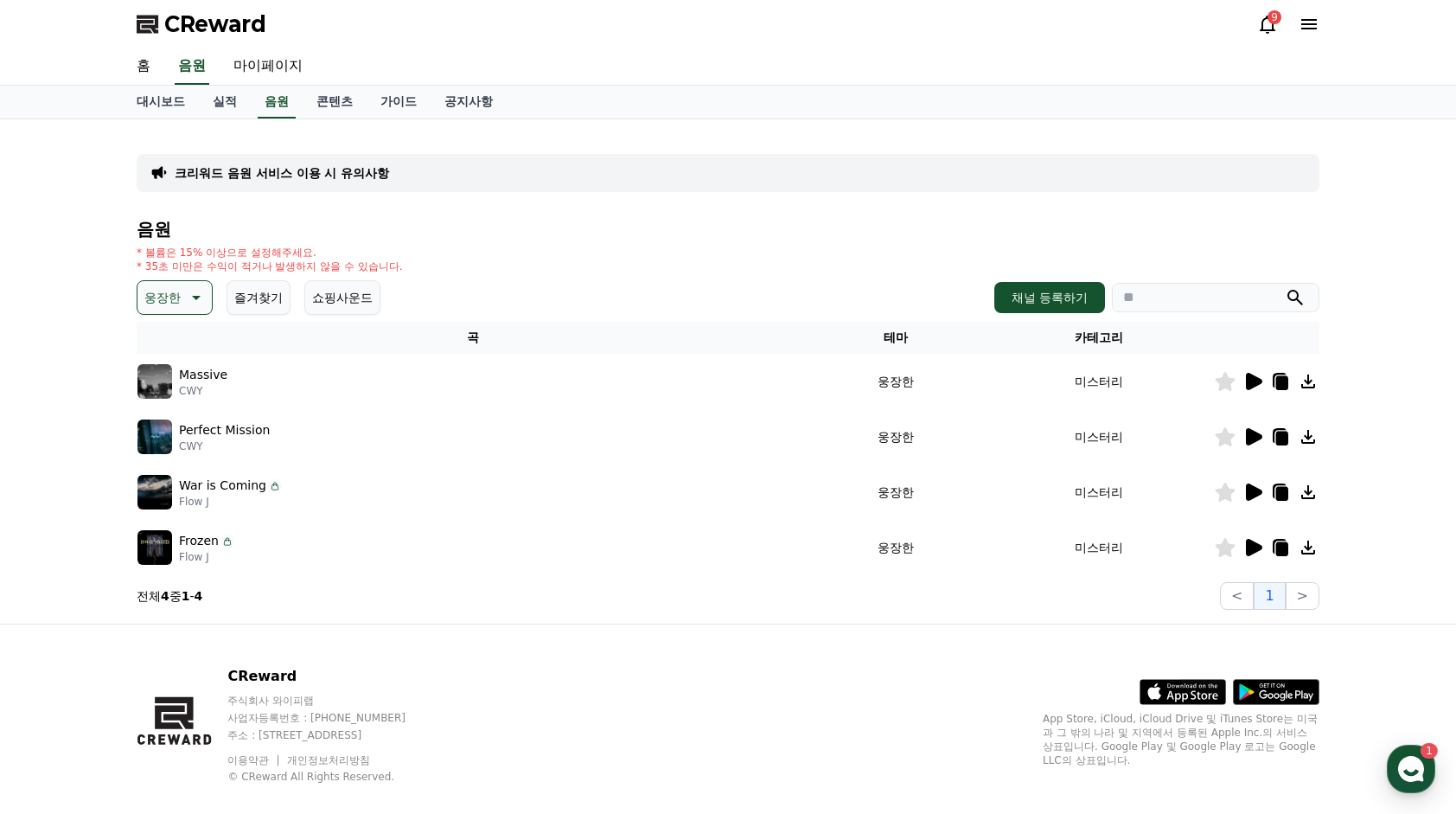
click at [186, 304] on icon at bounding box center [194, 297] width 21 height 21
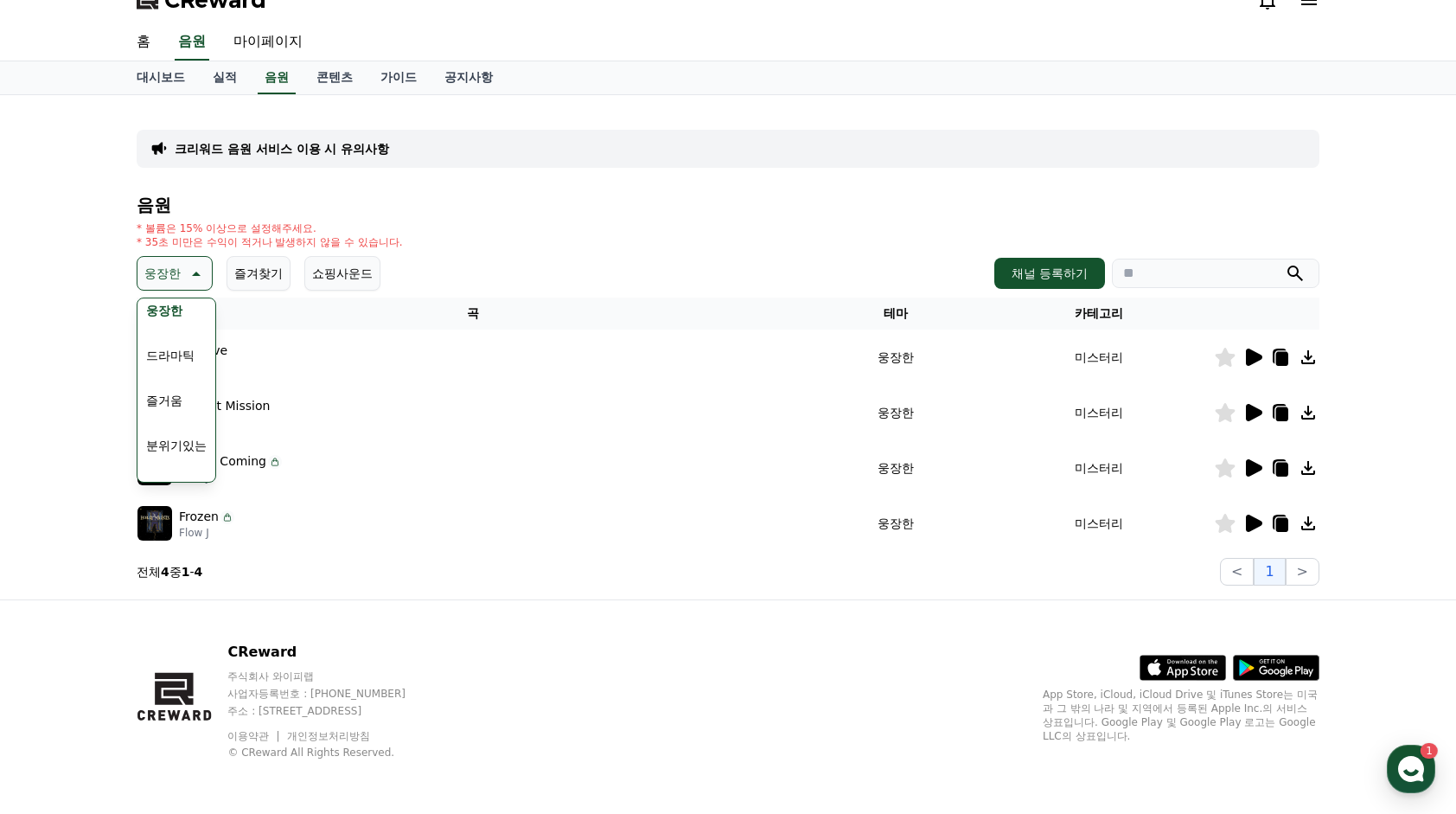
scroll to position [367, 0]
click at [181, 372] on button "드라마틱" at bounding box center [170, 357] width 62 height 38
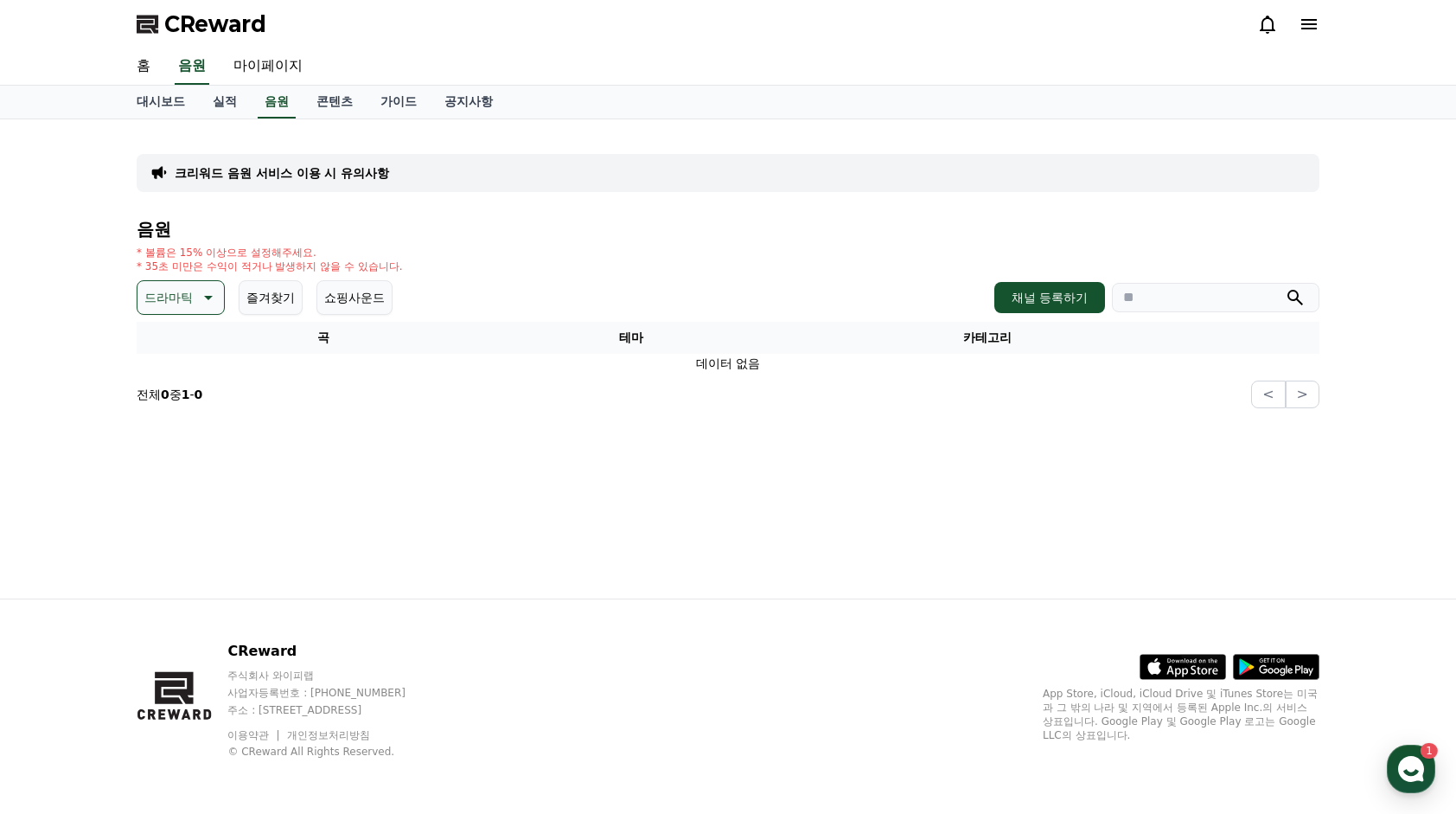
click at [194, 297] on button "드라마틱" at bounding box center [180, 297] width 88 height 35
click at [179, 416] on button "감동적인" at bounding box center [170, 415] width 62 height 38
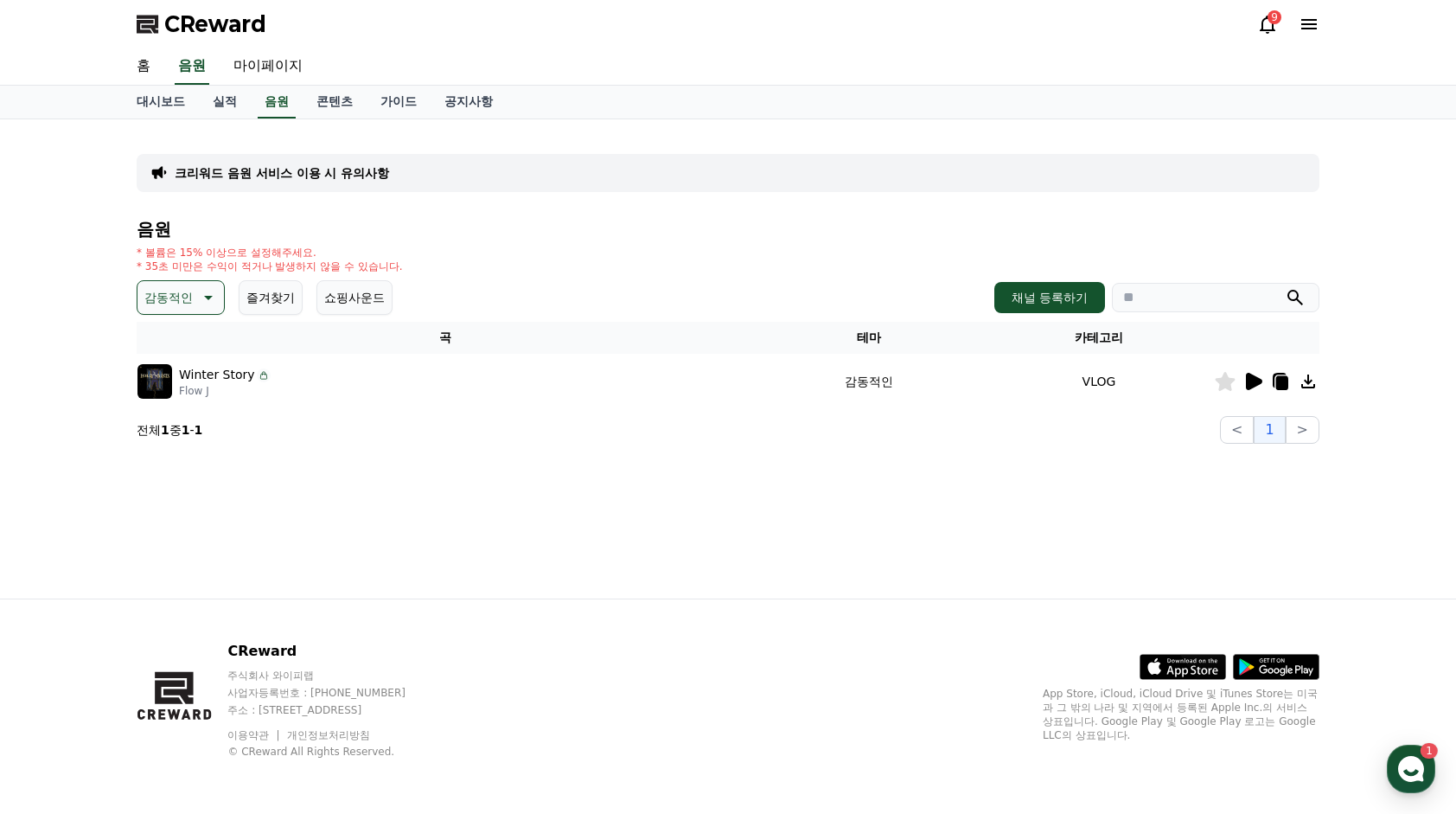
click at [1259, 383] on icon at bounding box center [1254, 381] width 17 height 17
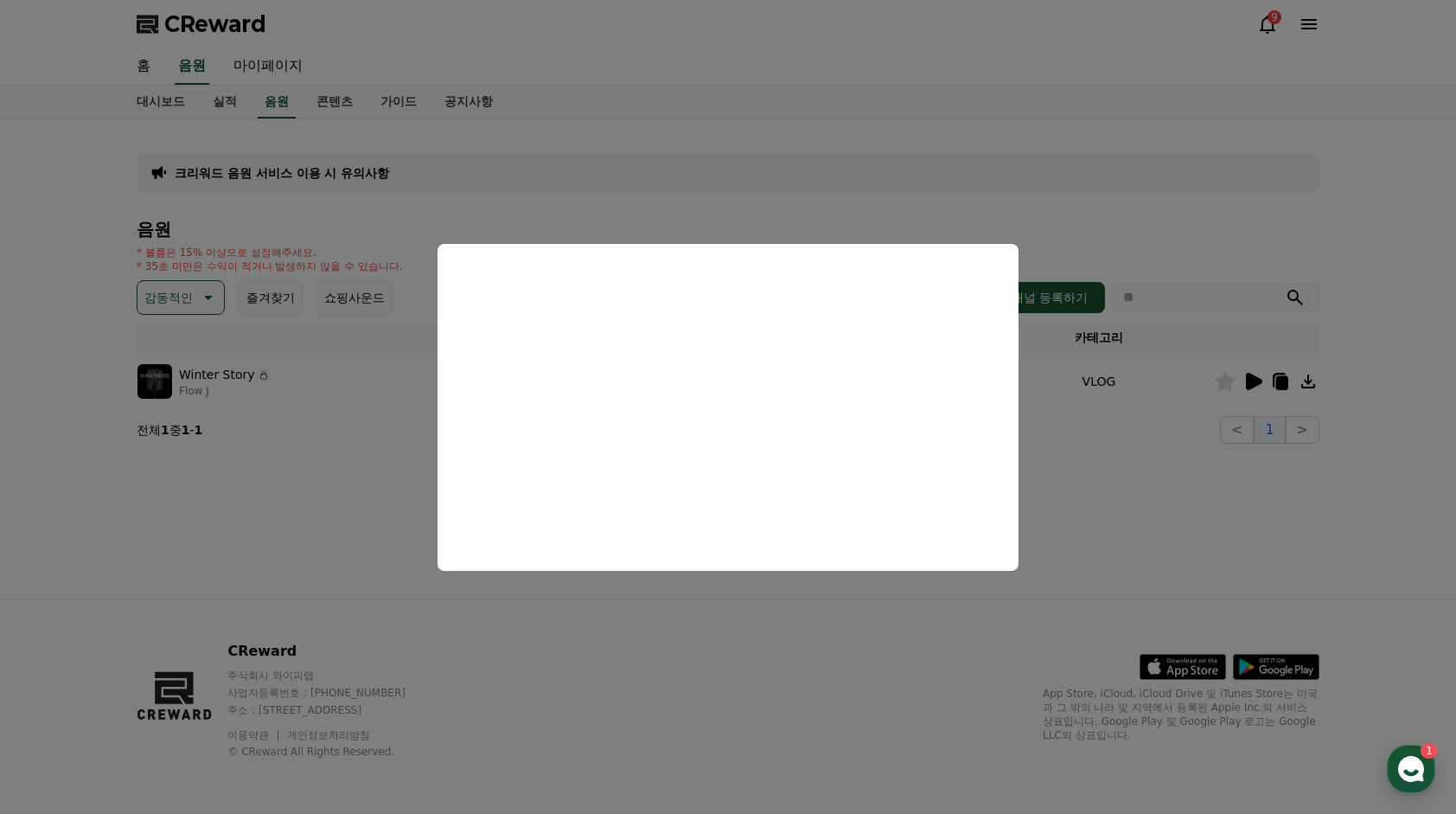
click at [761, 636] on button "close modal" at bounding box center [728, 407] width 1456 height 814
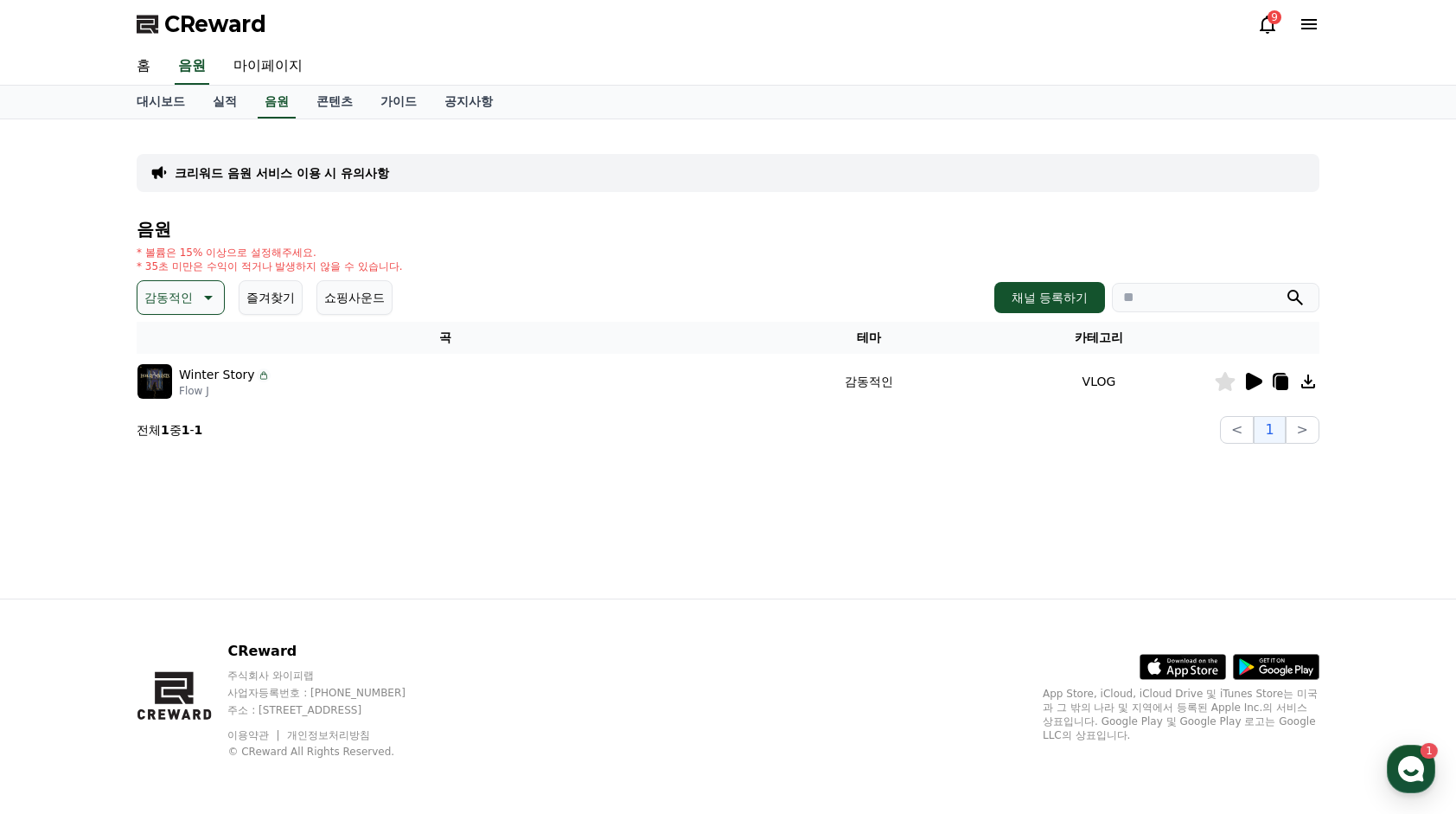
click at [203, 289] on icon at bounding box center [206, 297] width 21 height 21
click at [171, 388] on button "반전" at bounding box center [158, 399] width 38 height 38
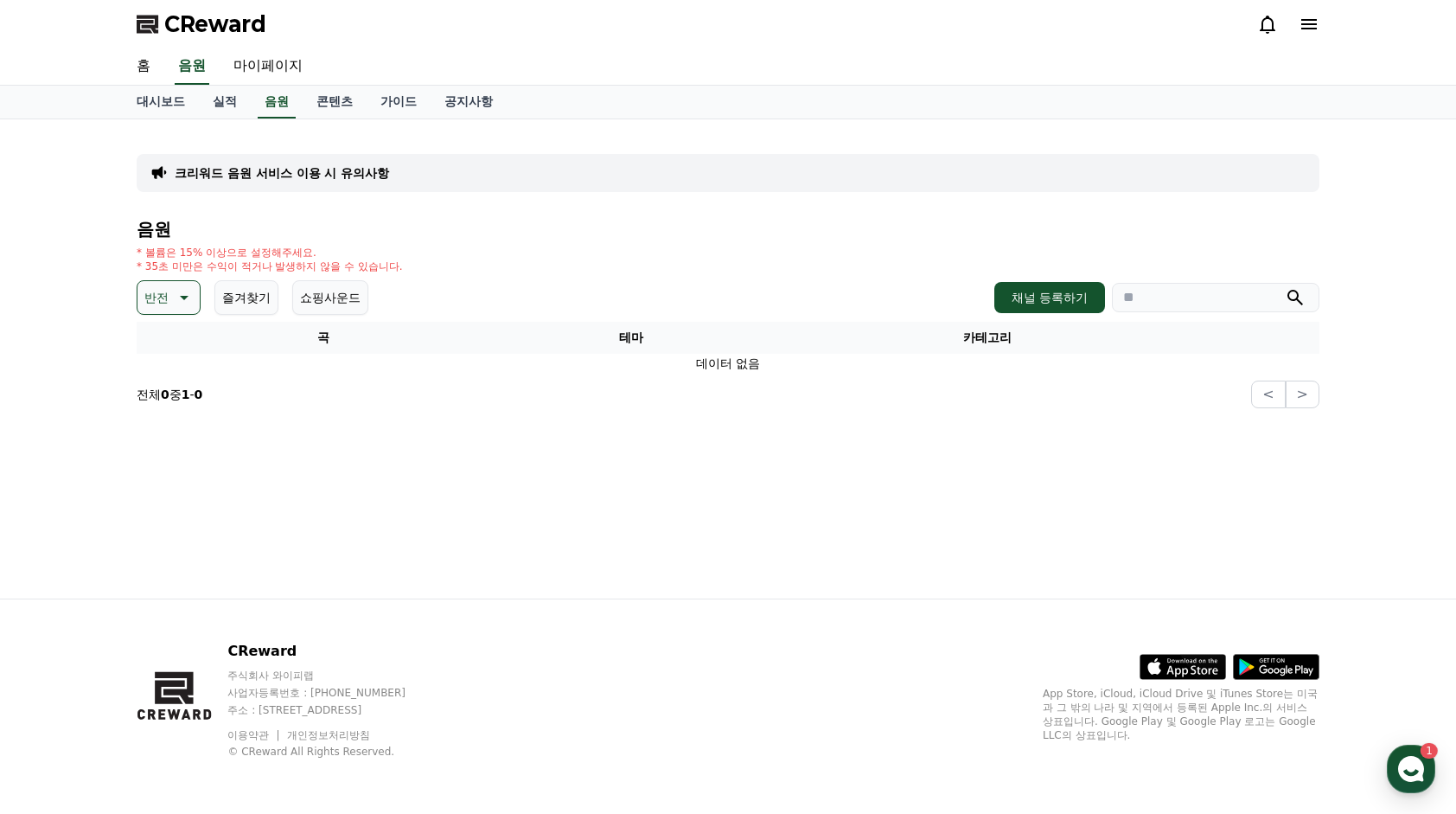
click at [187, 325] on th "곡" at bounding box center [322, 337] width 373 height 32
click at [187, 300] on icon at bounding box center [182, 297] width 21 height 21
click at [172, 462] on button "잔잔한" at bounding box center [164, 478] width 50 height 38
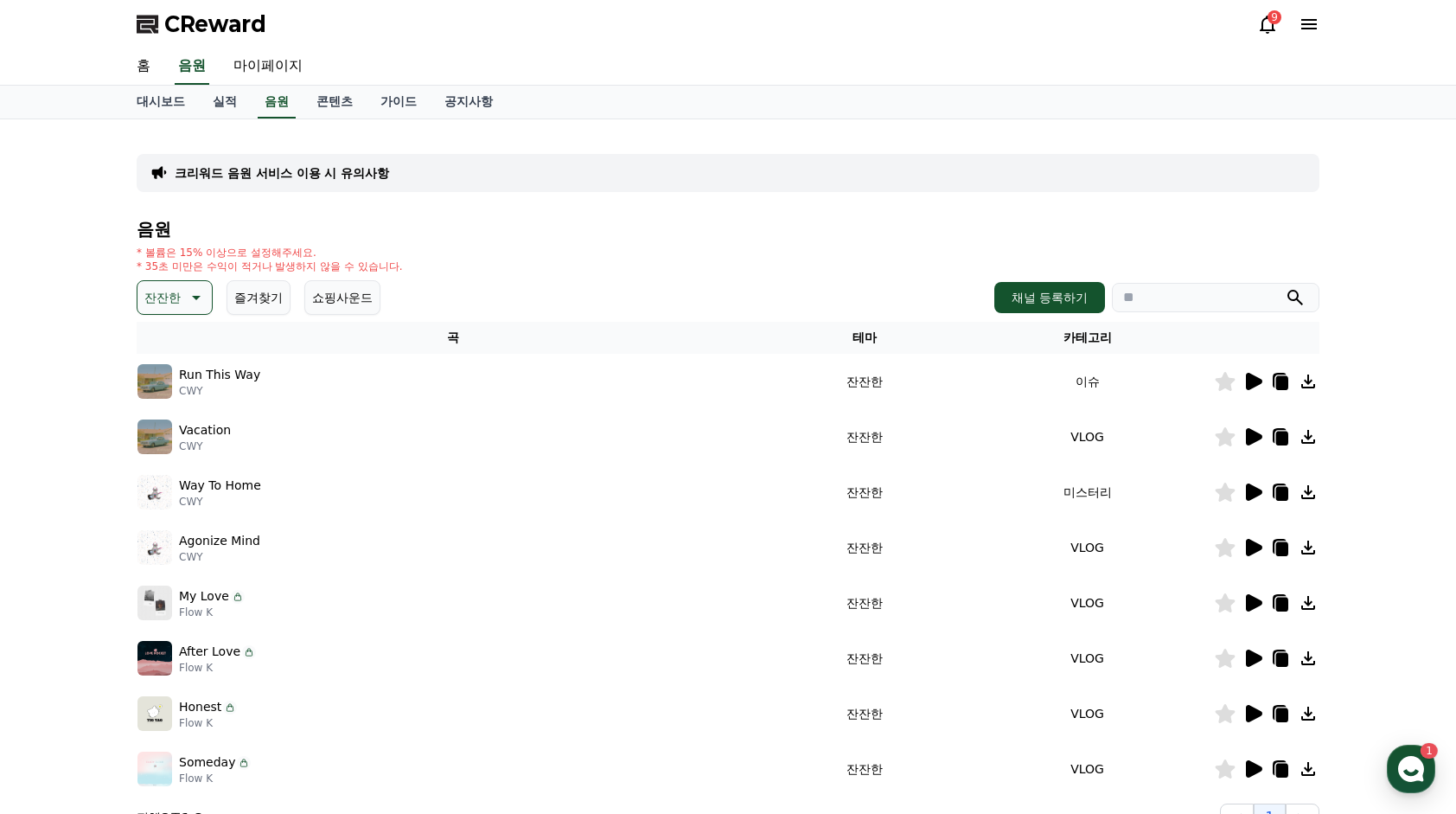
click at [1256, 660] on icon at bounding box center [1254, 658] width 17 height 17
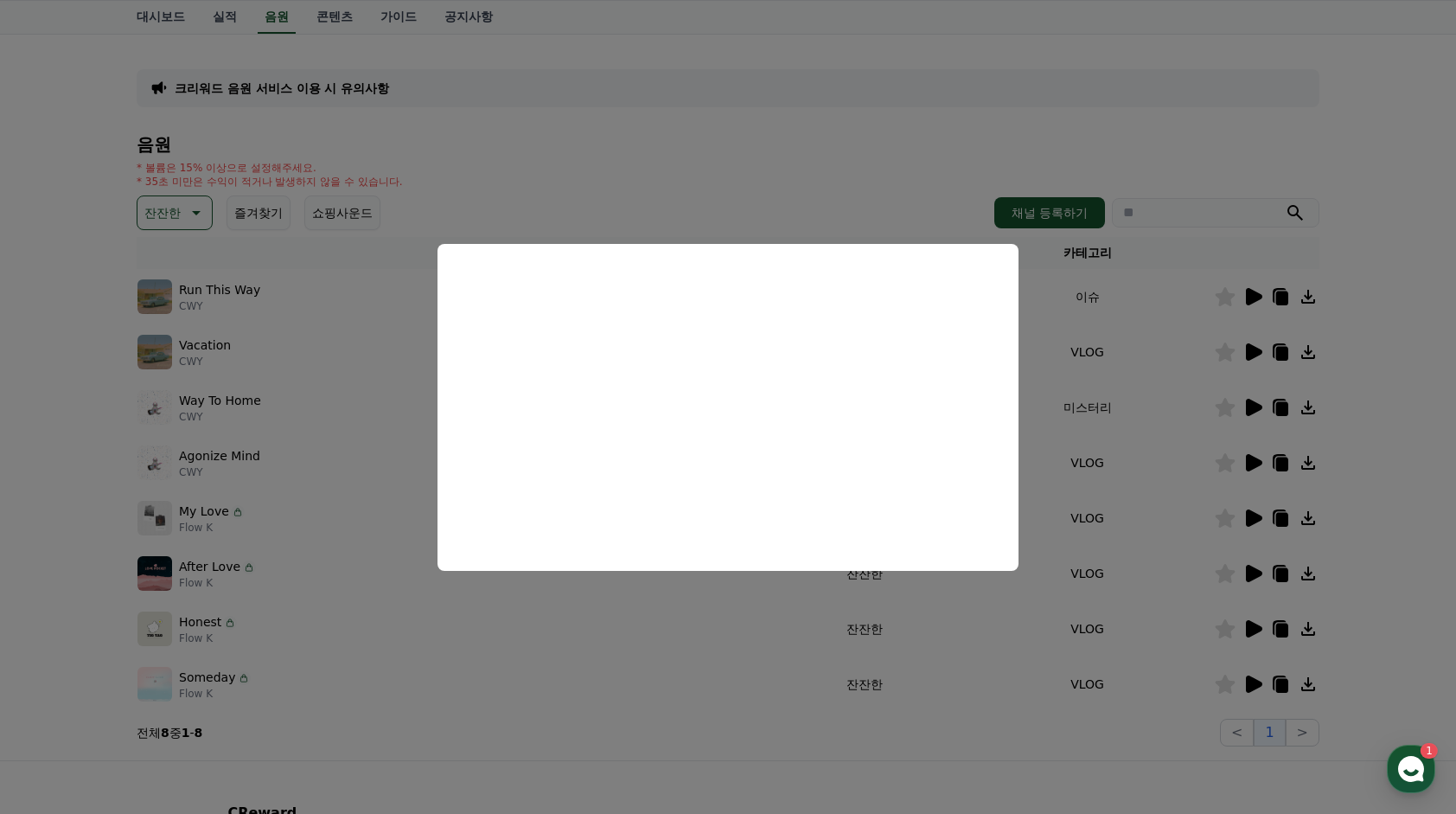
scroll to position [86, 0]
click at [1025, 617] on button "close modal" at bounding box center [728, 407] width 1456 height 814
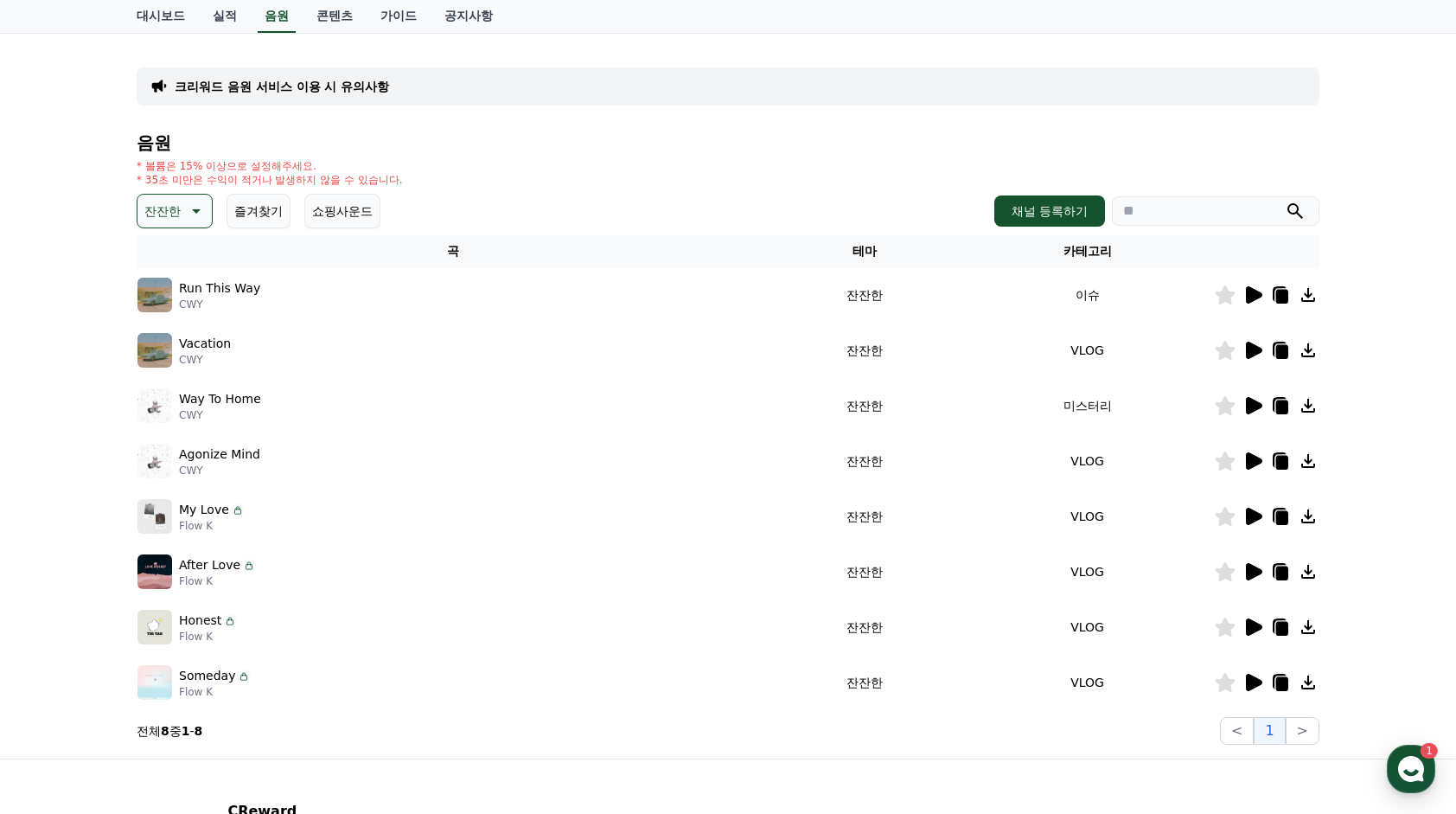
click at [1259, 405] on icon at bounding box center [1254, 405] width 17 height 17
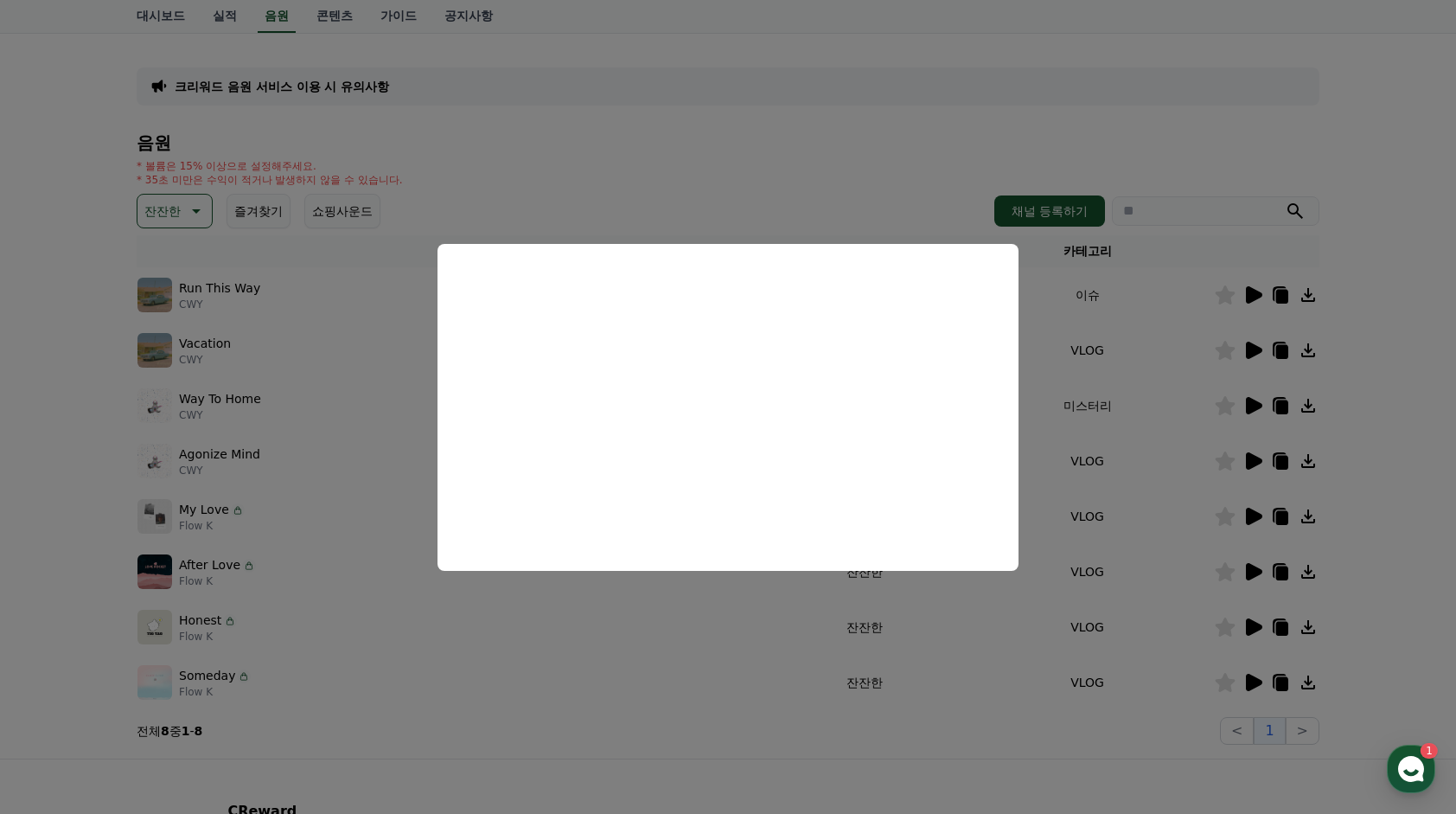
click at [1259, 680] on button "close modal" at bounding box center [728, 407] width 1456 height 814
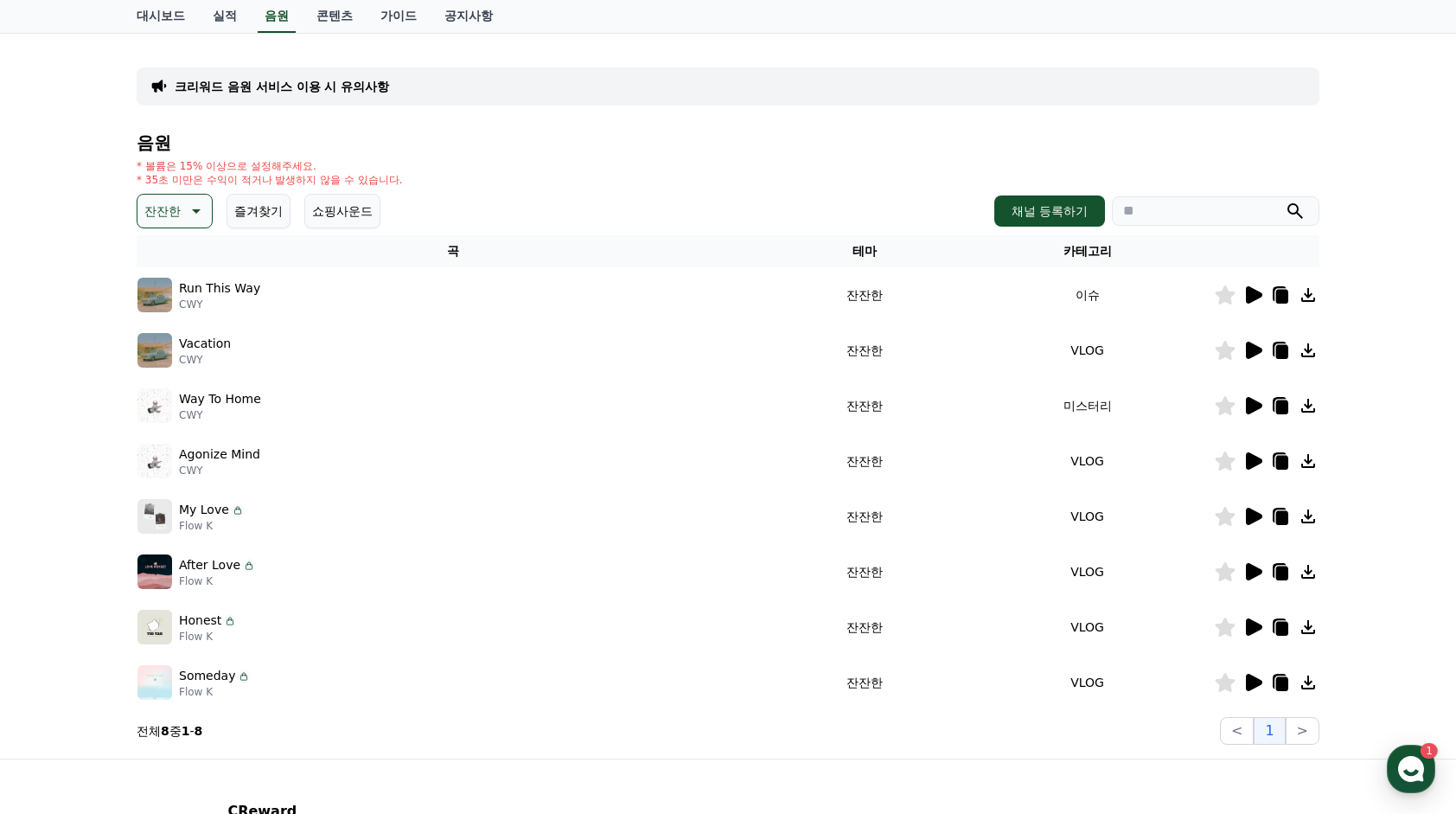
click at [1253, 678] on icon at bounding box center [1254, 681] width 17 height 17
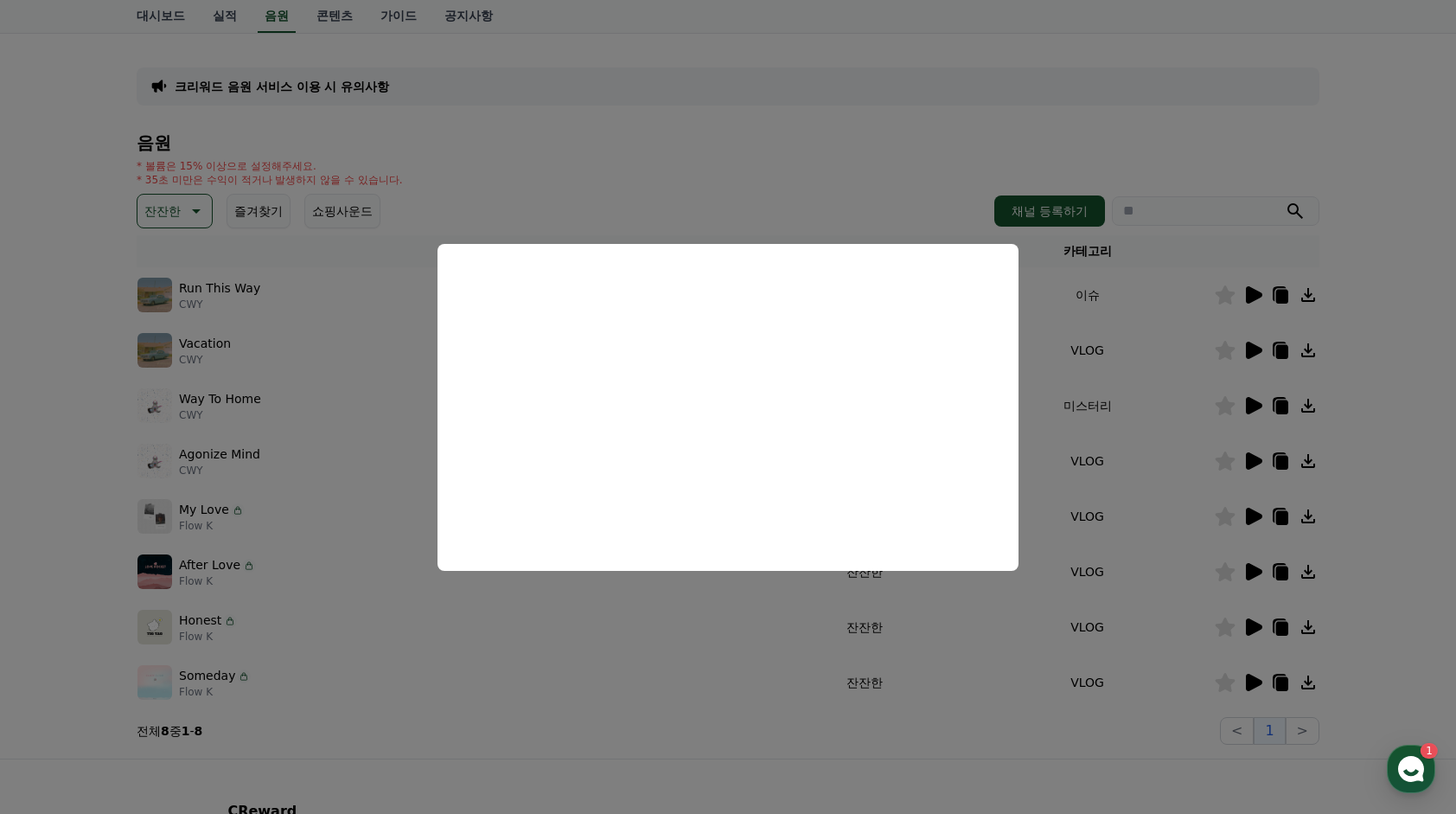
click at [1259, 626] on button "close modal" at bounding box center [728, 407] width 1456 height 814
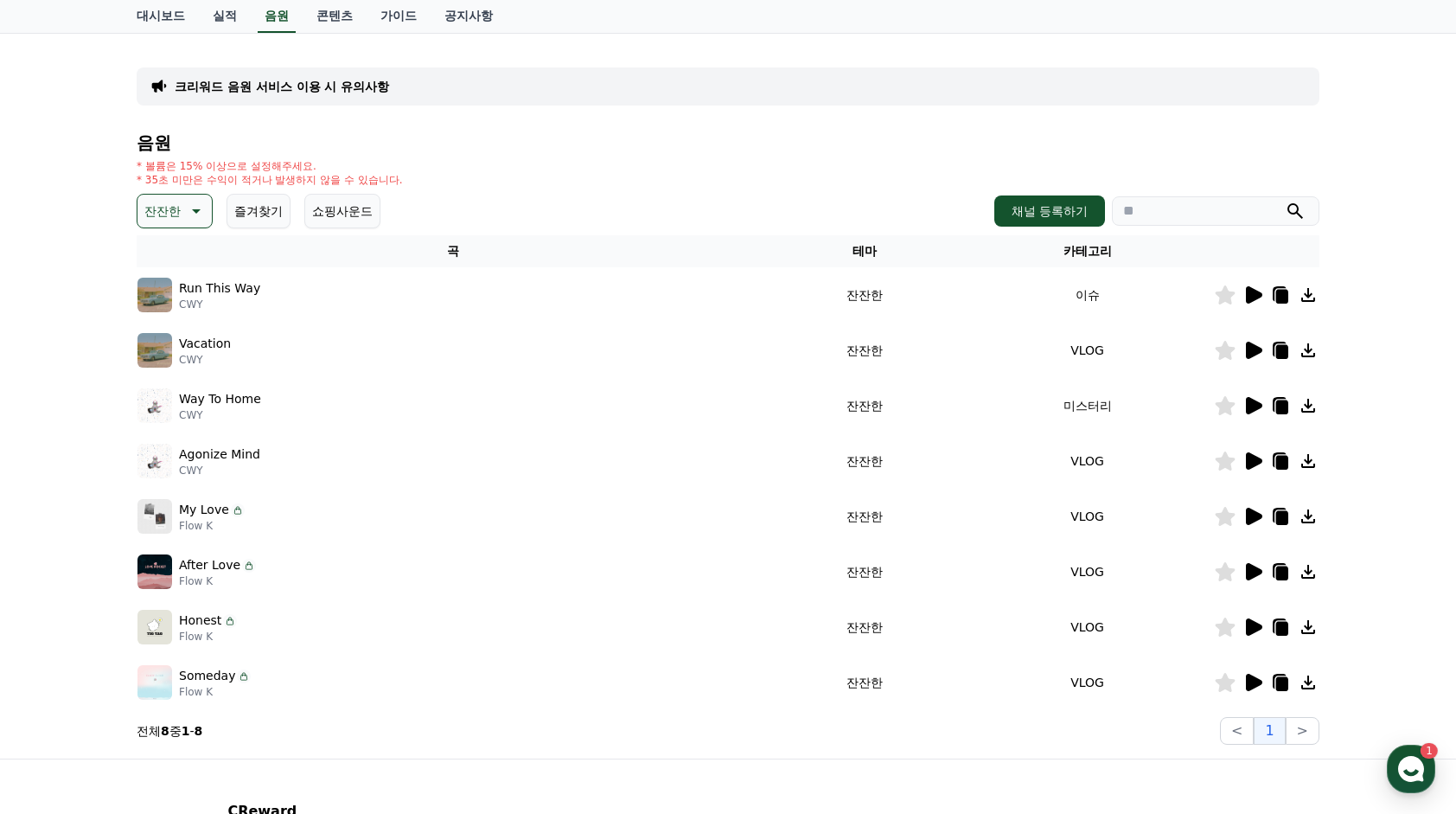
click at [1256, 621] on icon at bounding box center [1252, 626] width 21 height 21
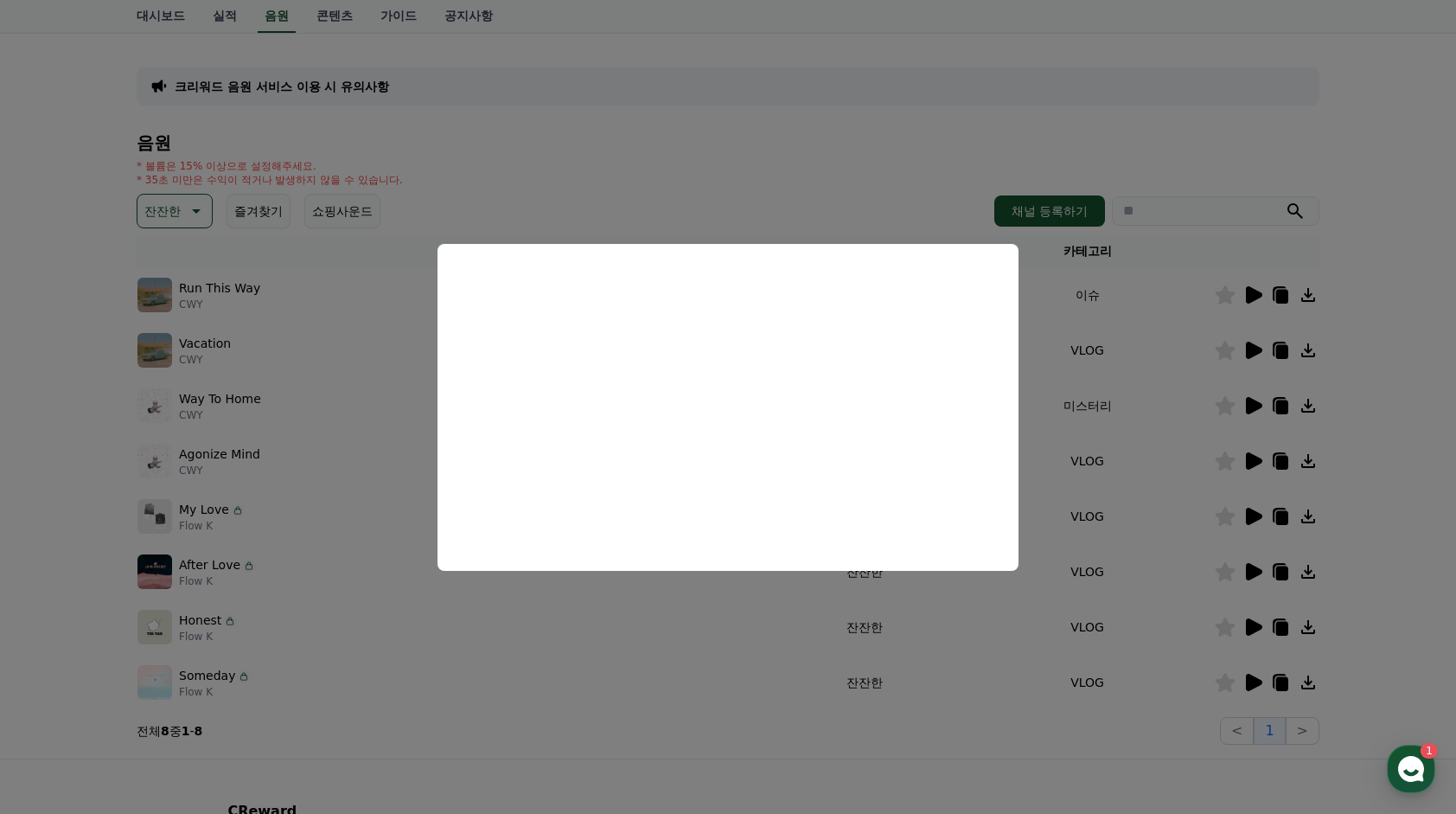
click at [940, 621] on button "close modal" at bounding box center [728, 407] width 1456 height 814
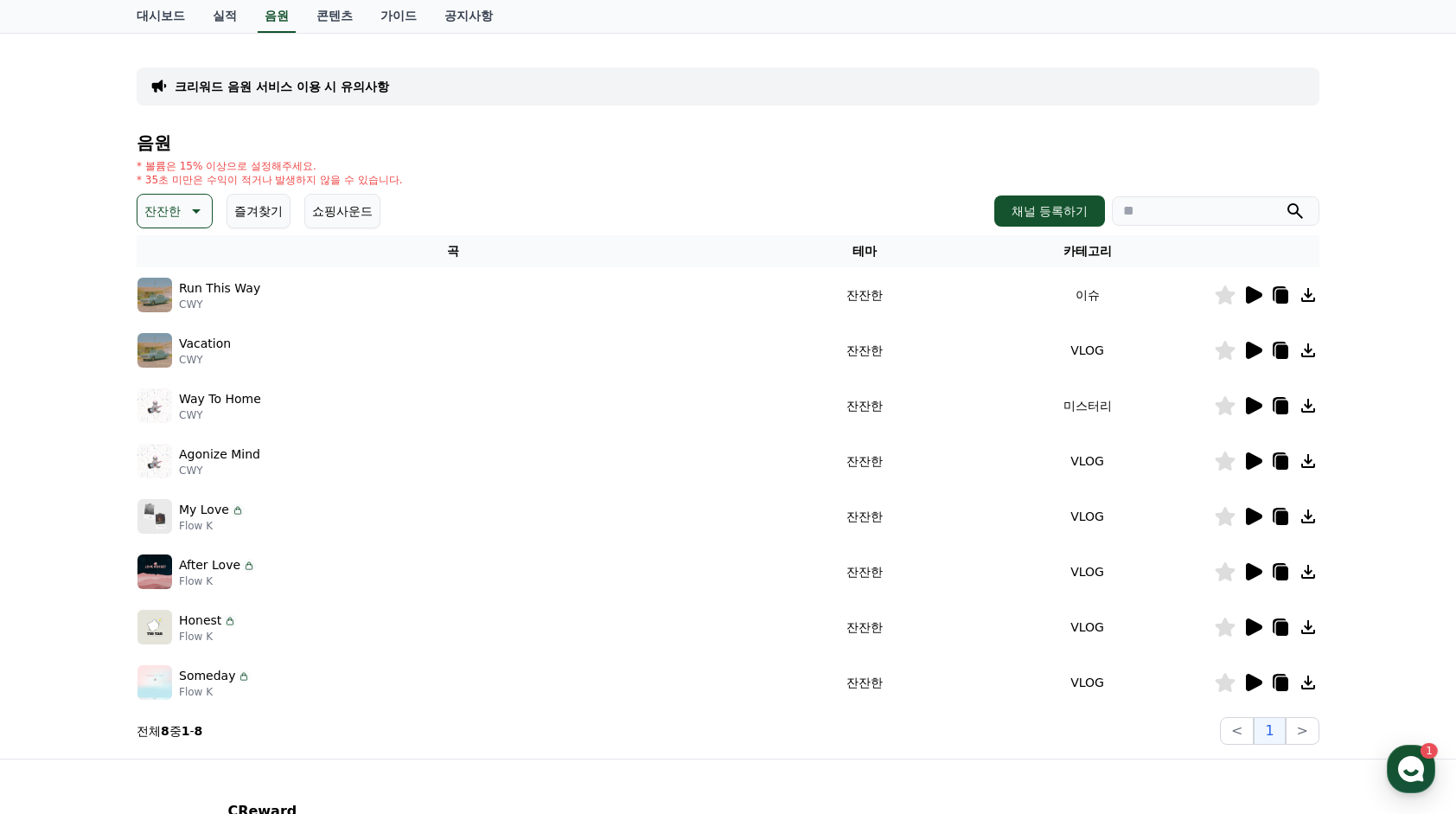
click at [1255, 570] on icon at bounding box center [1252, 571] width 21 height 21
